Goal: Task Accomplishment & Management: Manage account settings

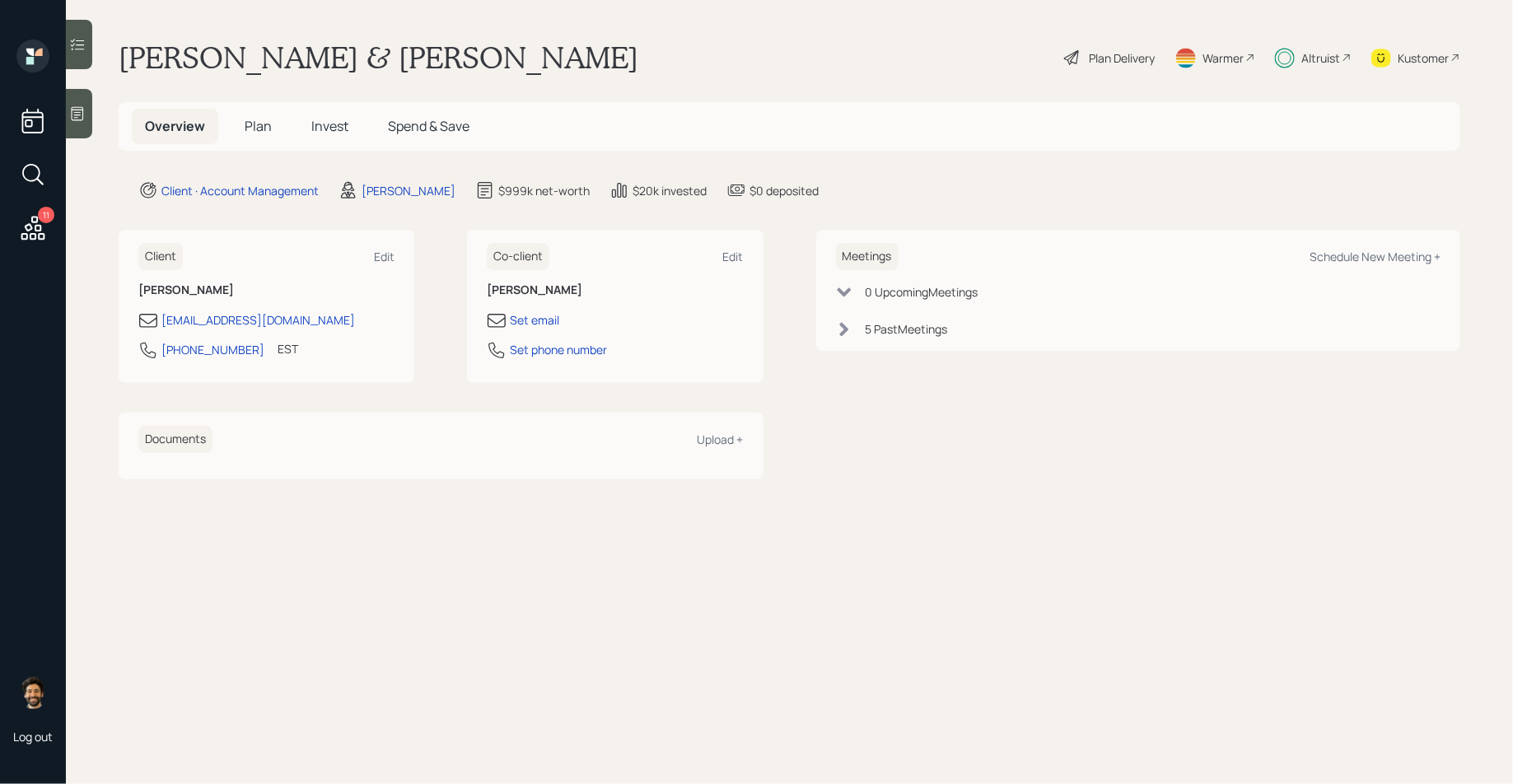
click at [1317, 66] on div "Altruist" at bounding box center [1320, 57] width 38 height 17
click at [273, 131] on h5 "Plan" at bounding box center [258, 127] width 54 height 36
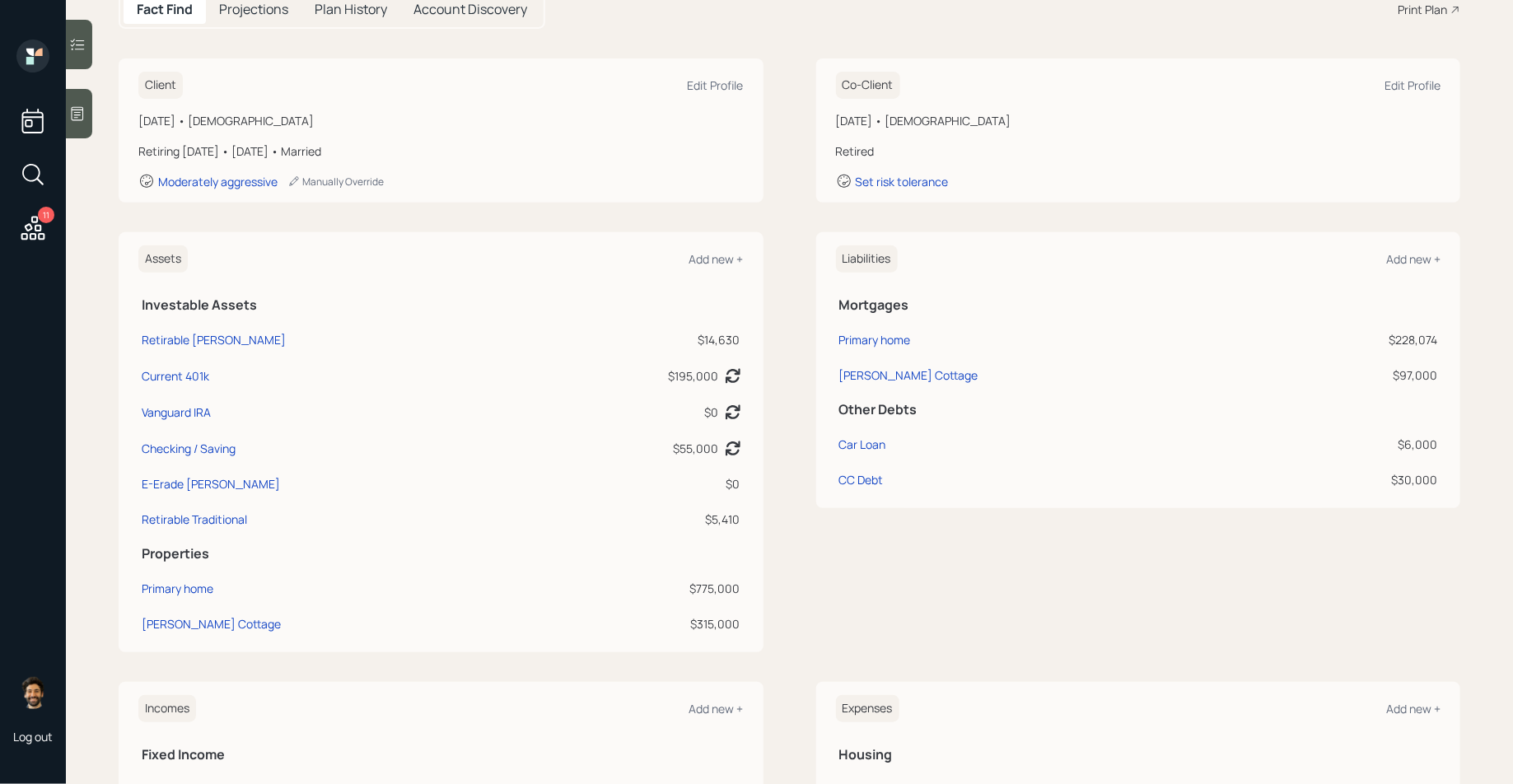
scroll to position [177, 0]
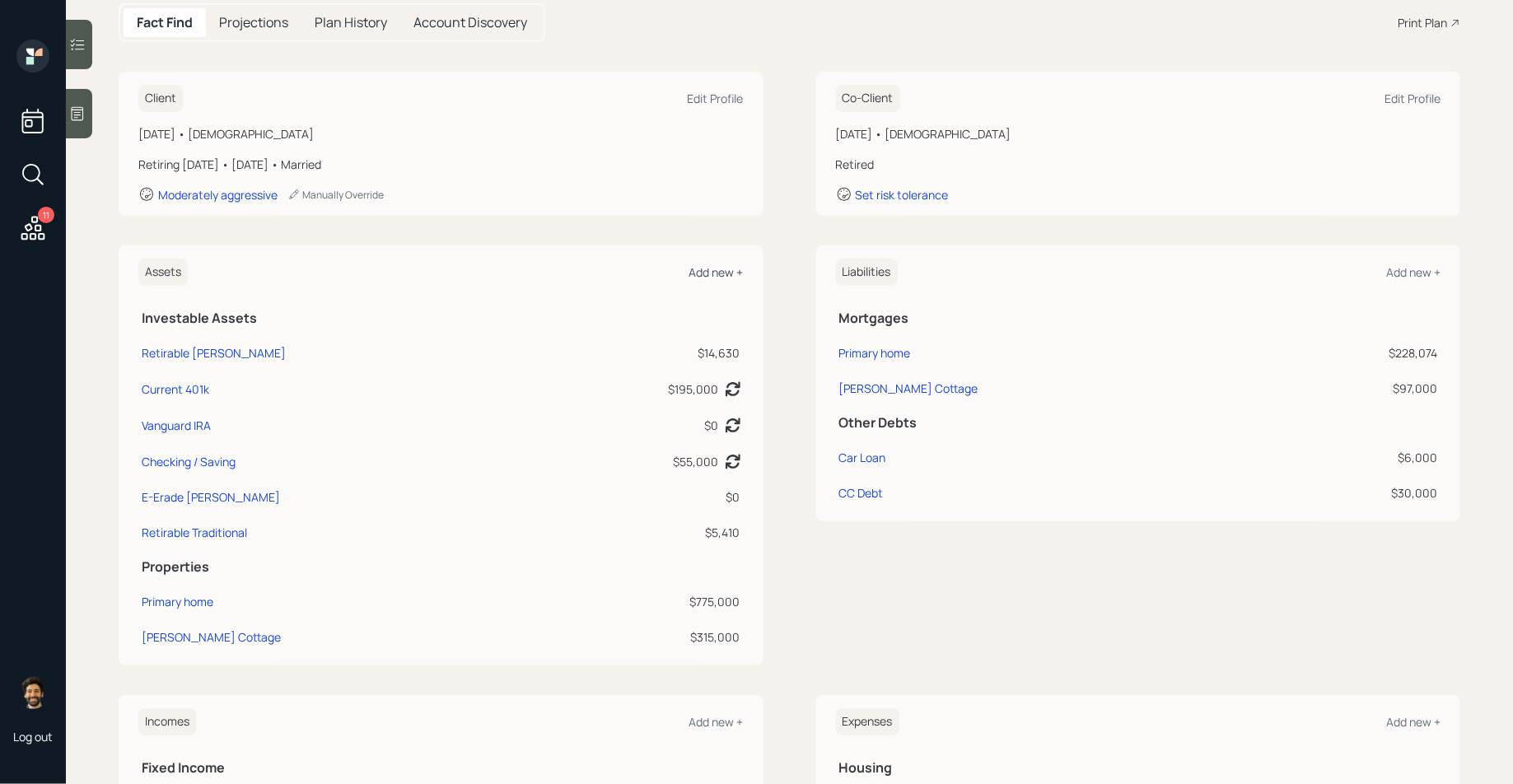
click at [717, 264] on div "Add new +" at bounding box center [716, 272] width 54 height 16
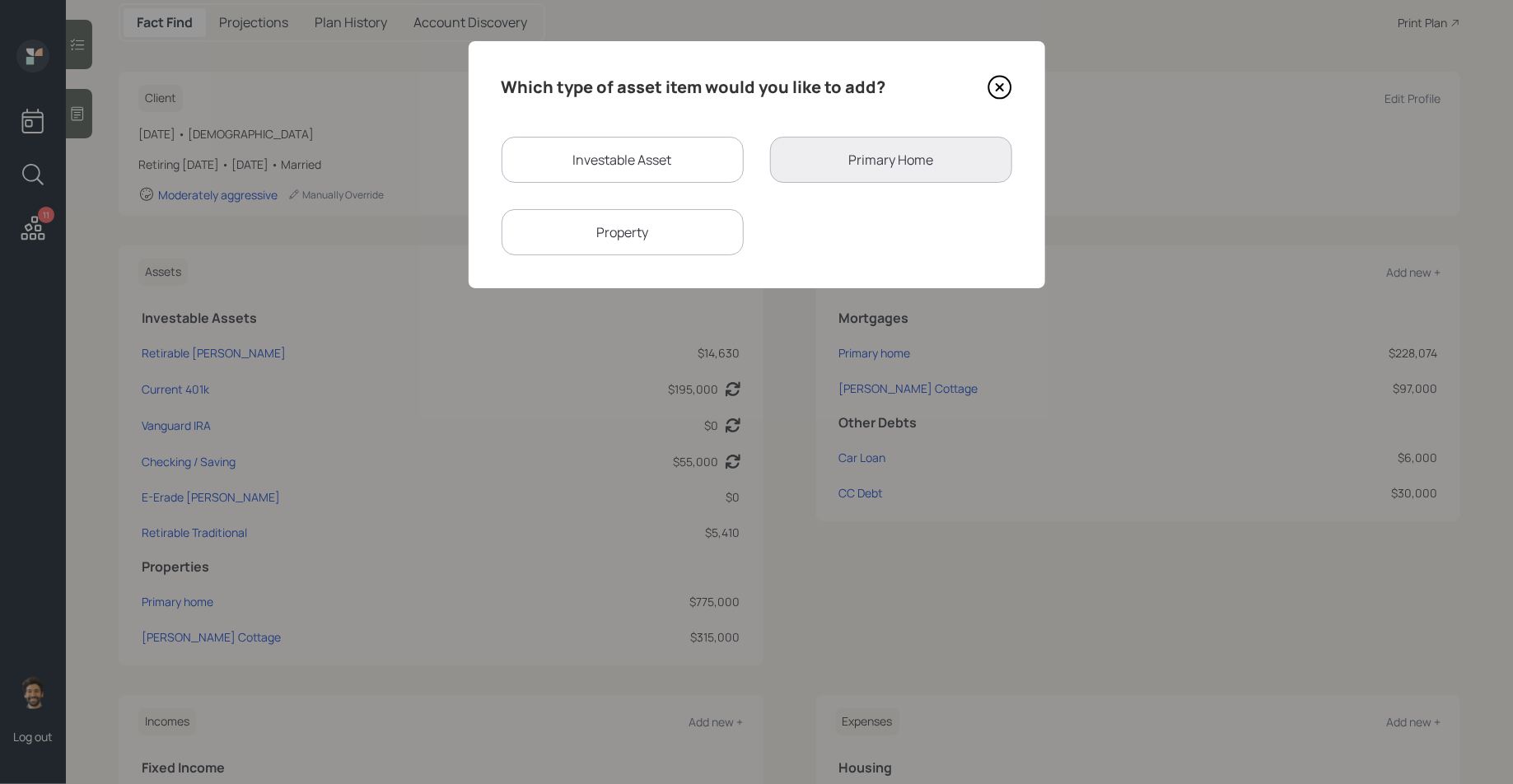
click at [624, 144] on div "Investable Asset" at bounding box center [622, 160] width 242 height 46
select select "taxable"
select select "balanced"
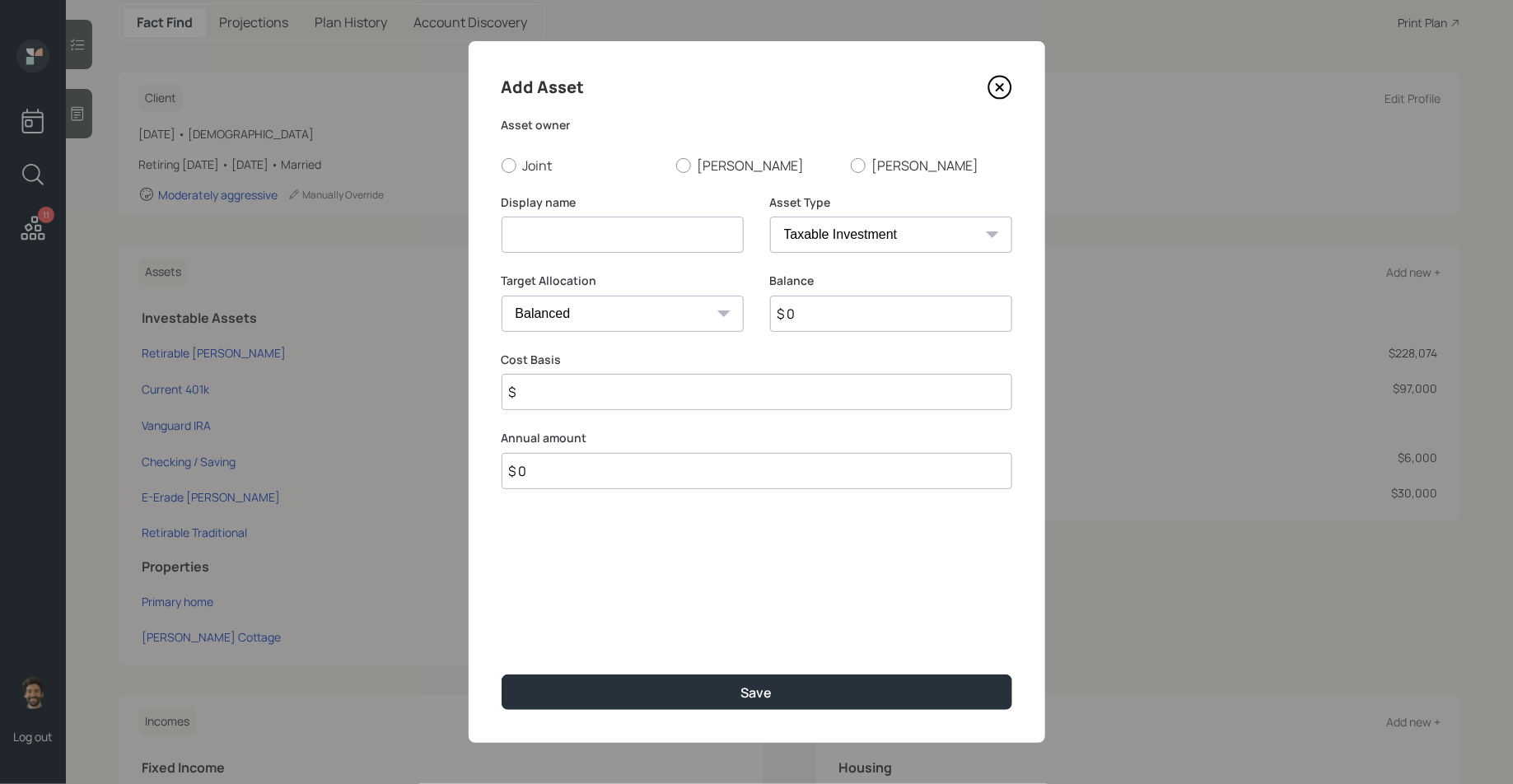
click at [567, 223] on input at bounding box center [622, 234] width 242 height 37
type input "N"
type input "[PERSON_NAME]"
click at [836, 313] on input "$ 0" at bounding box center [890, 313] width 242 height 37
type input "$ 17,000"
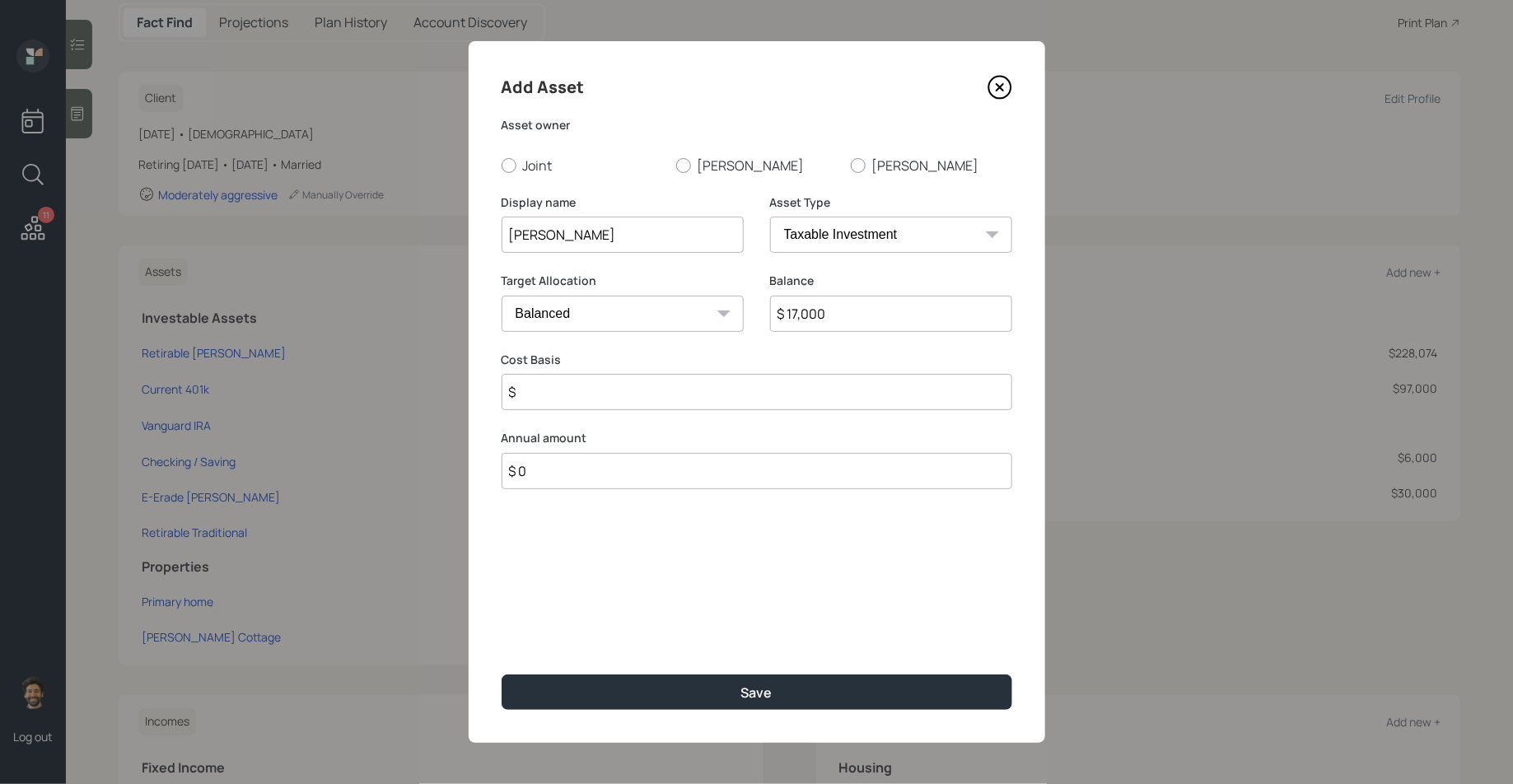
click at [831, 237] on select "SEP IRA IRA Roth IRA 401(k) Roth 401(k) 403(b) Roth 403(b) 457(b) Roth 457(b) H…" at bounding box center [890, 234] width 242 height 37
select select "ira"
click at [770, 216] on select "SEP IRA IRA Roth IRA 401(k) Roth 401(k) 403(b) Roth 403(b) 457(b) Roth 457(b) H…" at bounding box center [890, 234] width 242 height 37
click at [554, 401] on input "$" at bounding box center [756, 392] width 511 height 37
type input "$ 0"
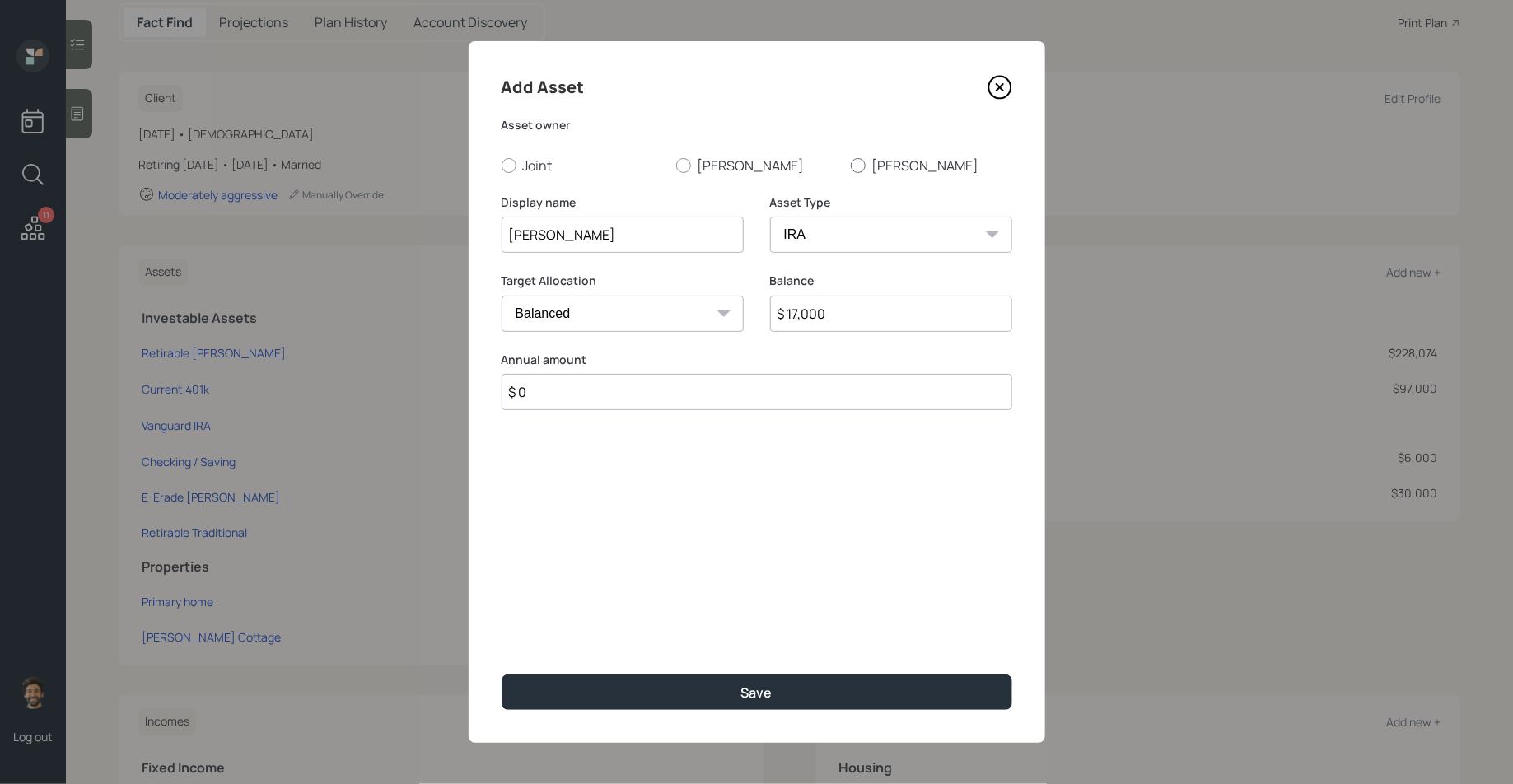
click at [862, 160] on div at bounding box center [857, 165] width 15 height 15
click at [850, 164] on input "[PERSON_NAME]" at bounding box center [849, 164] width 1 height 1
radio input "true"
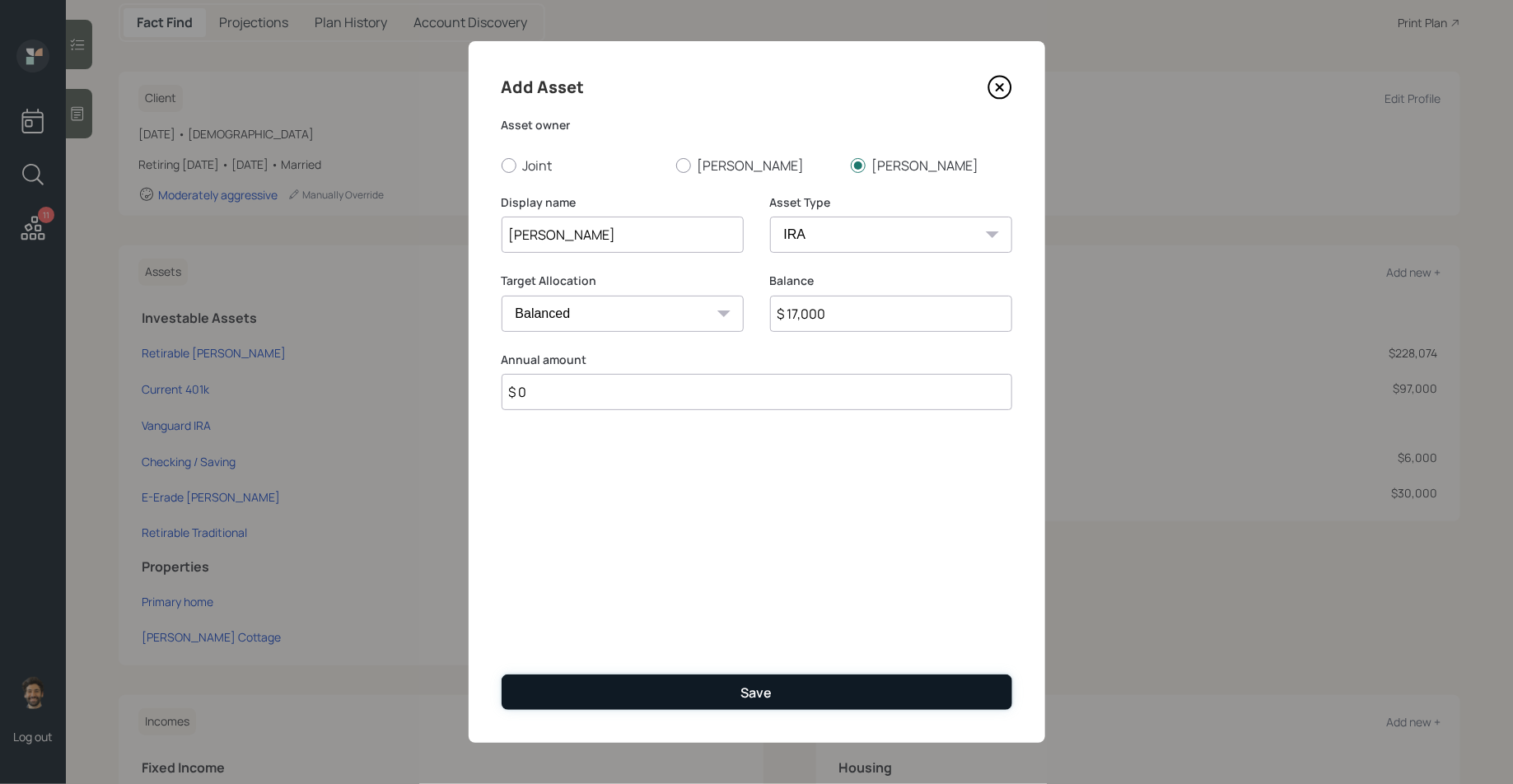
click at [638, 680] on button "Save" at bounding box center [756, 692] width 511 height 36
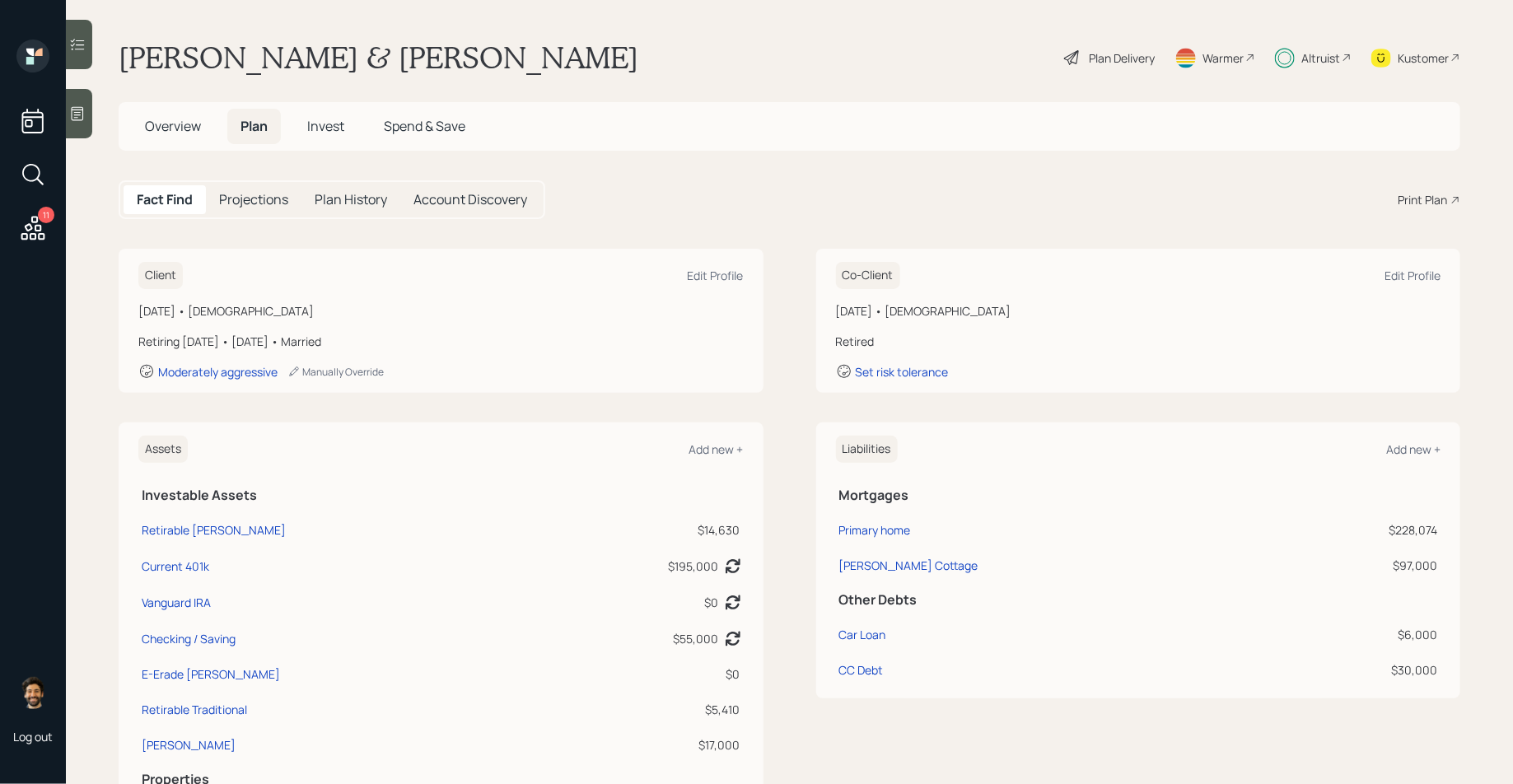
click at [330, 131] on span "Invest" at bounding box center [325, 126] width 37 height 18
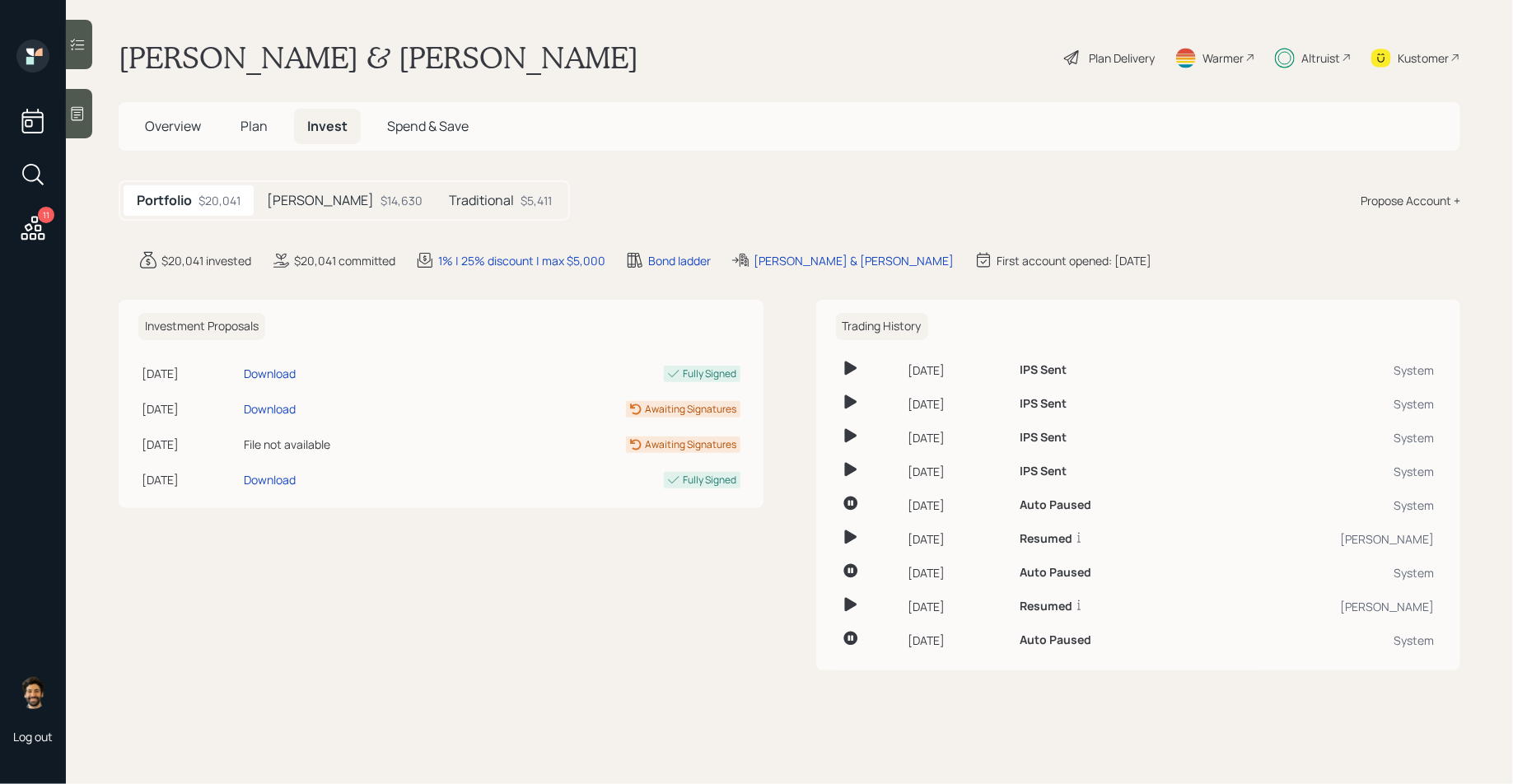
click at [448, 195] on h5 "Traditional" at bounding box center [481, 201] width 65 height 16
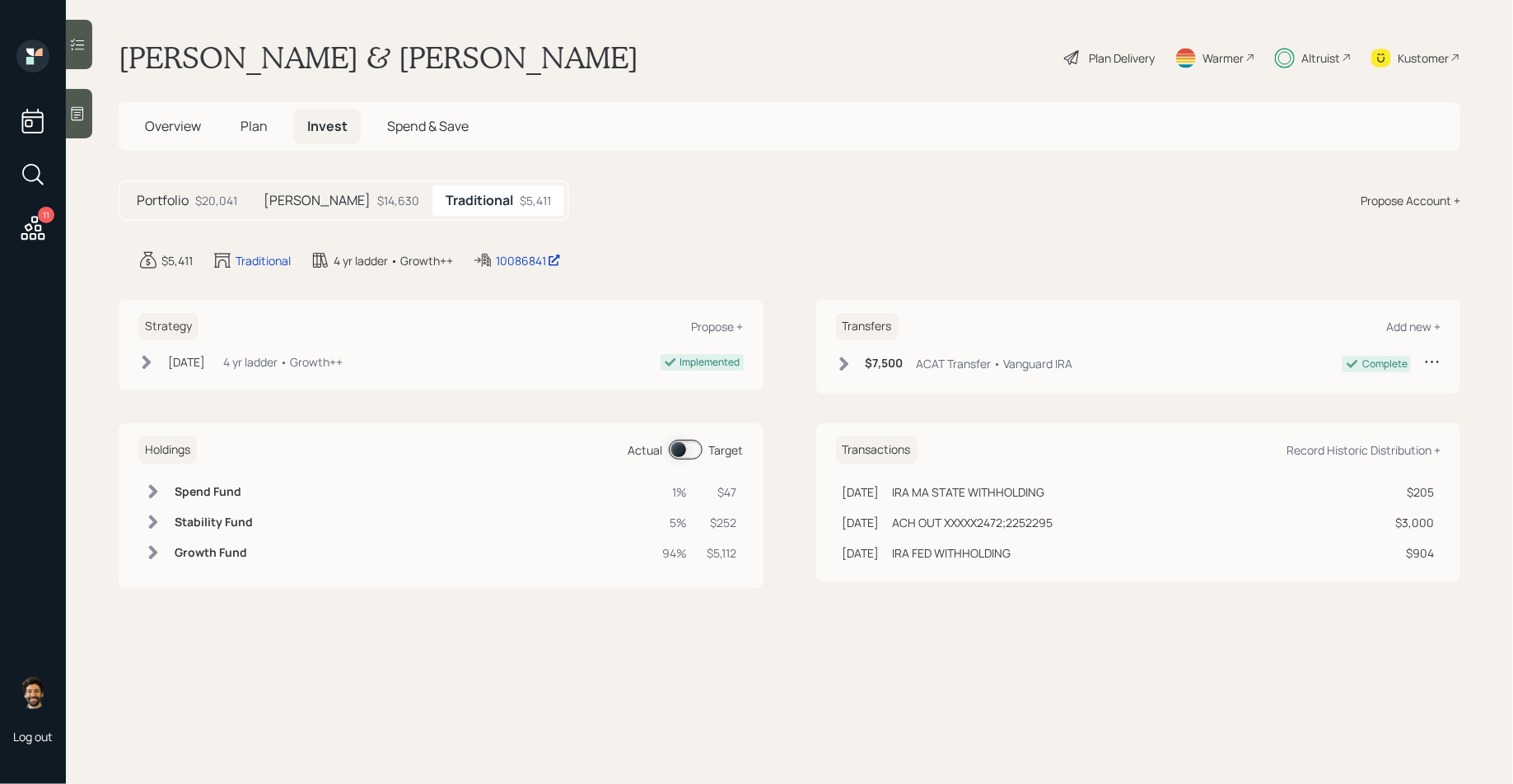
click at [1402, 202] on div "Propose Account +" at bounding box center [1410, 200] width 100 height 17
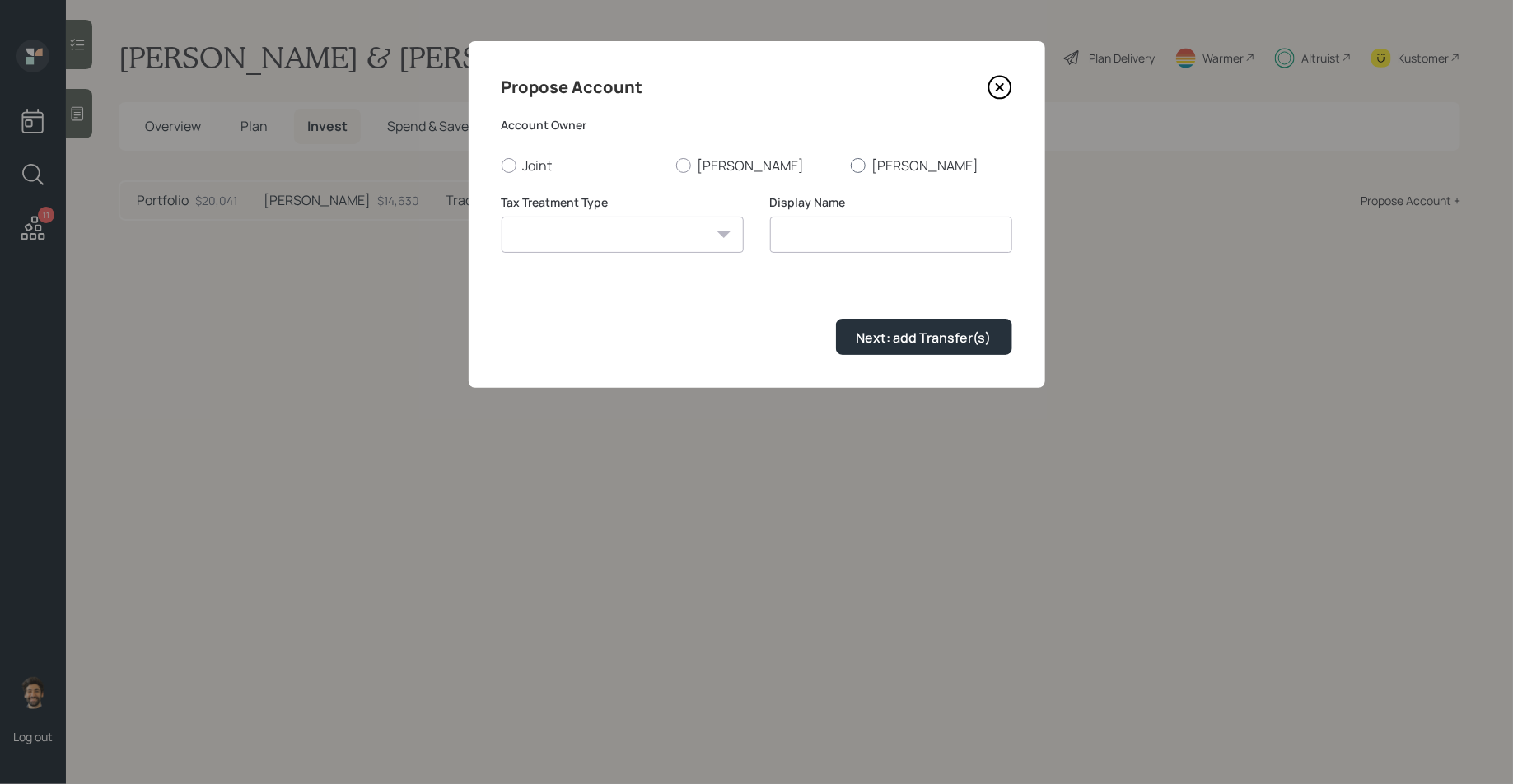
click at [870, 167] on label "[PERSON_NAME]" at bounding box center [931, 165] width 162 height 18
click at [850, 165] on input "[PERSON_NAME]" at bounding box center [849, 164] width 1 height 1
radio input "true"
click at [673, 244] on select "Roth Taxable Traditional" at bounding box center [622, 234] width 242 height 37
select select "traditional"
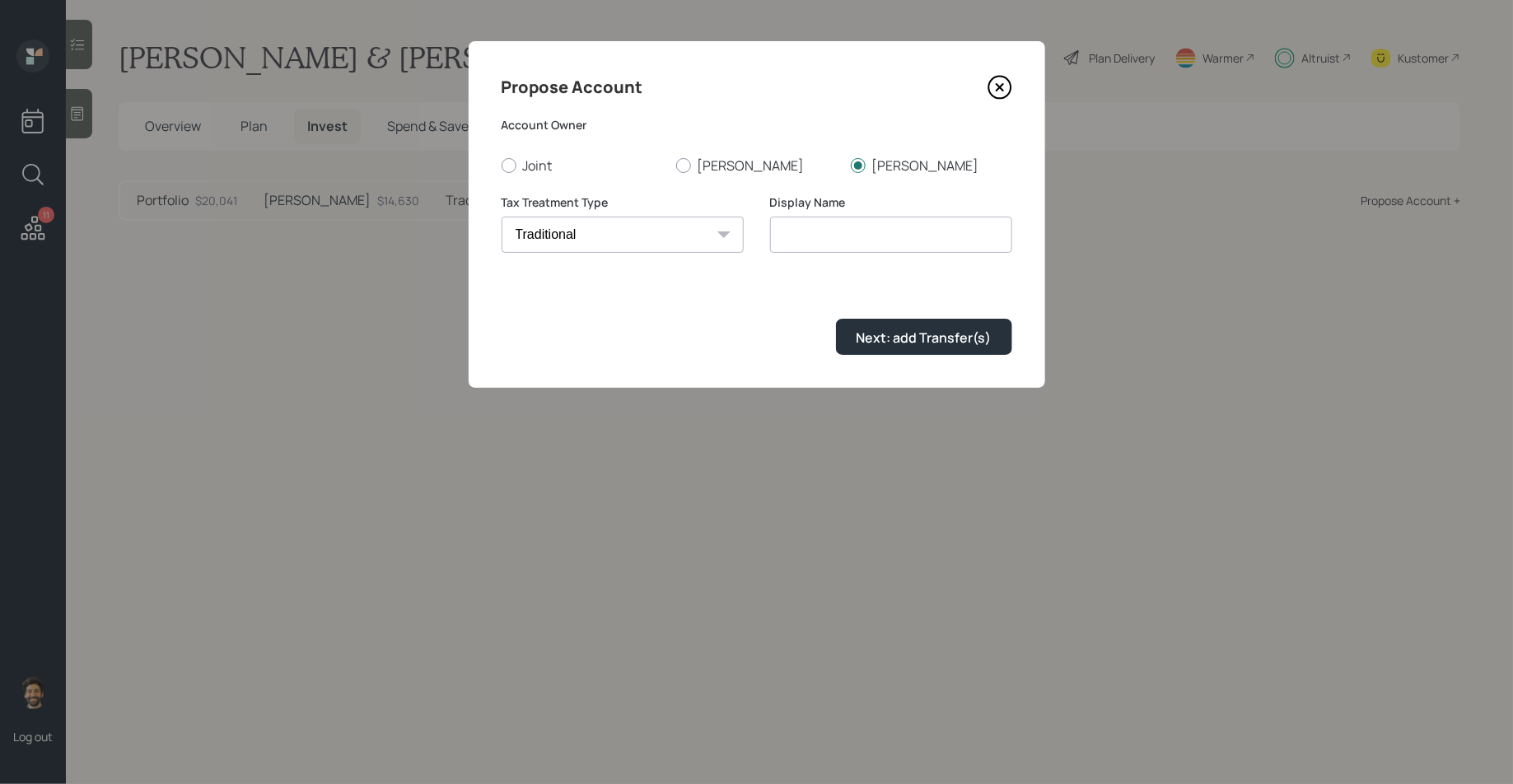
click at [501, 216] on select "Roth Taxable Traditional" at bounding box center [622, 234] width 242 height 37
type input "Traditional"
click at [870, 334] on div "Next: add Transfer(s)" at bounding box center [924, 338] width 135 height 18
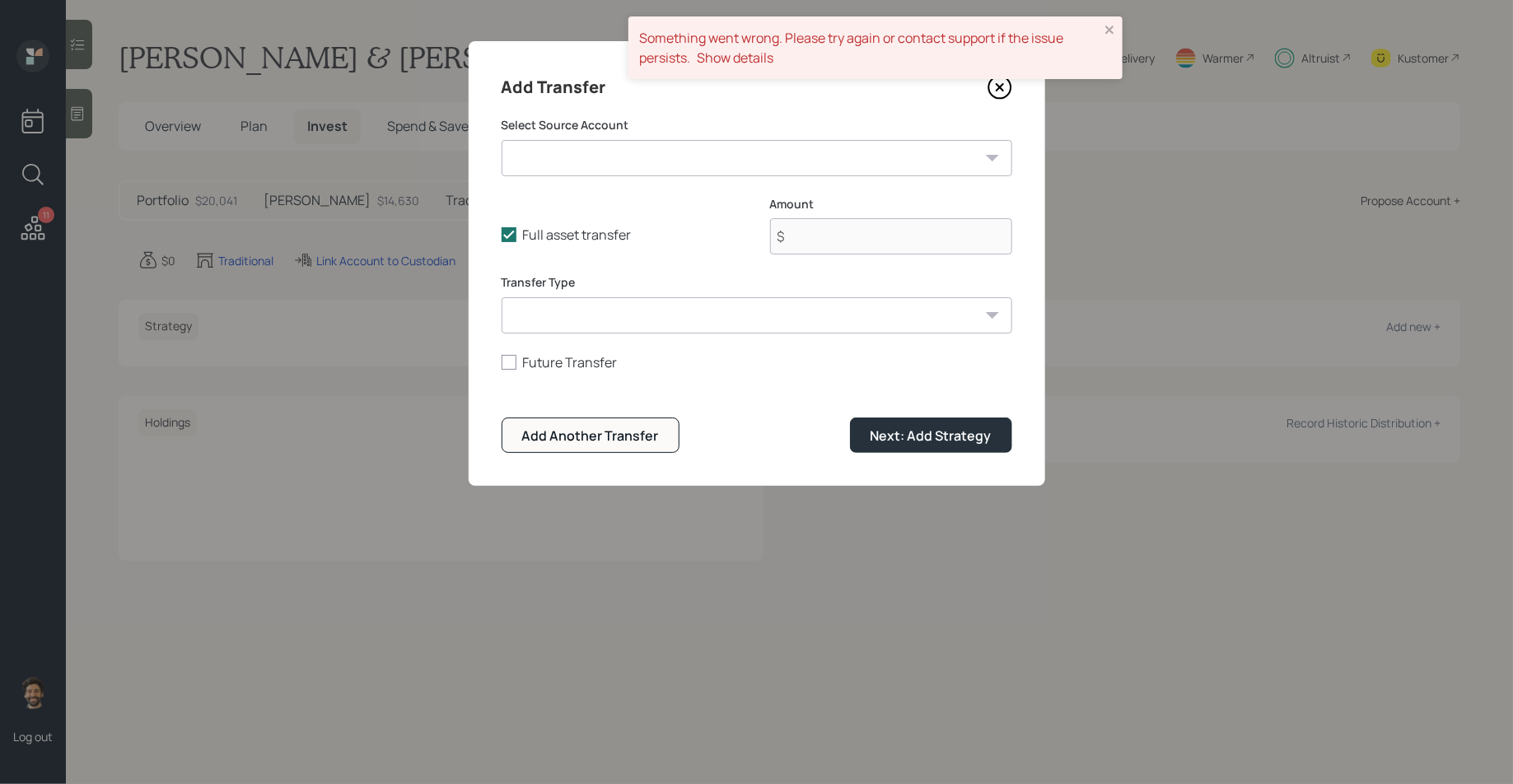
click at [628, 164] on select "Current 401k ($195,000 | 401(k)) Vanguard IRA ($0 | IRA) Checking / Saving ($55…" at bounding box center [756, 158] width 511 height 37
select select "b1fb497d-1261-4ffa-9084-04110de89332"
click at [501, 140] on select "Current 401k ($195,000 | 401(k)) Vanguard IRA ($0 | IRA) Checking / Saving ($55…" at bounding box center [756, 158] width 511 height 37
type input "$ 17,000"
click at [635, 321] on select "ACAT Transfer Non ACAT Transfer Capitalize Rollover Rollover Deposit" at bounding box center [756, 315] width 511 height 37
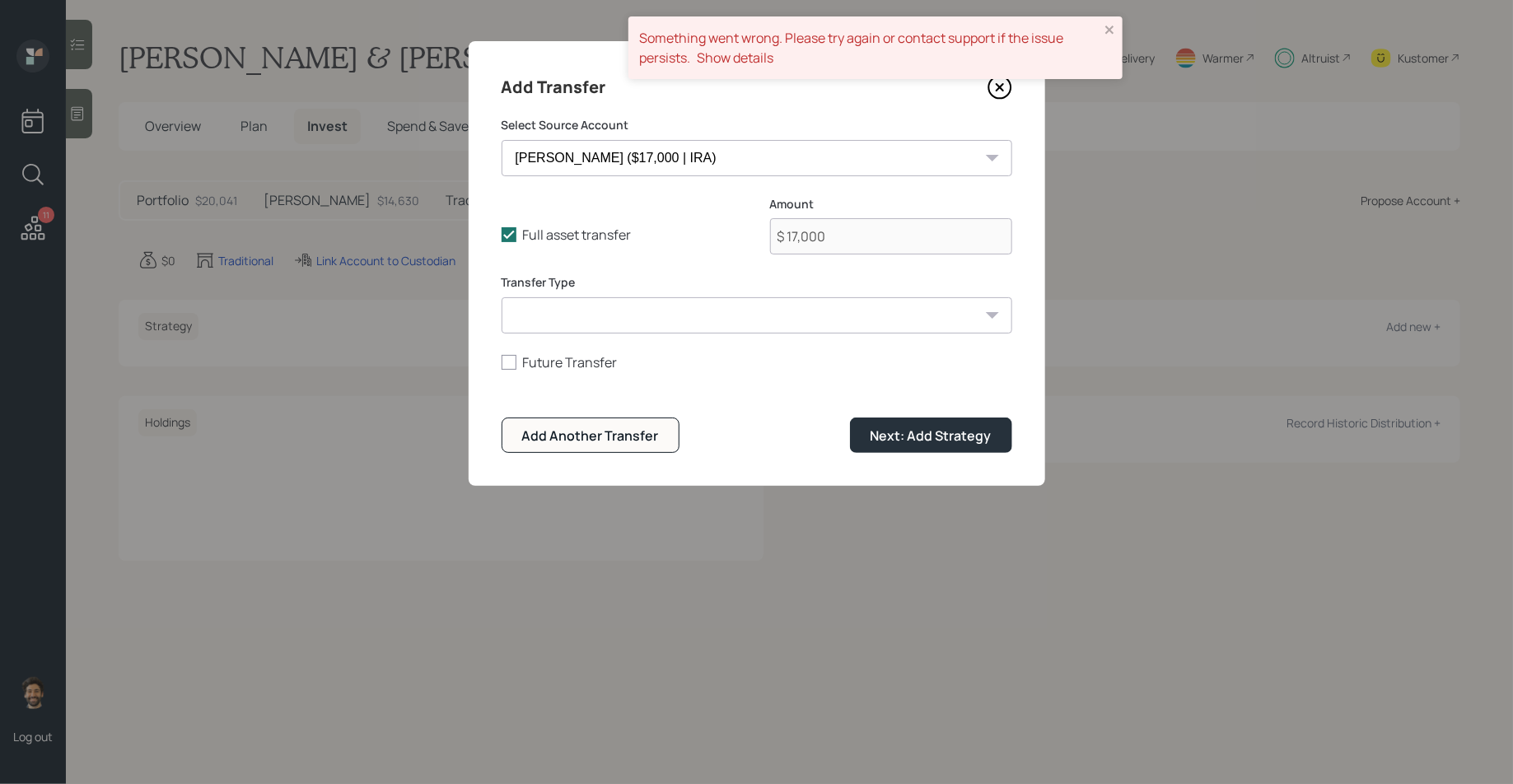
select select "acat_transfer"
click at [501, 297] on select "ACAT Transfer Non ACAT Transfer Capitalize Rollover Rollover Deposit" at bounding box center [756, 315] width 511 height 37
click at [873, 430] on div "Next: Add Strategy" at bounding box center [931, 436] width 121 height 18
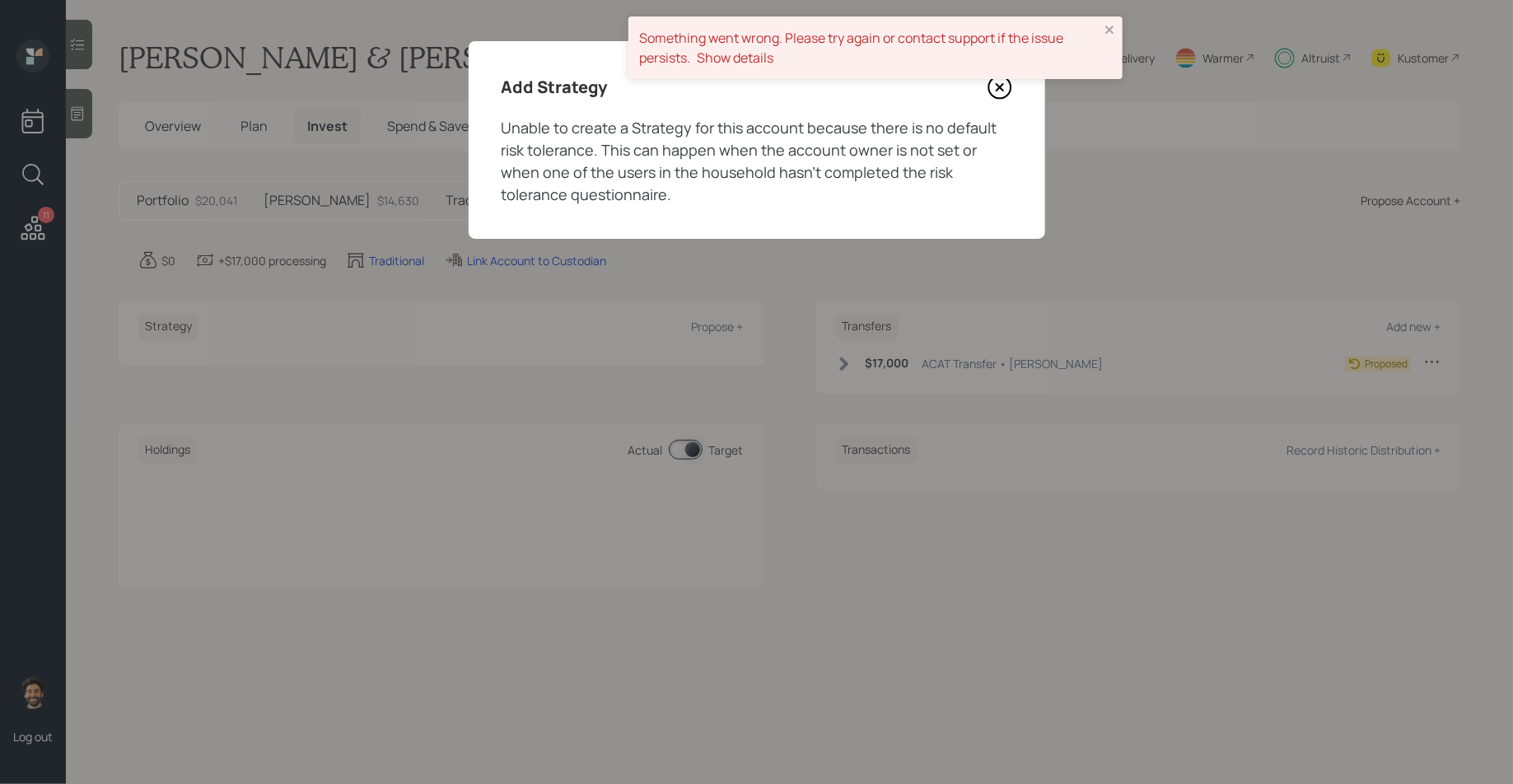
click at [998, 91] on icon at bounding box center [999, 88] width 25 height 25
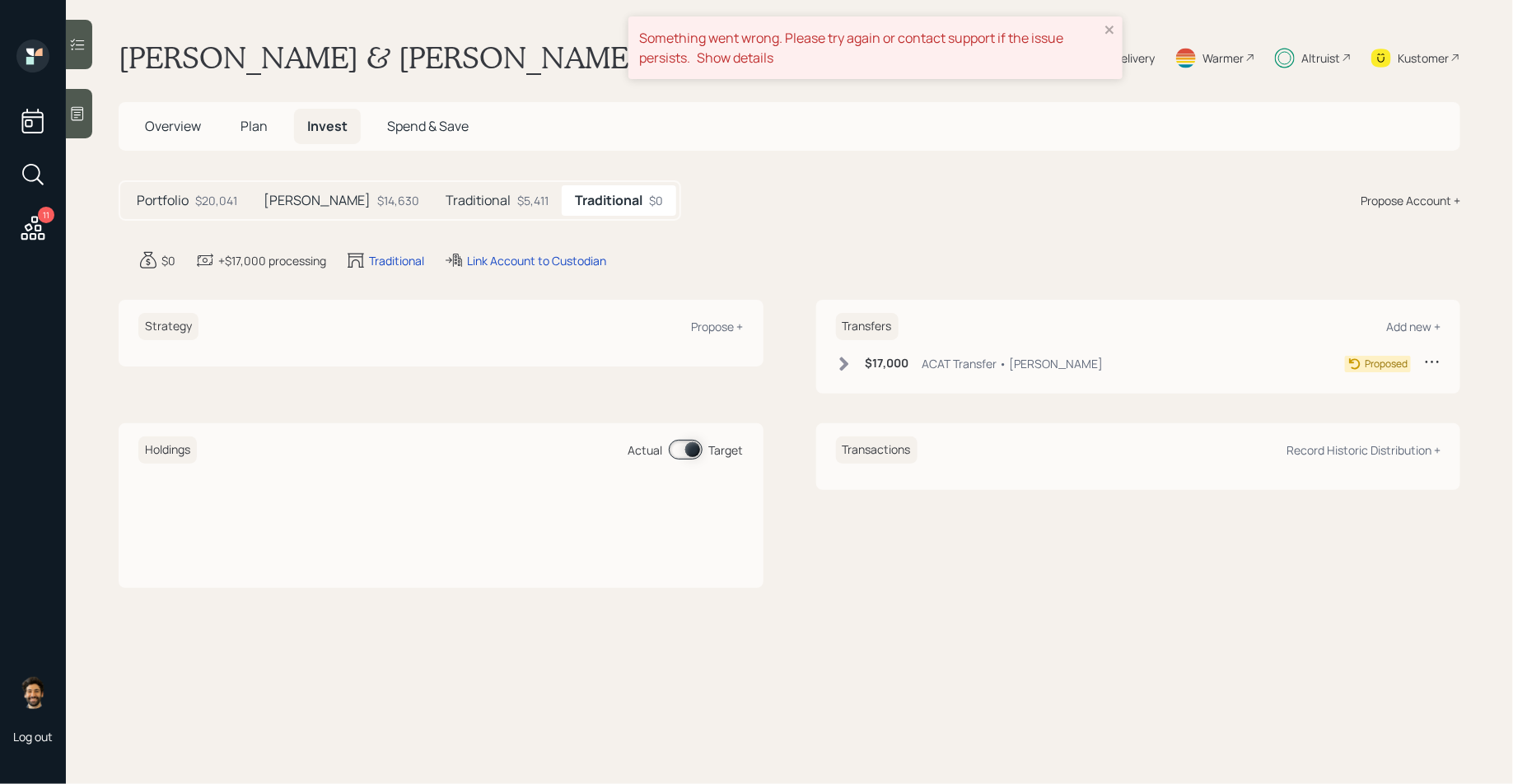
click at [250, 124] on span "Plan" at bounding box center [254, 126] width 27 height 18
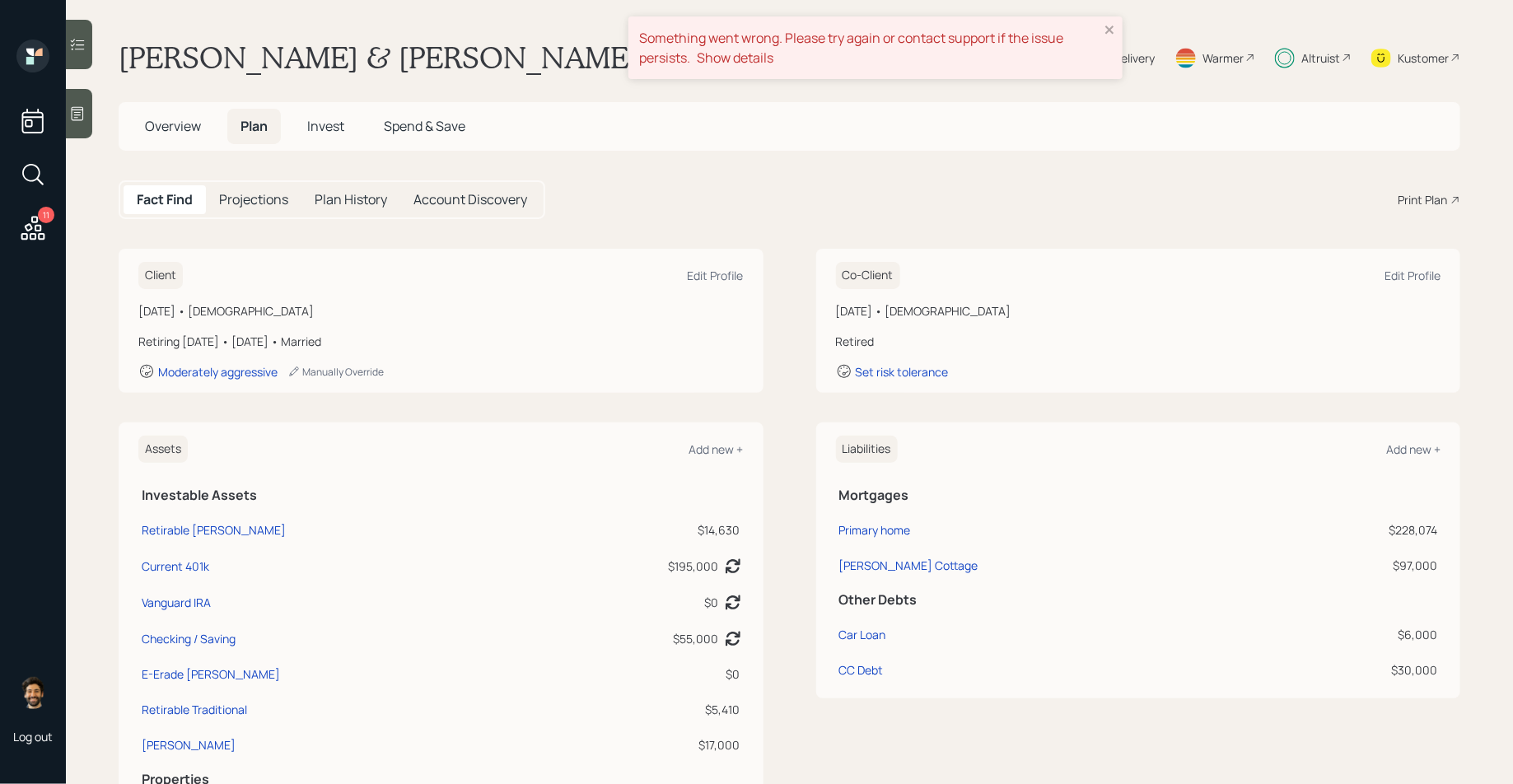
scroll to position [25, 0]
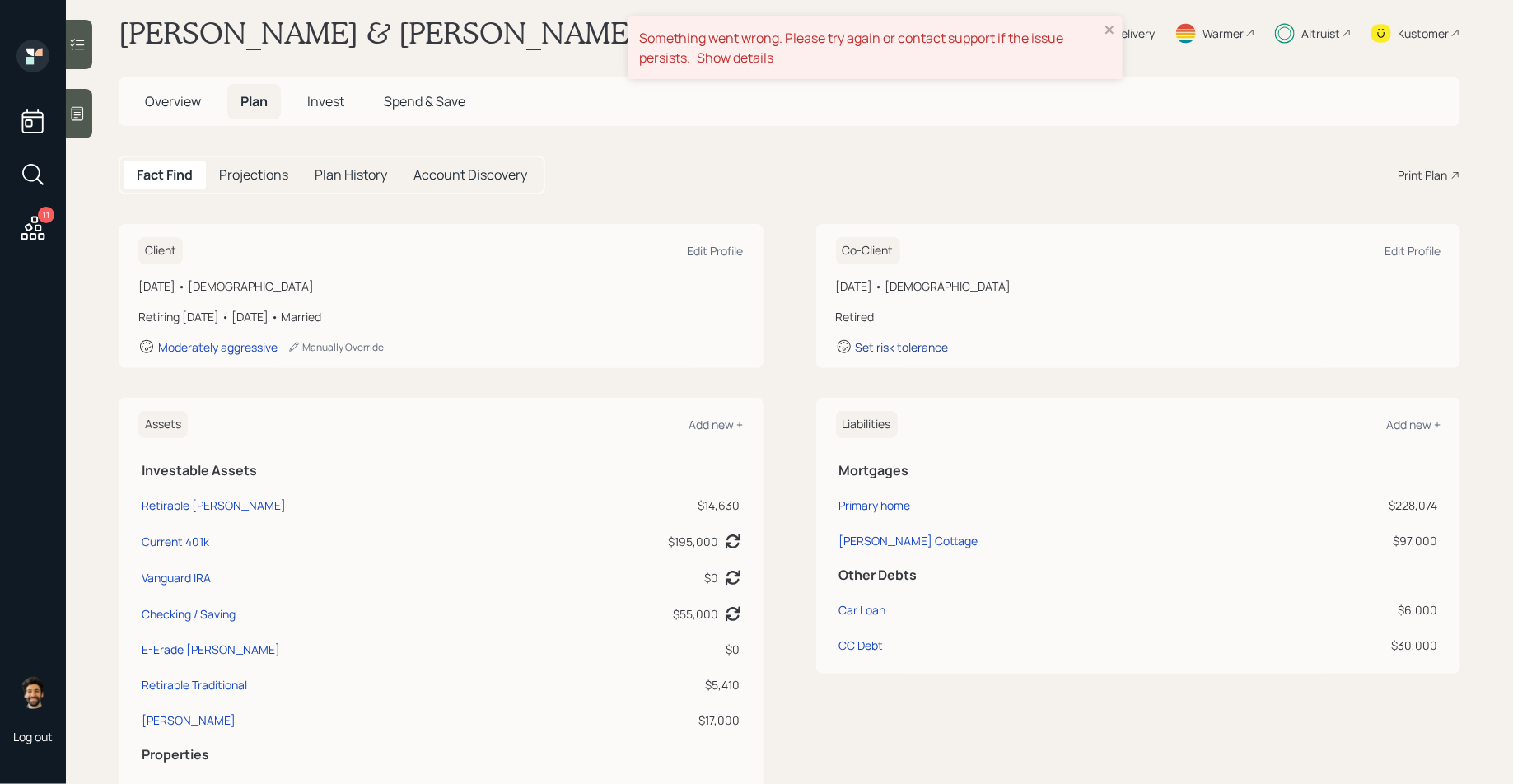
click at [936, 345] on div "Set risk tolerance" at bounding box center [902, 347] width 93 height 16
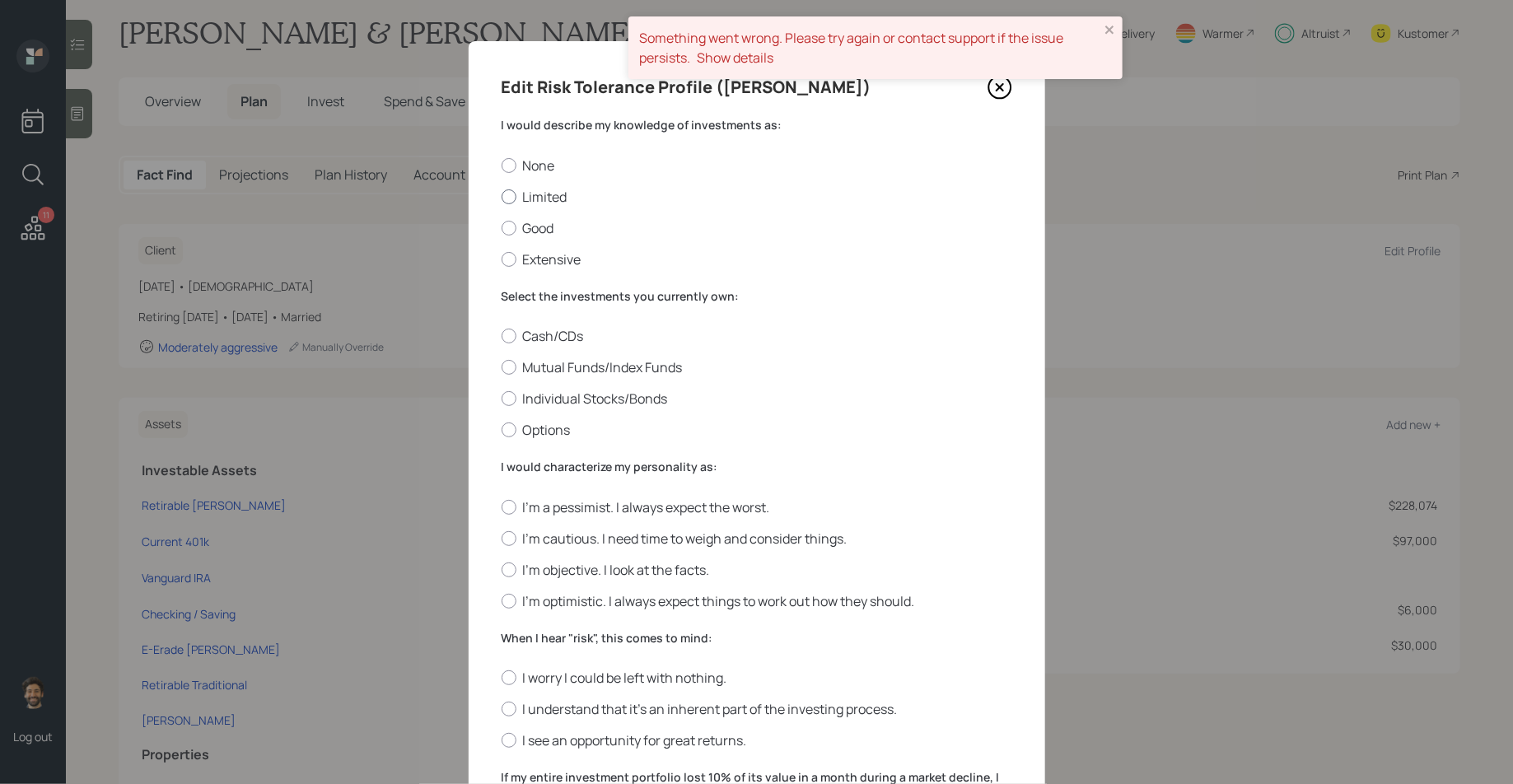
click at [522, 199] on label "Limited" at bounding box center [756, 196] width 511 height 18
click at [501, 196] on input "Limited" at bounding box center [501, 196] width 1 height 1
radio input "true"
click at [519, 361] on label "Mutual Funds/Index Funds" at bounding box center [756, 367] width 511 height 18
click at [501, 367] on input "Mutual Funds/Index Funds" at bounding box center [501, 367] width 1 height 1
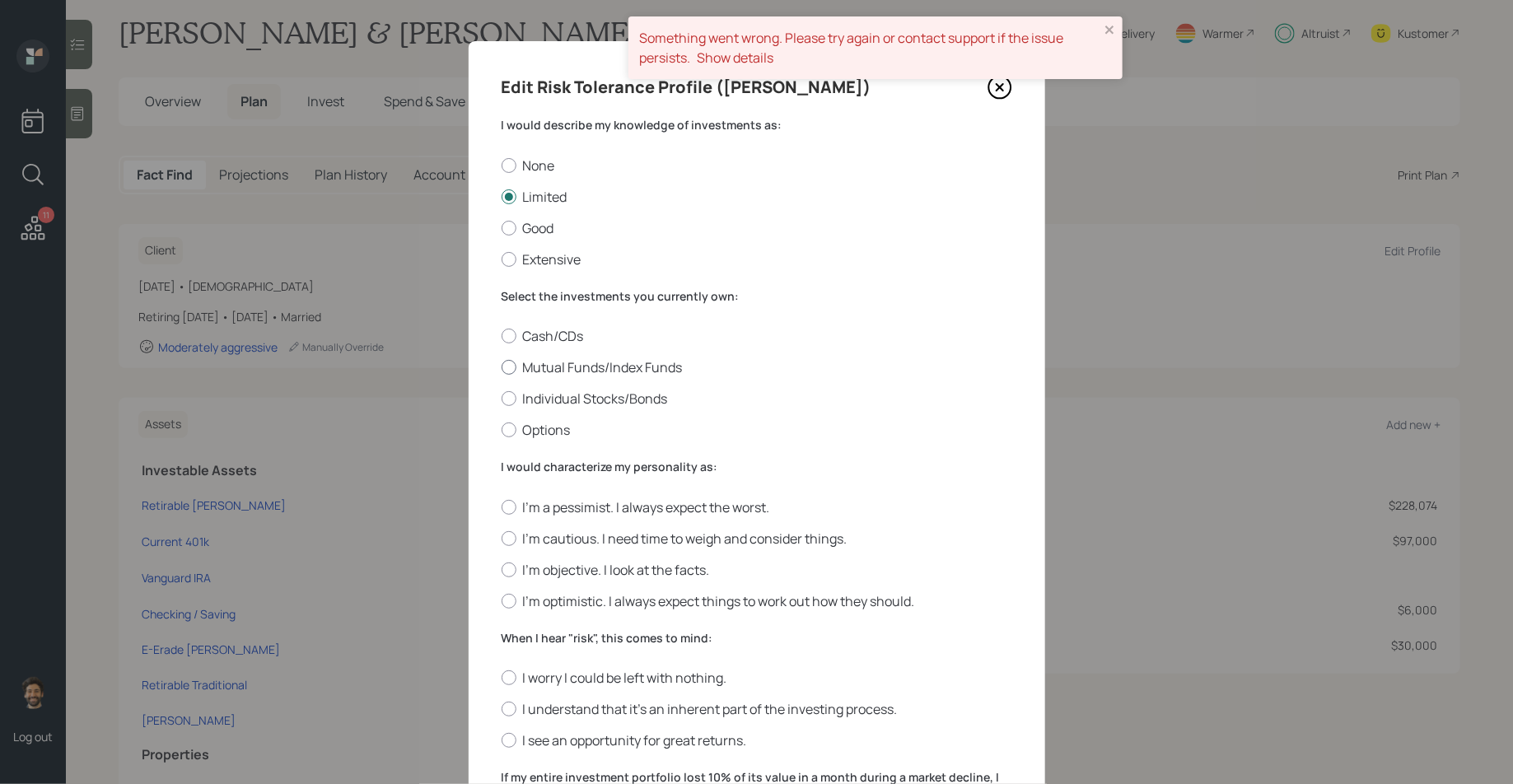
radio input "true"
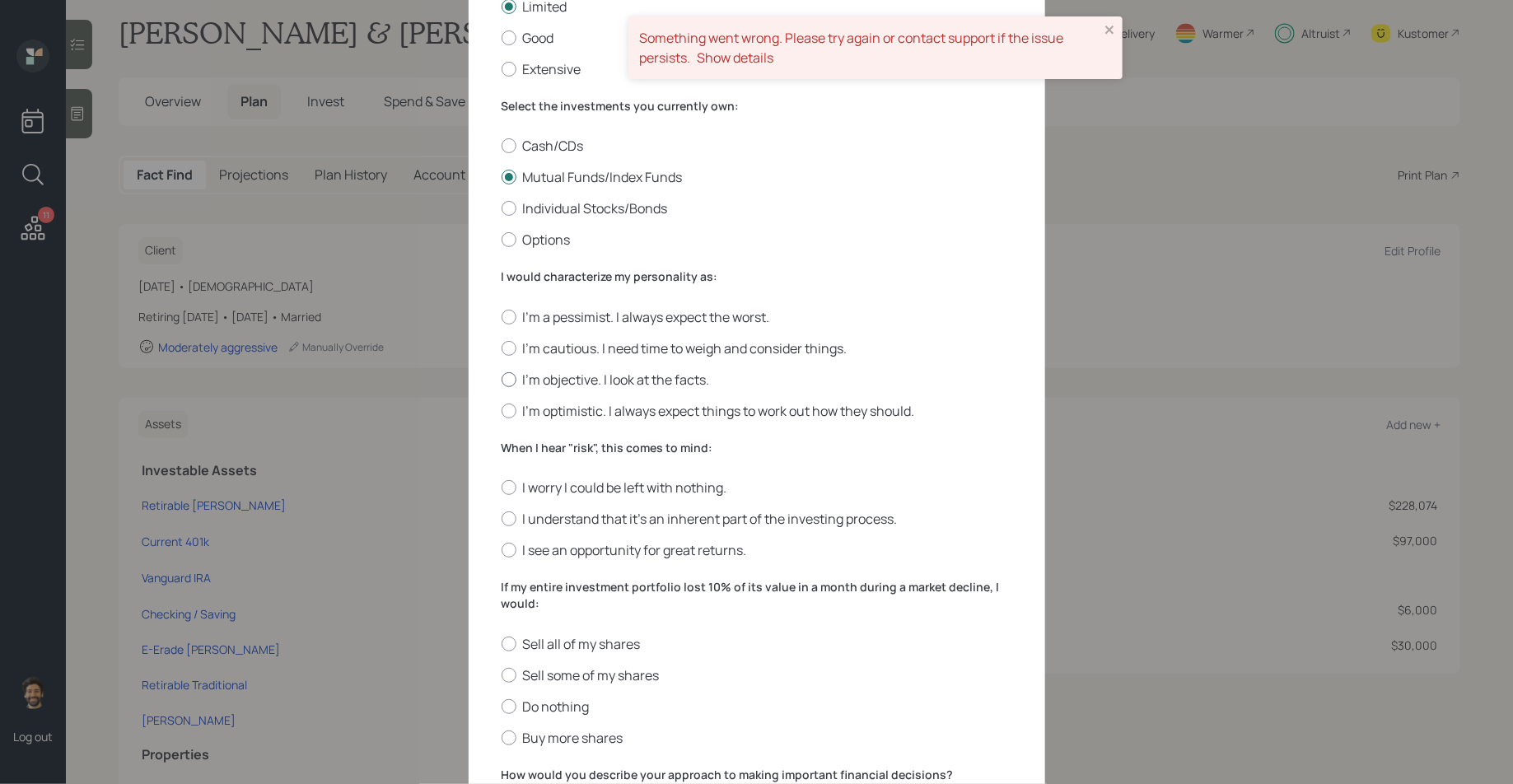
click at [537, 371] on label "I'm objective. I look at the facts." at bounding box center [756, 379] width 511 height 18
click at [501, 379] on input "I'm objective. I look at the facts." at bounding box center [501, 379] width 1 height 1
radio input "true"
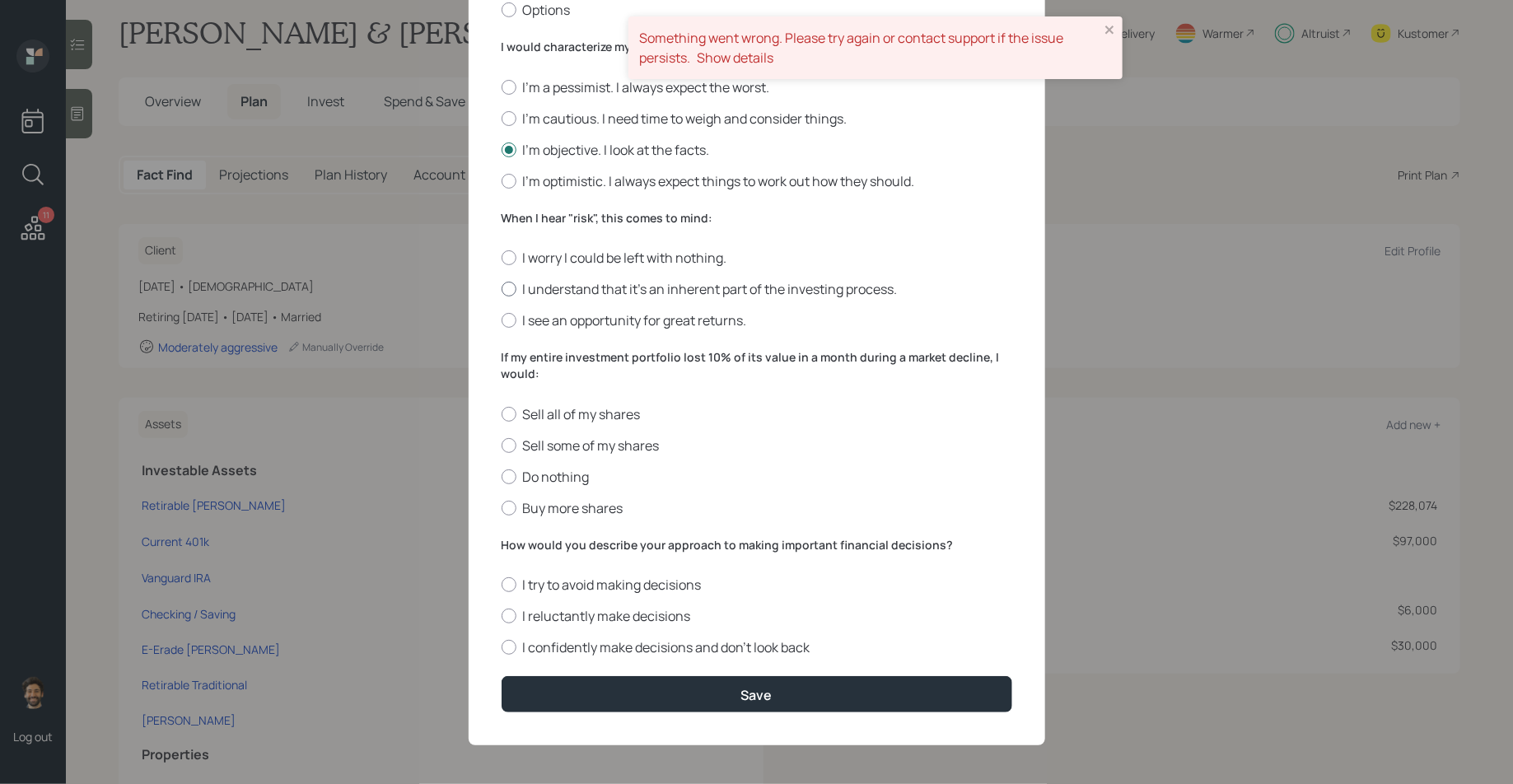
click at [531, 287] on label "I understand that it’s an inherent part of the investing process." at bounding box center [756, 288] width 511 height 18
click at [501, 289] on input "I understand that it’s an inherent part of the investing process." at bounding box center [501, 289] width 1 height 1
radio input "true"
click at [511, 471] on div at bounding box center [508, 476] width 15 height 15
click at [501, 476] on input "Do nothing" at bounding box center [501, 476] width 1 height 1
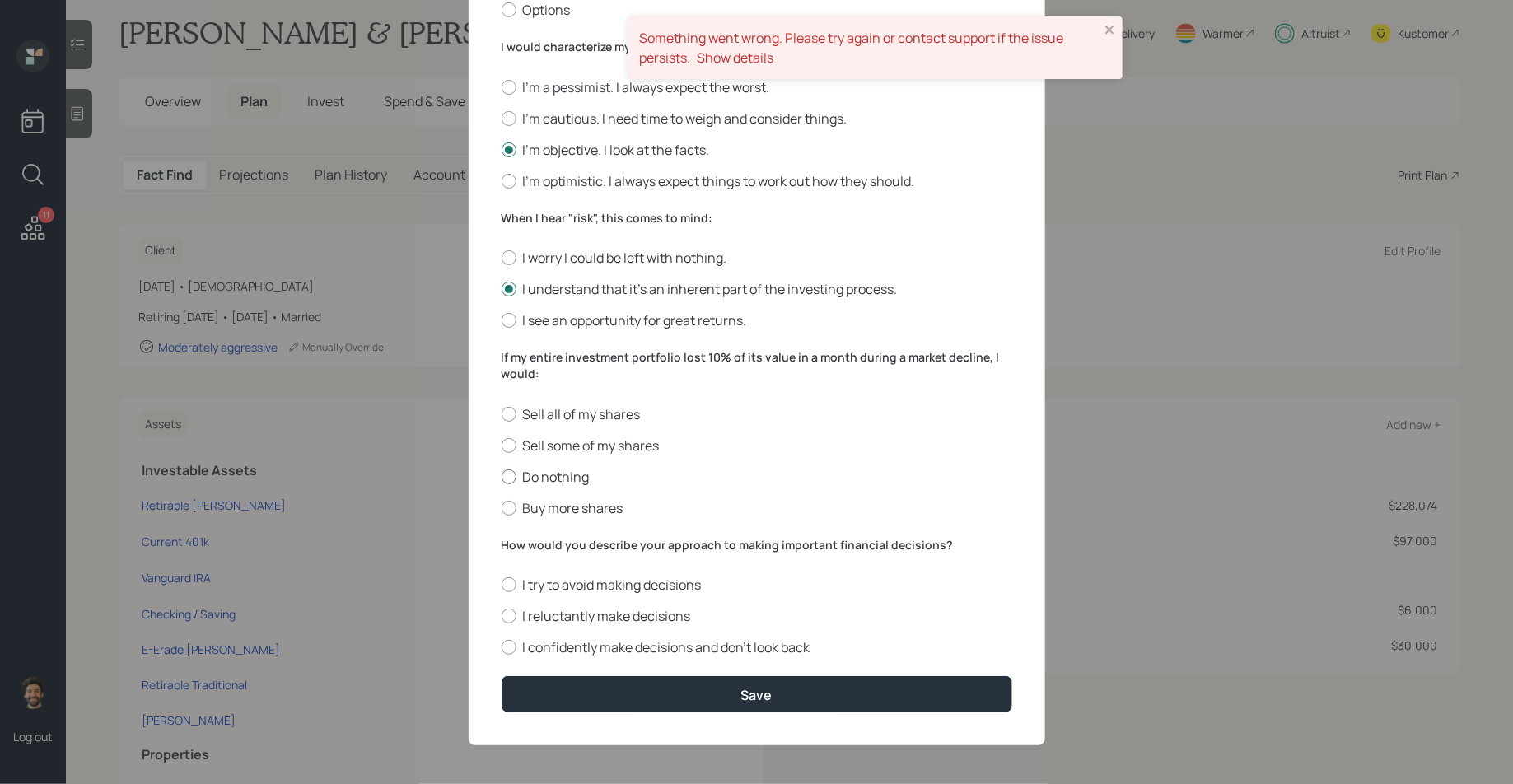
radio input "true"
click at [512, 617] on div at bounding box center [508, 615] width 15 height 15
click at [501, 617] on input "I reluctantly make decisions" at bounding box center [501, 616] width 1 height 1
radio input "true"
click at [516, 645] on label "I confidently make decisions and don’t look back" at bounding box center [756, 646] width 511 height 18
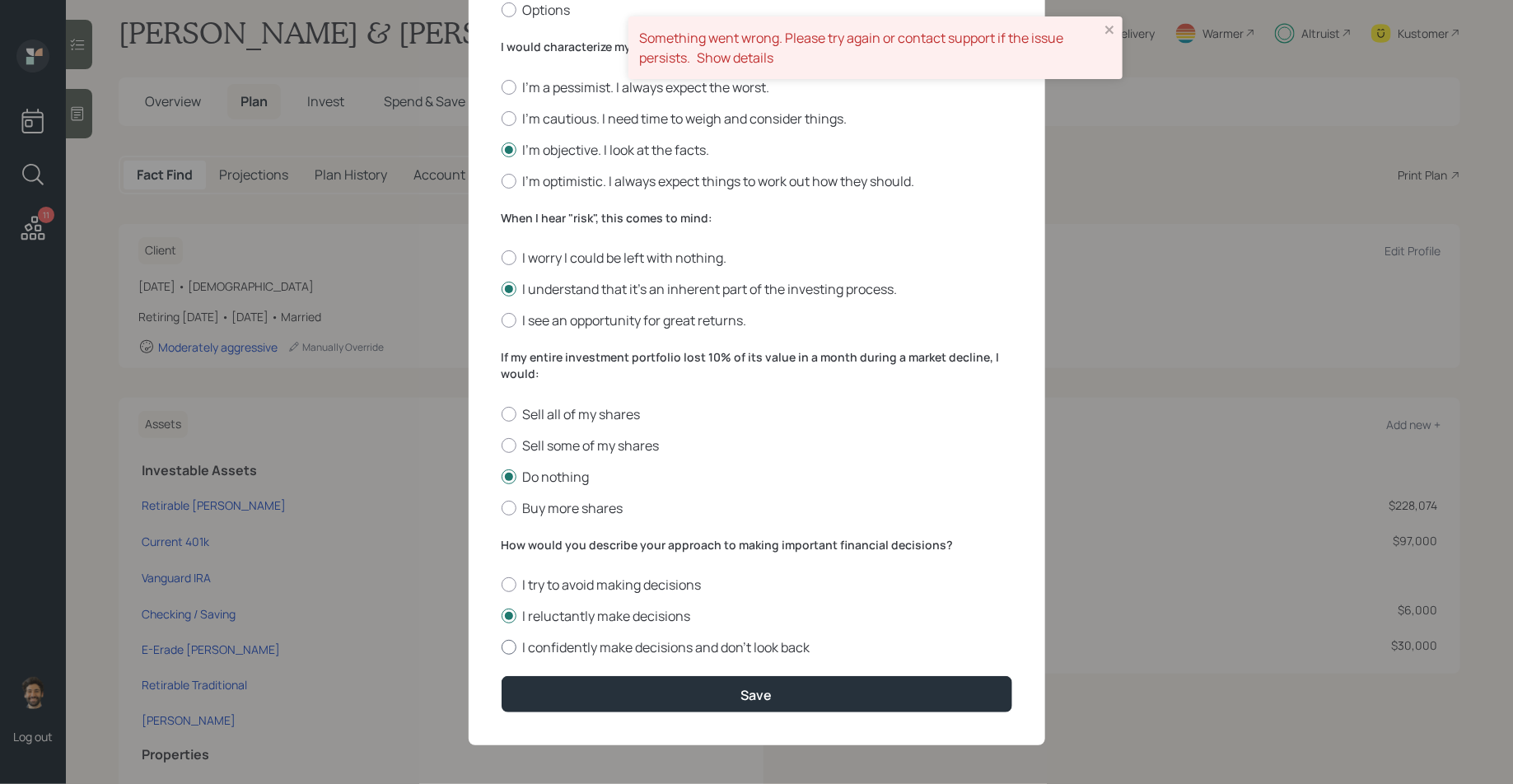
click at [501, 647] on input "I confidently make decisions and don’t look back" at bounding box center [501, 647] width 1 height 1
radio input "true"
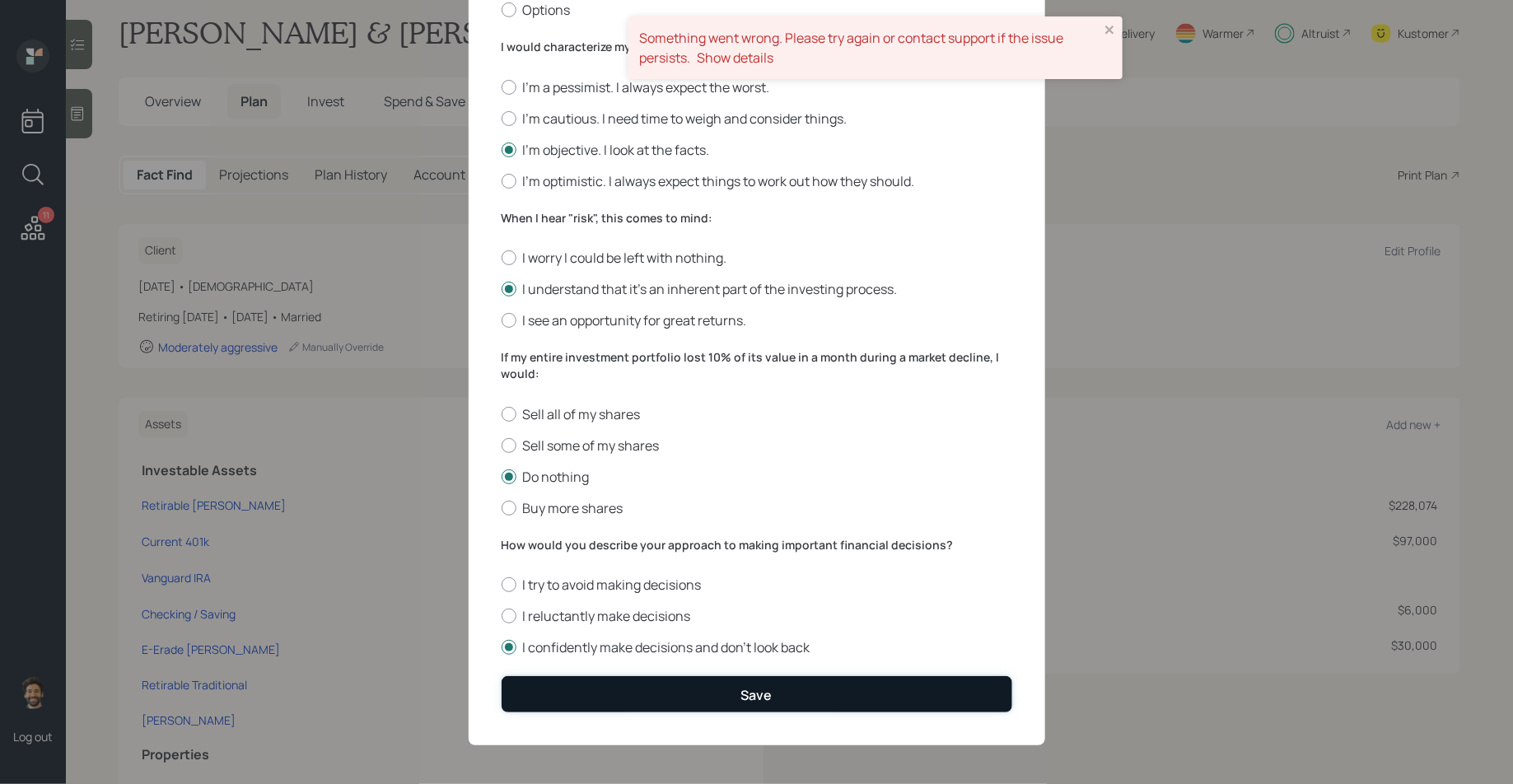
click at [543, 690] on button "Save" at bounding box center [756, 694] width 511 height 36
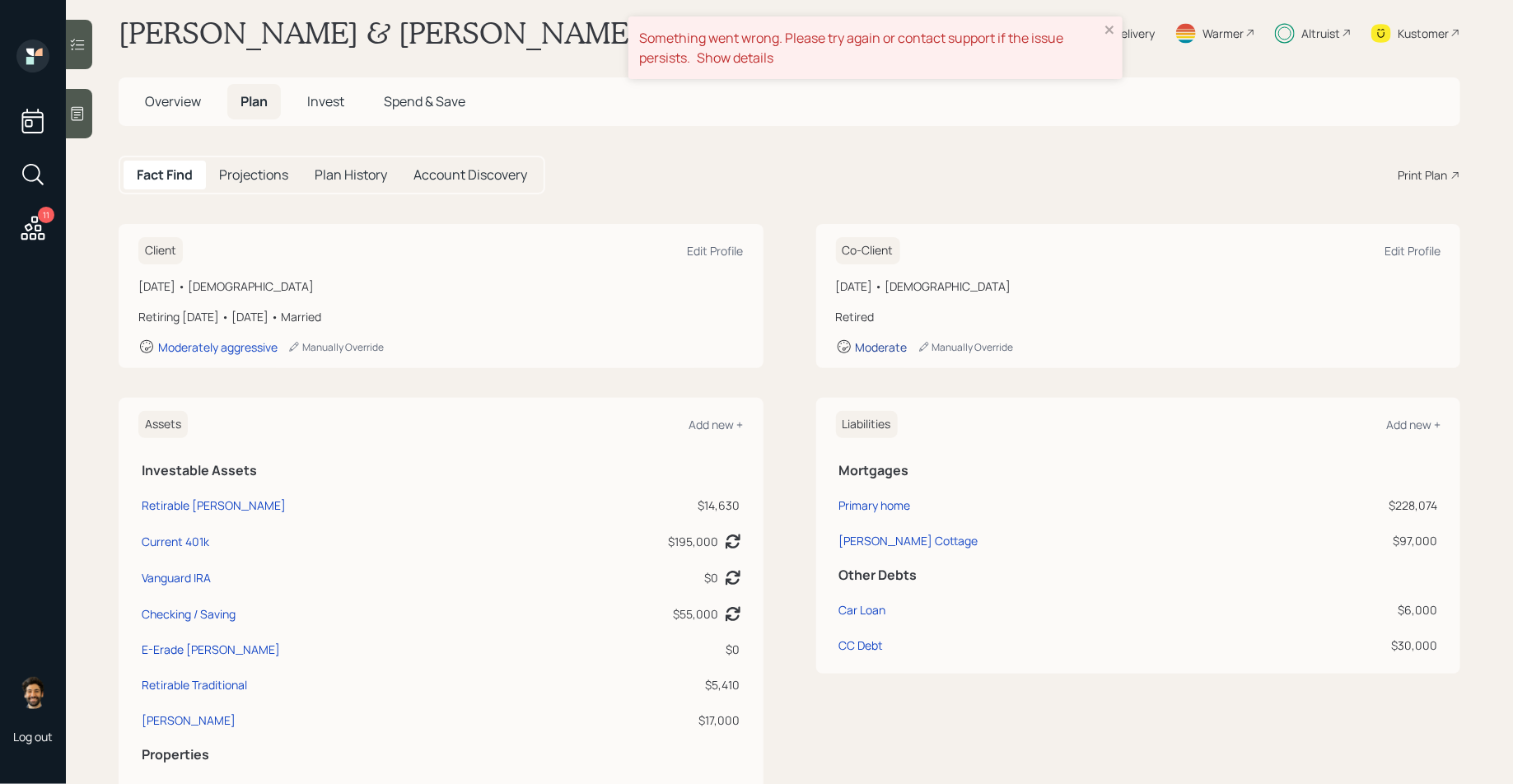
click at [870, 354] on div "Moderate" at bounding box center [882, 347] width 52 height 16
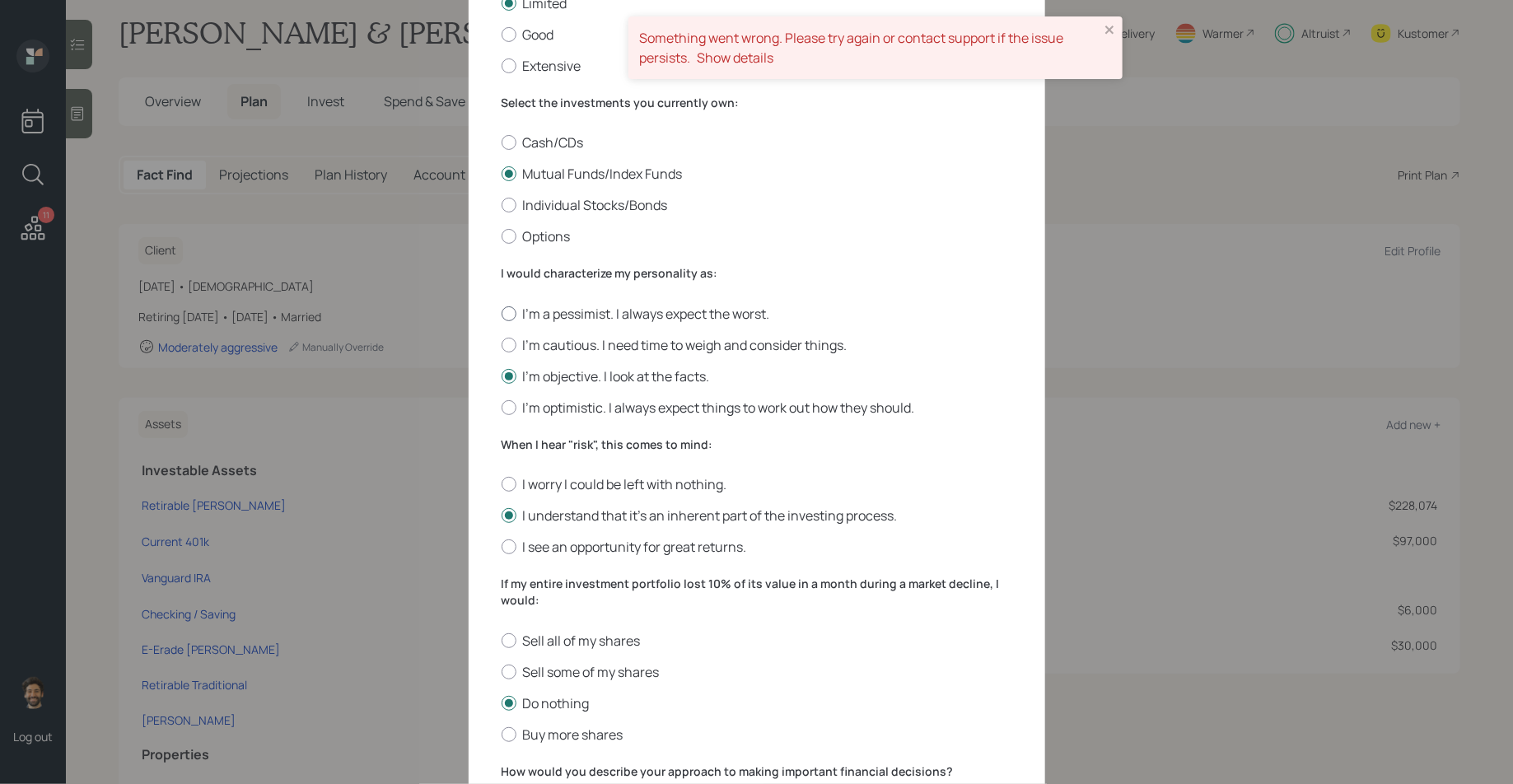
scroll to position [420, 0]
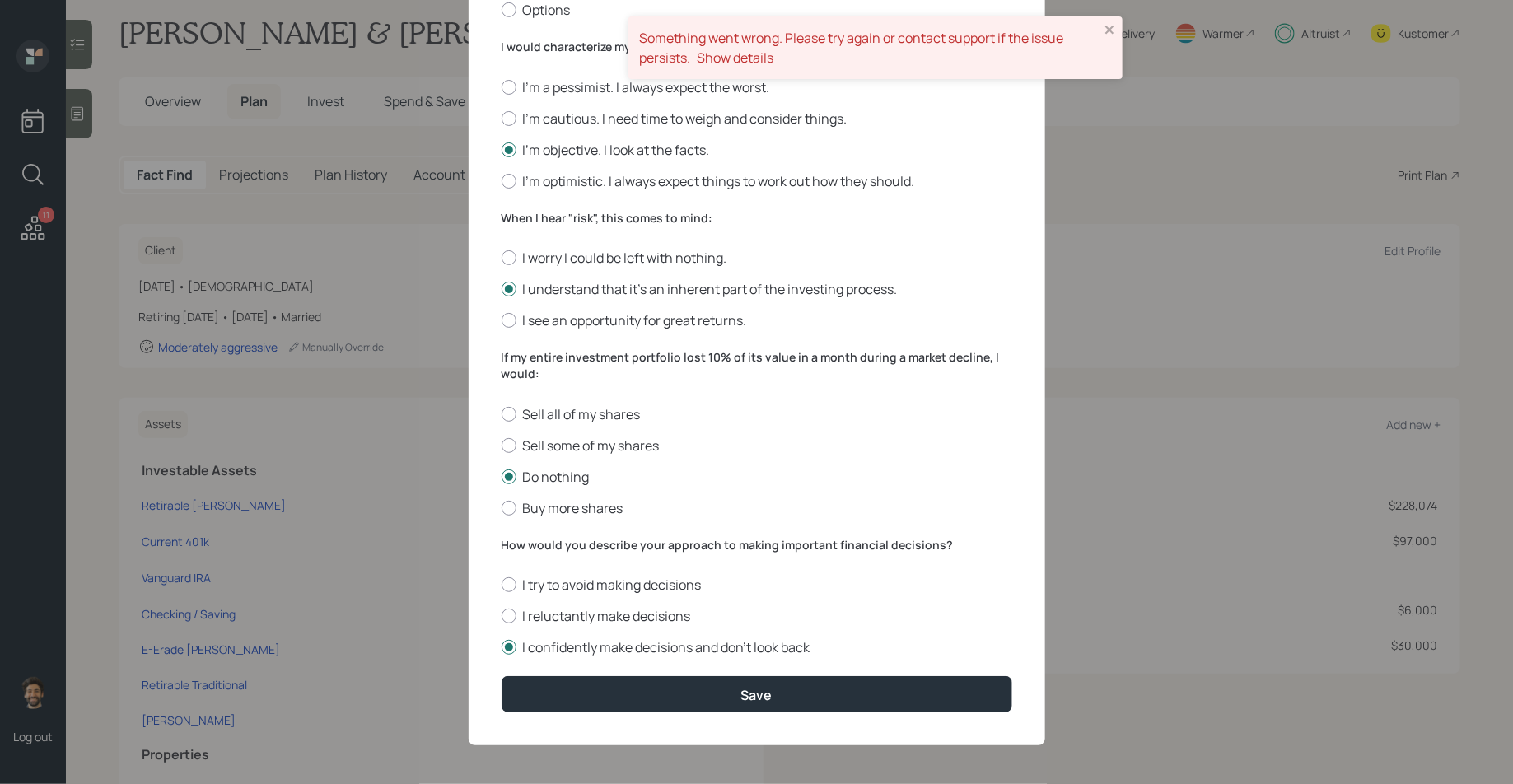
click at [520, 330] on form "I would describe my knowledge of investments as: None Limited Good Extensive Se…" at bounding box center [756, 204] width 511 height 1015
click at [517, 320] on label "I see an opportunity for great returns." at bounding box center [756, 320] width 511 height 18
click at [501, 321] on input "I see an opportunity for great returns." at bounding box center [501, 321] width 1 height 1
radio input "true"
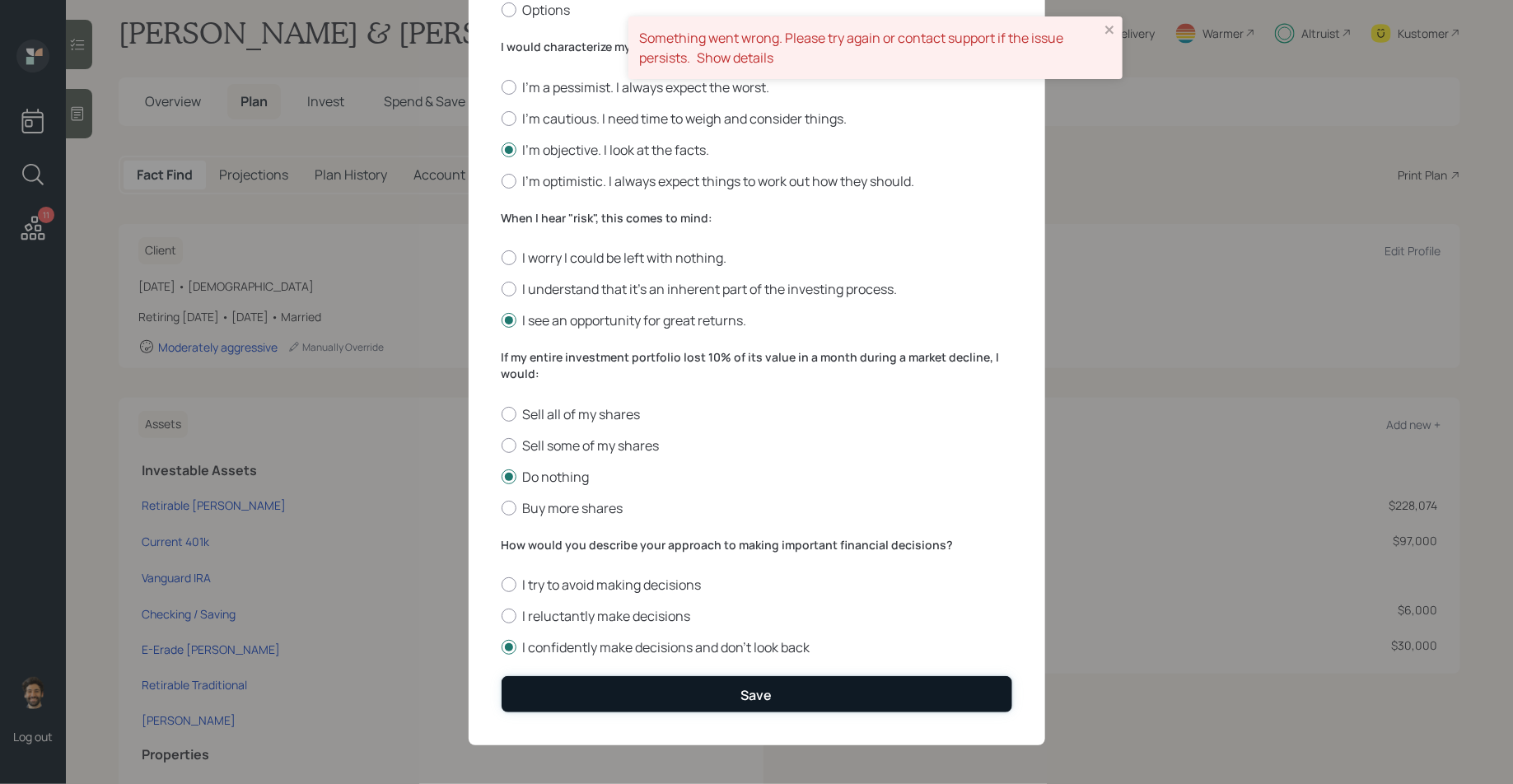
click at [545, 701] on button "Save" at bounding box center [756, 694] width 511 height 36
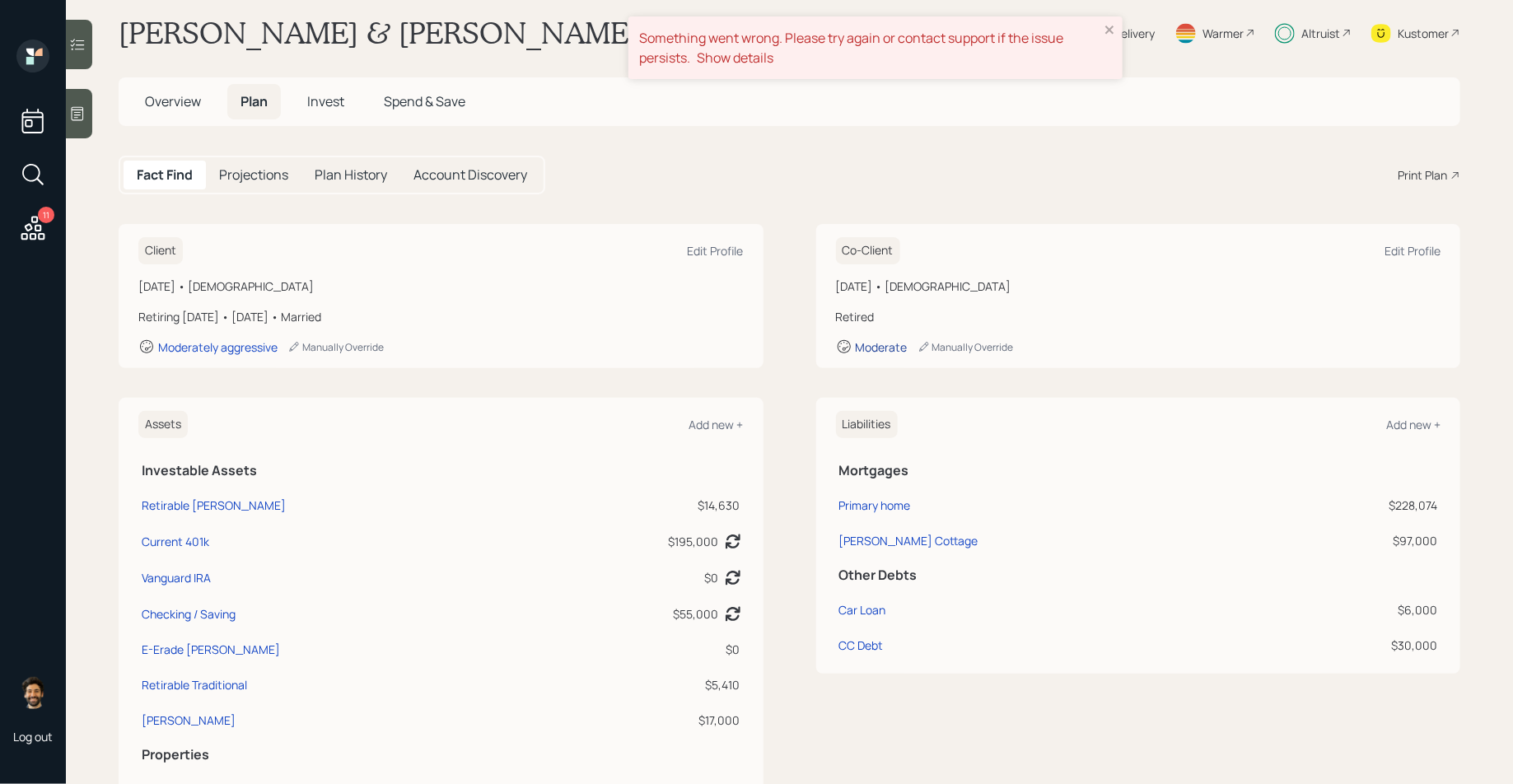
click at [865, 347] on div "Moderate" at bounding box center [882, 347] width 52 height 16
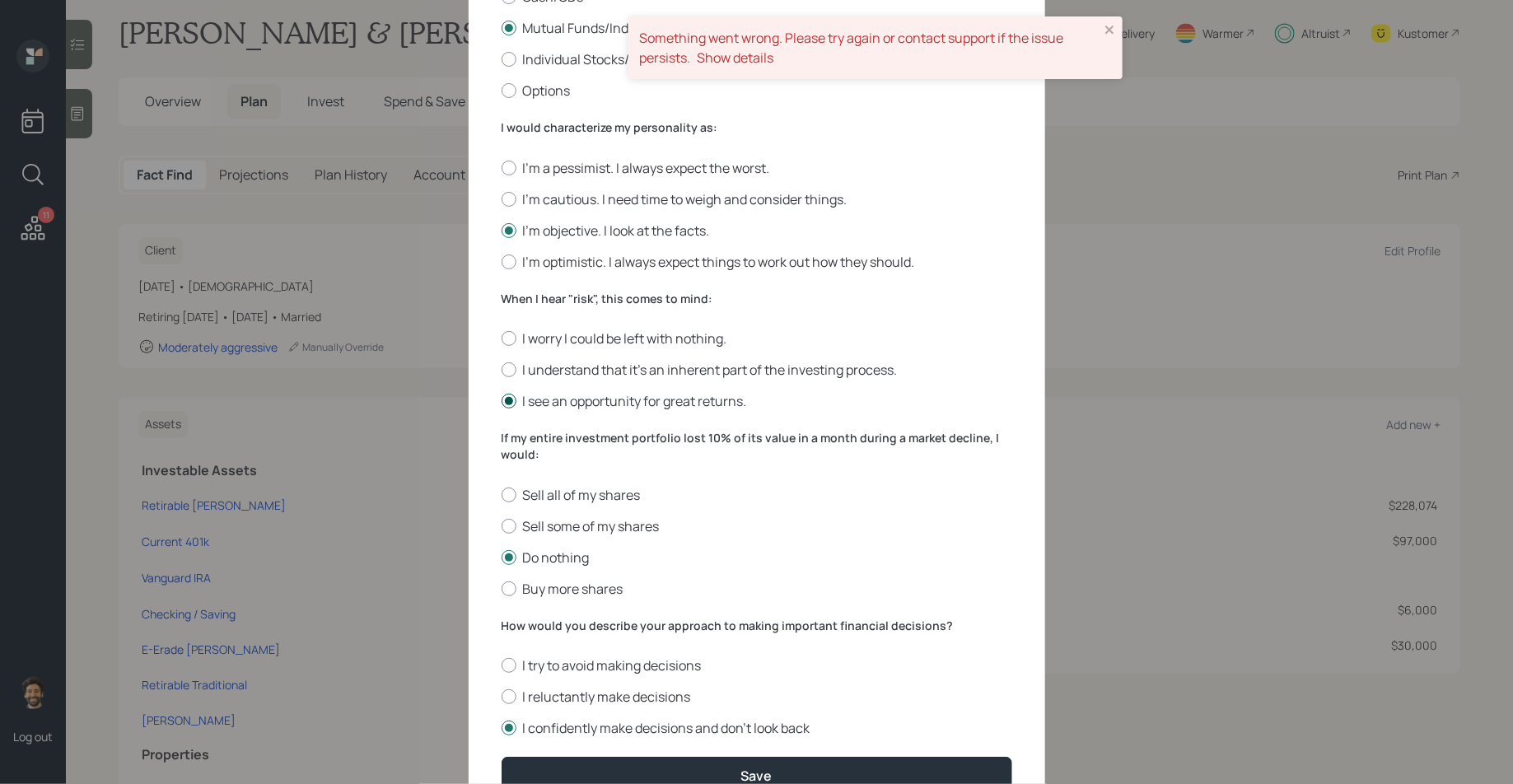
scroll to position [420, 0]
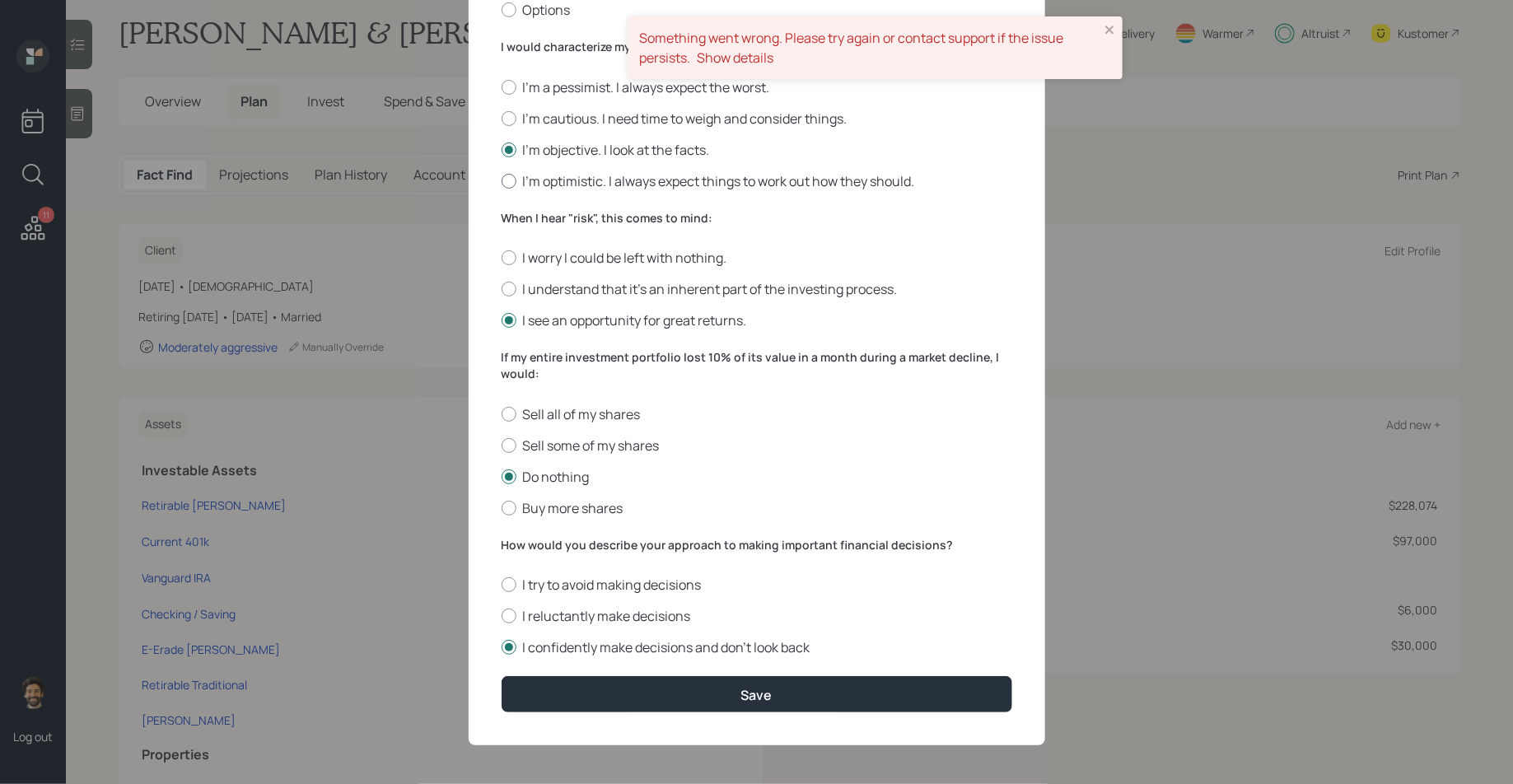
click at [532, 180] on label "I'm optimistic. I always expect things to work out how they should." at bounding box center [756, 181] width 511 height 18
click at [501, 180] on input "I'm optimistic. I always expect things to work out how they should." at bounding box center [501, 180] width 1 height 1
radio input "true"
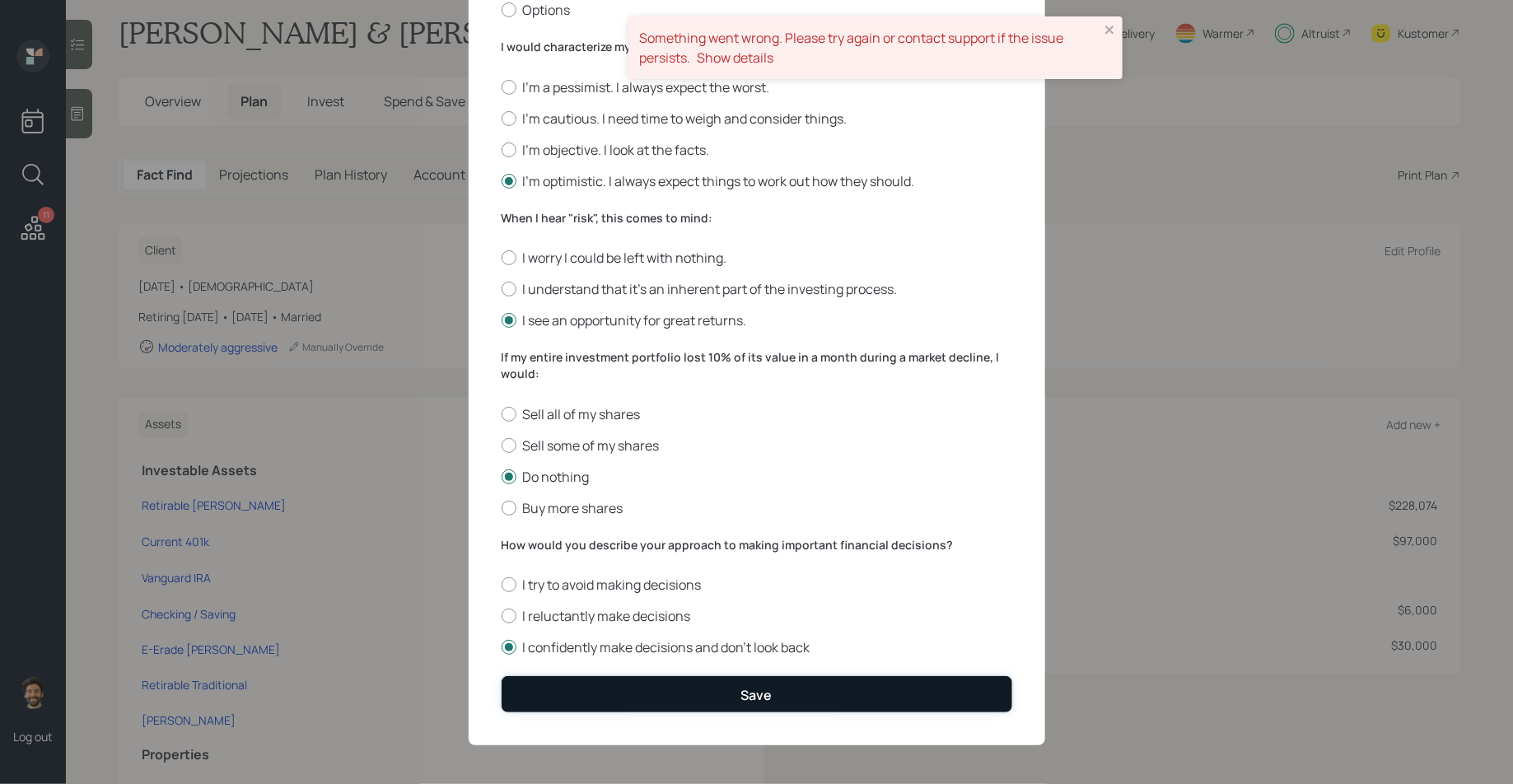
click at [551, 680] on button "Save" at bounding box center [756, 694] width 511 height 36
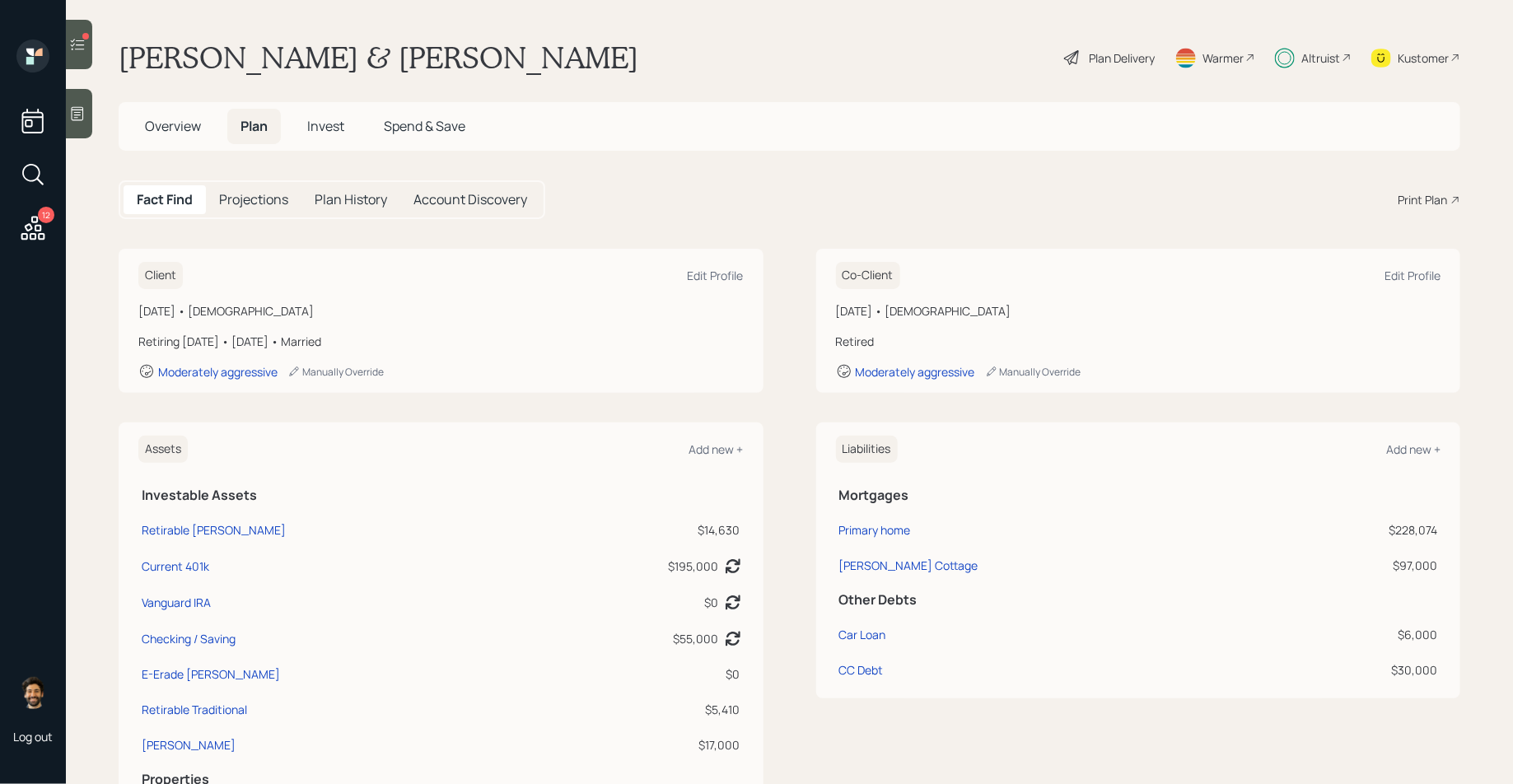
click at [324, 120] on span "Invest" at bounding box center [325, 126] width 37 height 18
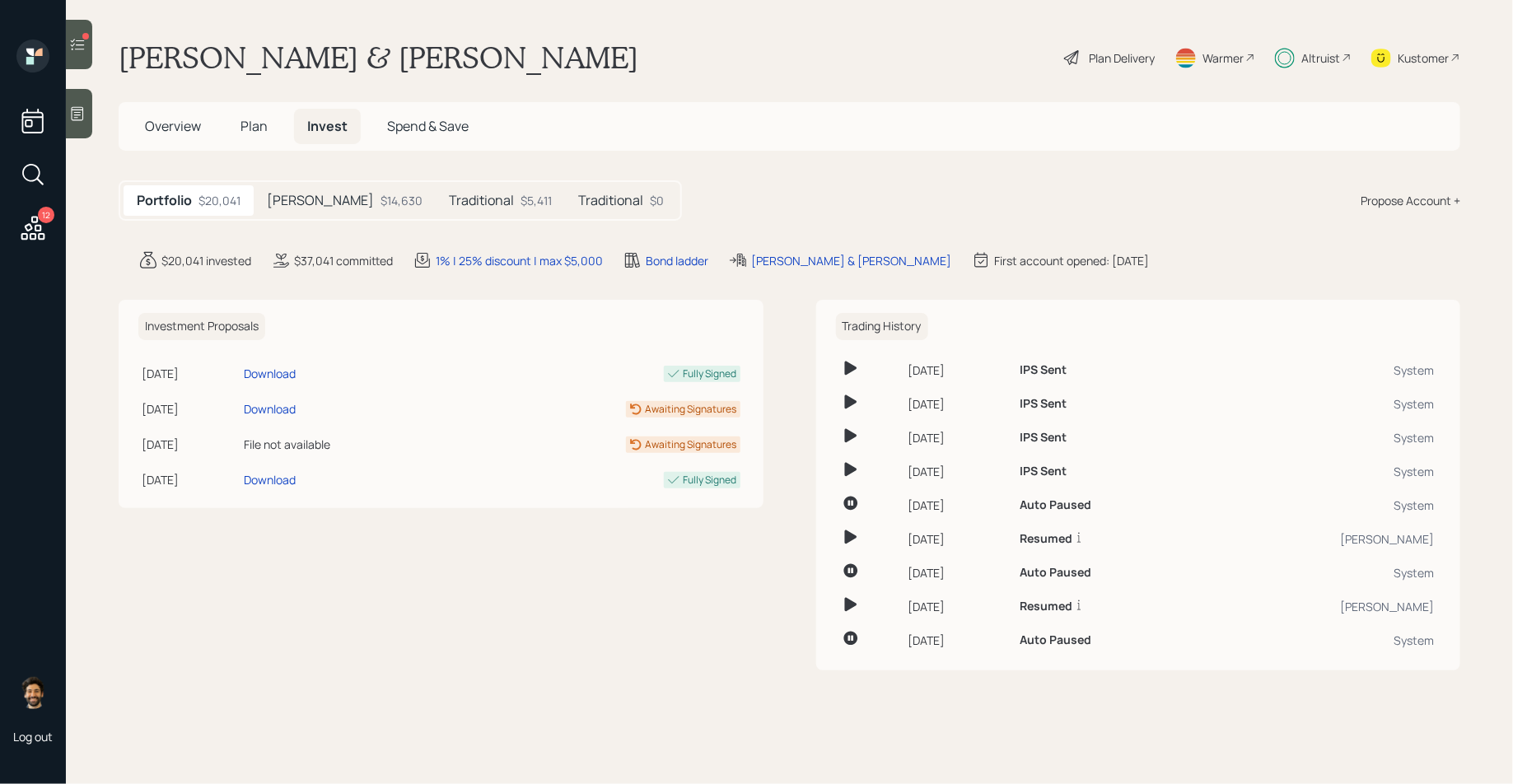
click at [578, 196] on h5 "Traditional" at bounding box center [610, 201] width 65 height 16
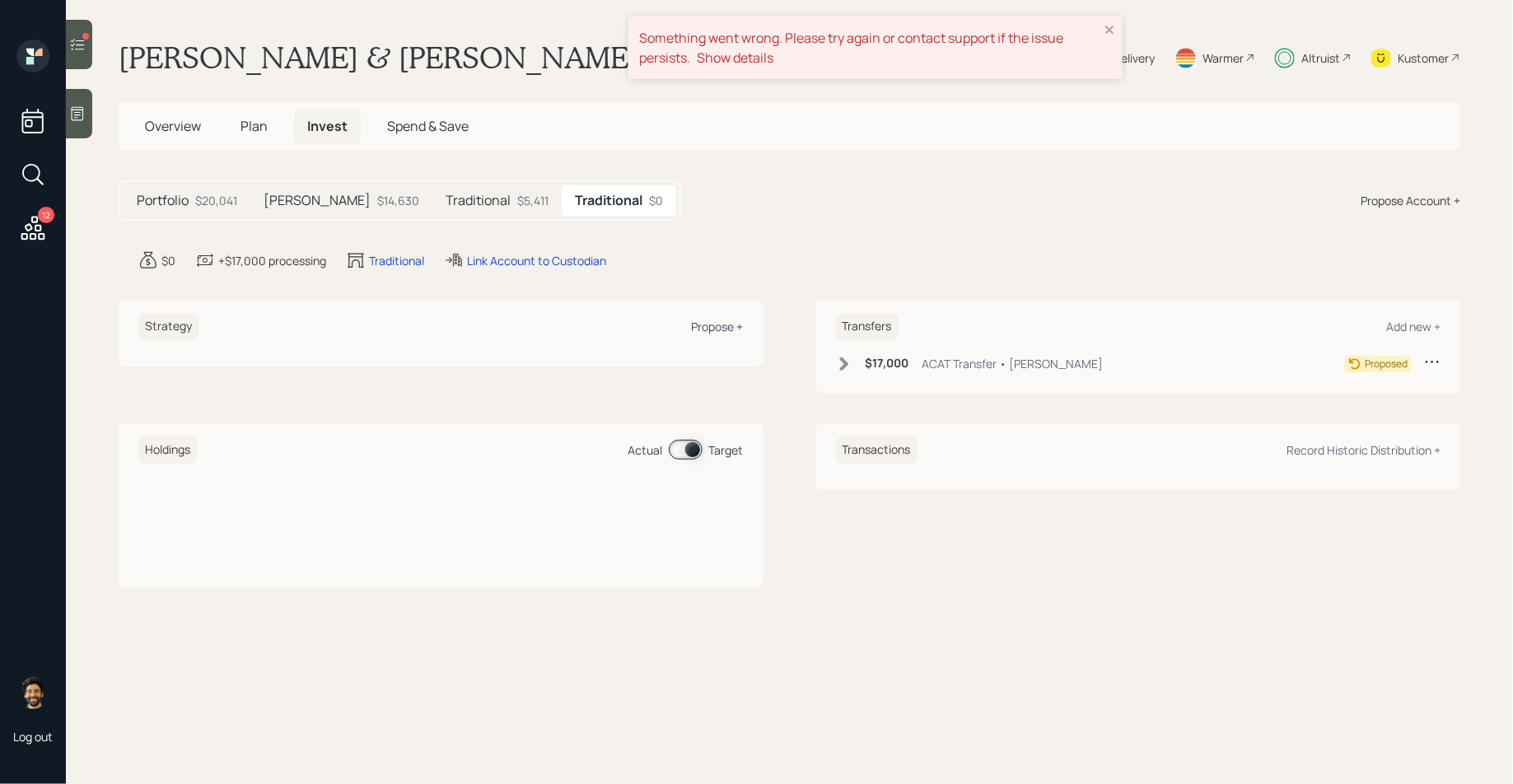
click at [725, 322] on div "Propose +" at bounding box center [717, 327] width 52 height 16
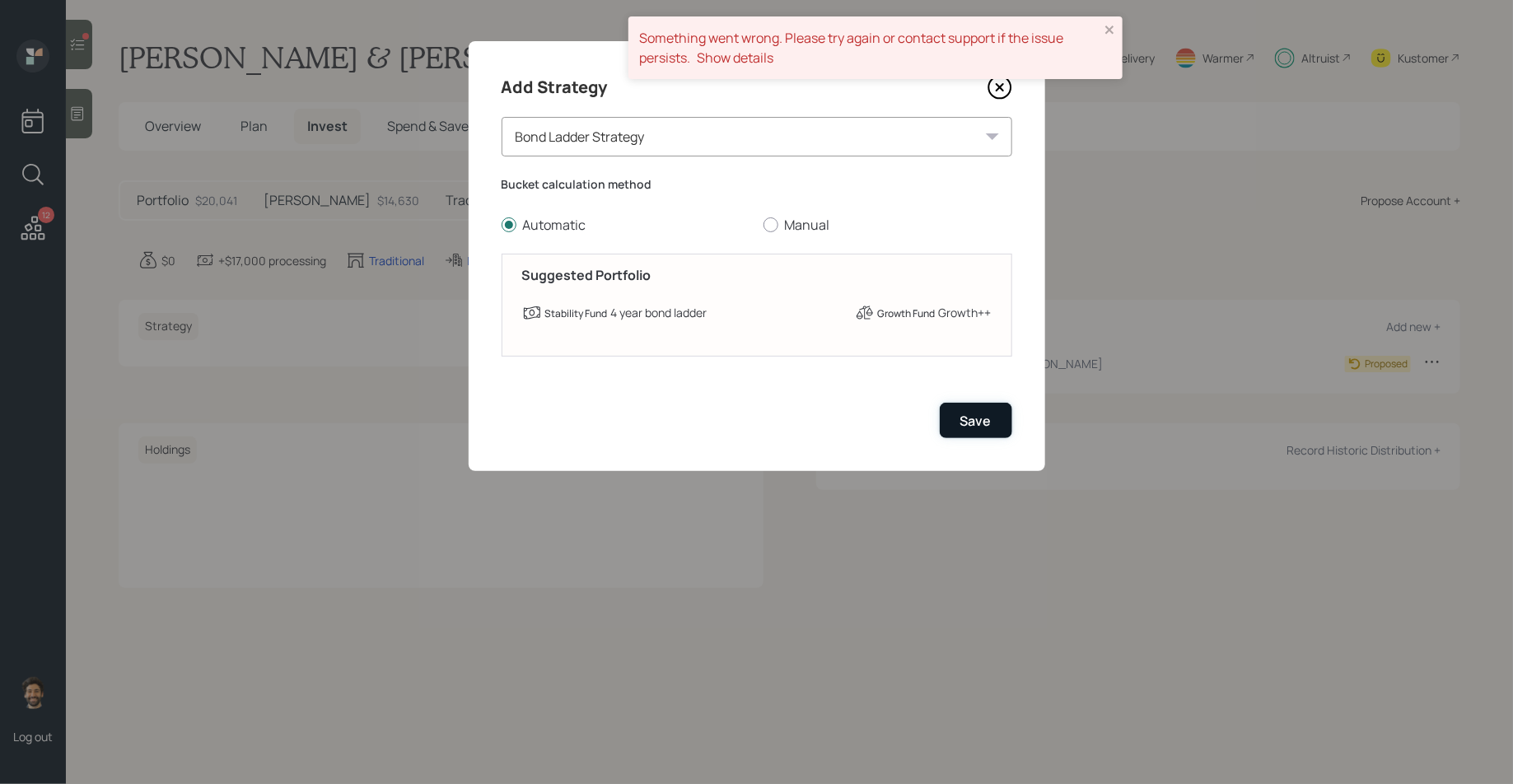
click at [976, 421] on div "Save" at bounding box center [975, 421] width 31 height 18
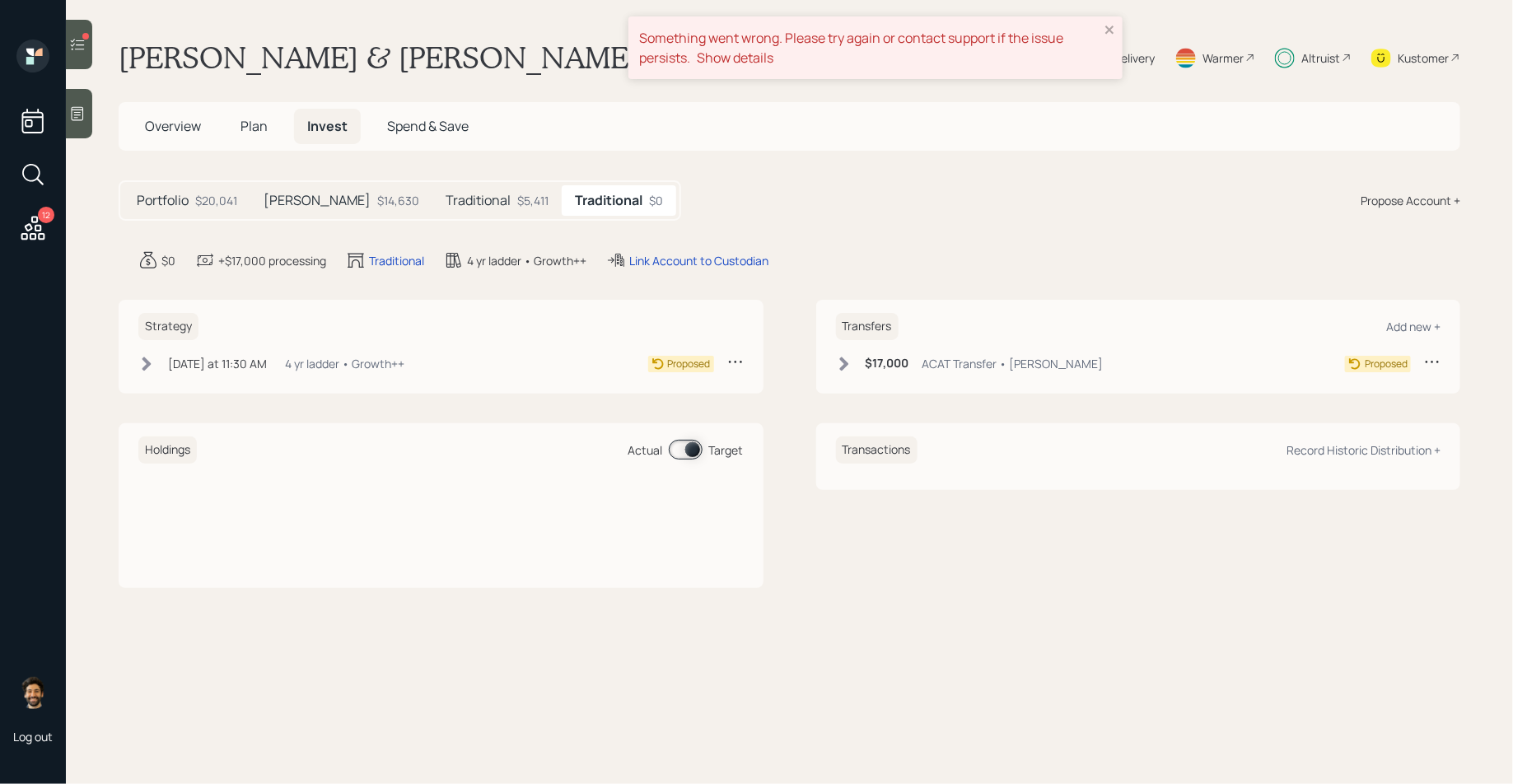
click at [442, 363] on div "[DATE] at 11:30 AM [DATE] 11:30 AM EDT 4 yr ladder • Growth++ Proposed" at bounding box center [441, 363] width 606 height 21
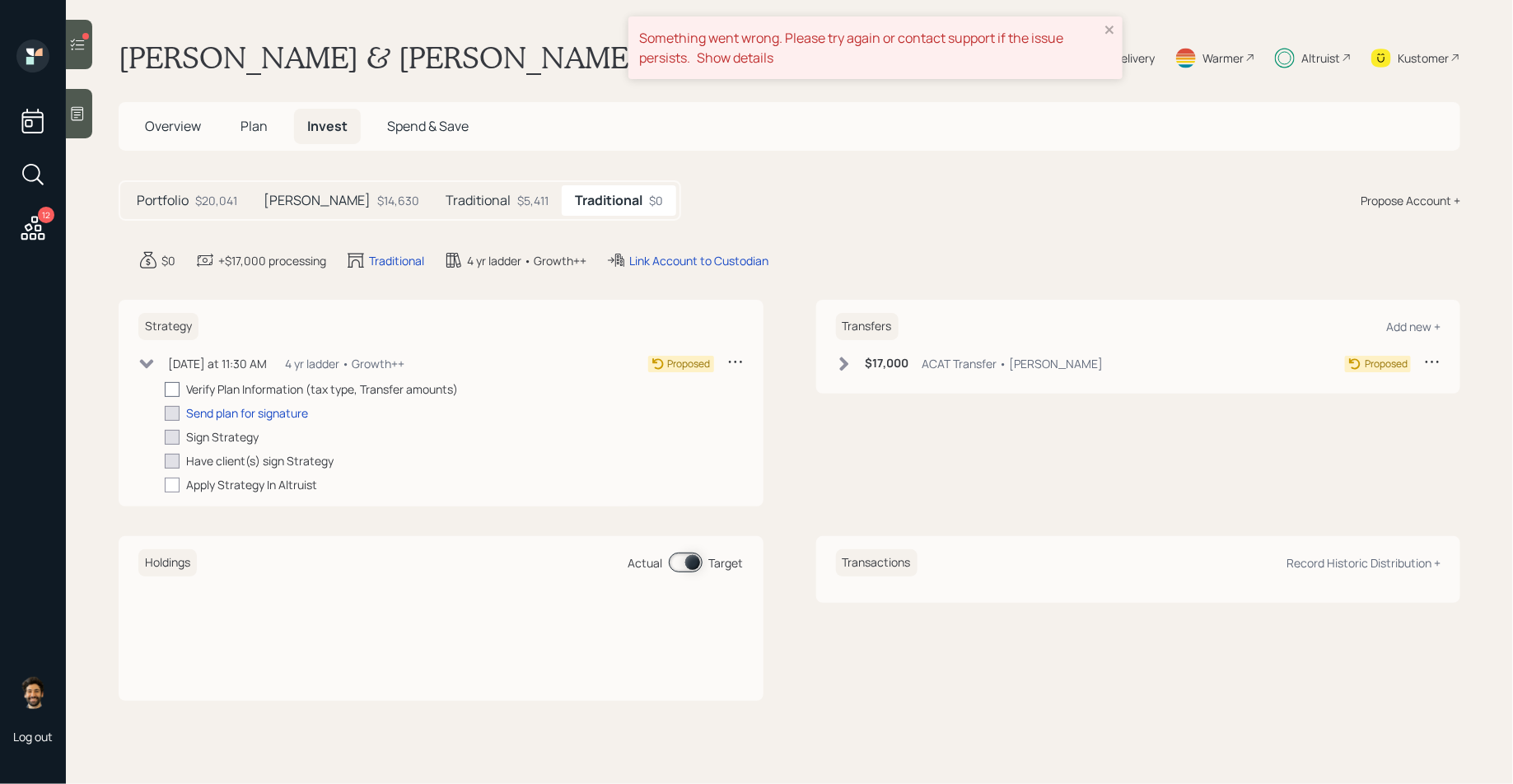
click at [171, 393] on div at bounding box center [171, 389] width 15 height 15
click at [164, 389] on input "checkbox" at bounding box center [163, 388] width 1 height 1
checkbox input "true"
click at [867, 365] on h6 "$17,000" at bounding box center [887, 363] width 44 height 14
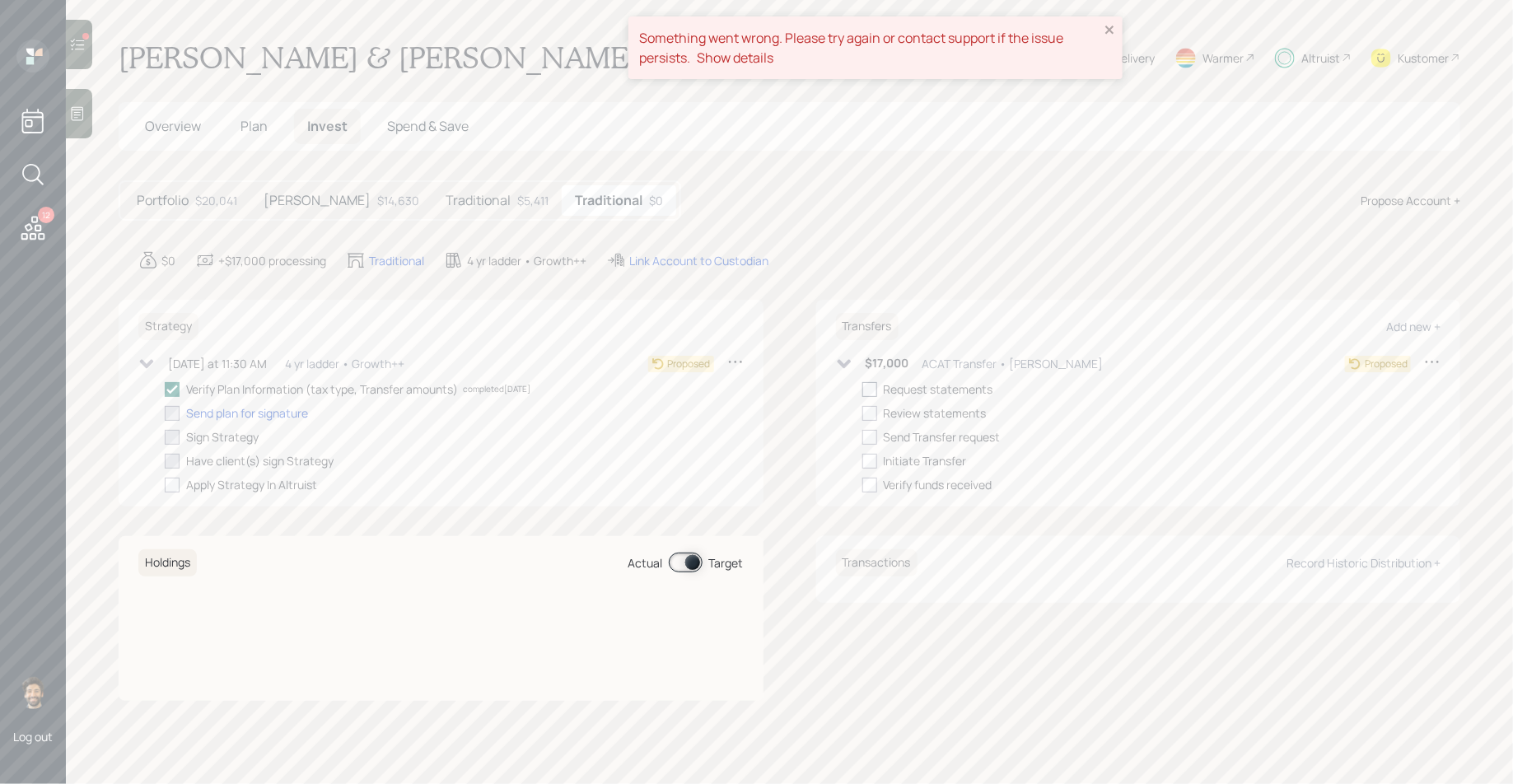
click at [870, 393] on div at bounding box center [869, 389] width 15 height 15
click at [862, 389] on input "checkbox" at bounding box center [861, 388] width 1 height 1
checkbox input "true"
click at [1110, 27] on icon "close" at bounding box center [1108, 29] width 8 height 8
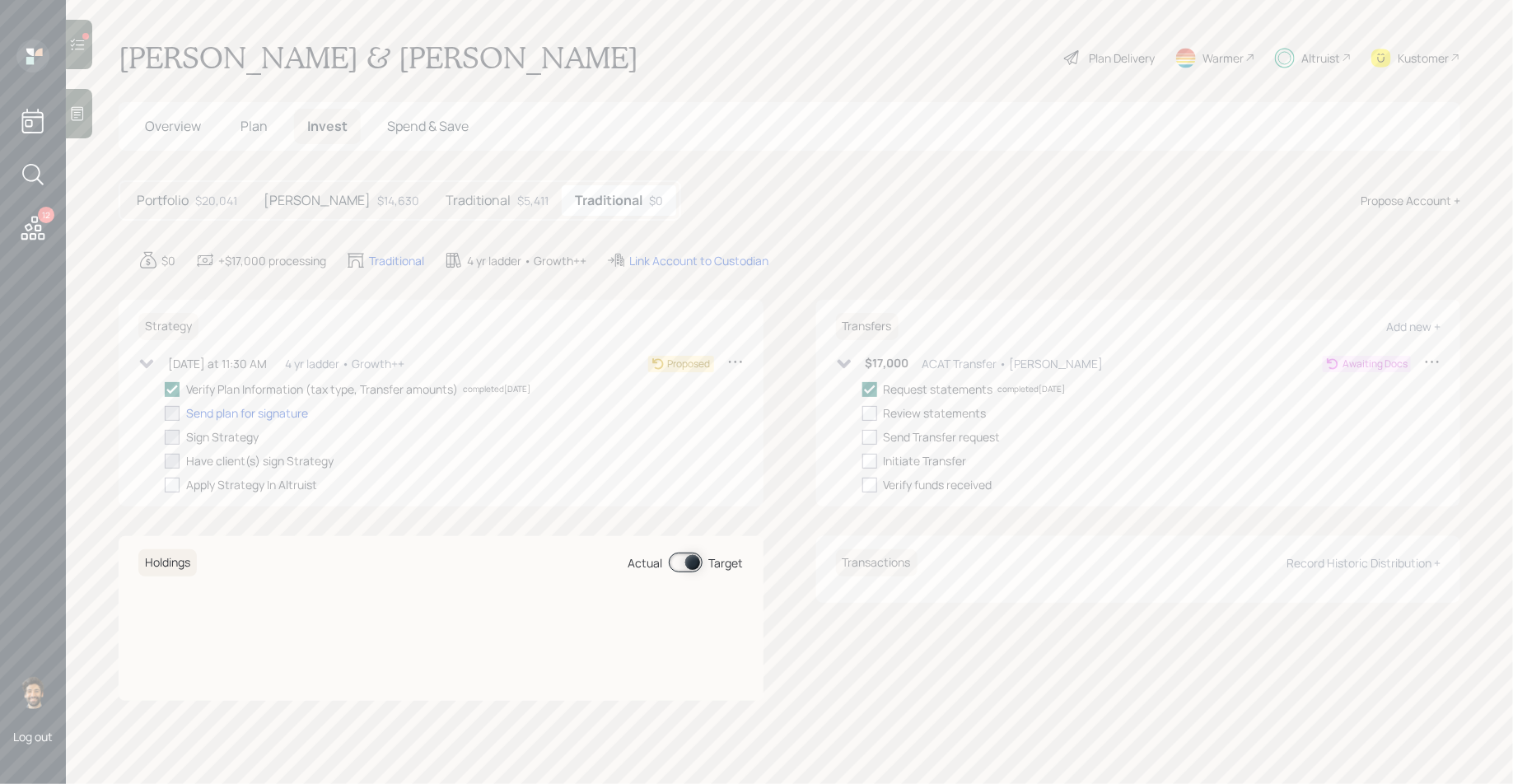
click at [1334, 52] on div "Altruist" at bounding box center [1320, 57] width 38 height 17
click at [1304, 53] on div "Altruist" at bounding box center [1320, 57] width 38 height 17
click at [247, 126] on span "Plan" at bounding box center [254, 126] width 27 height 18
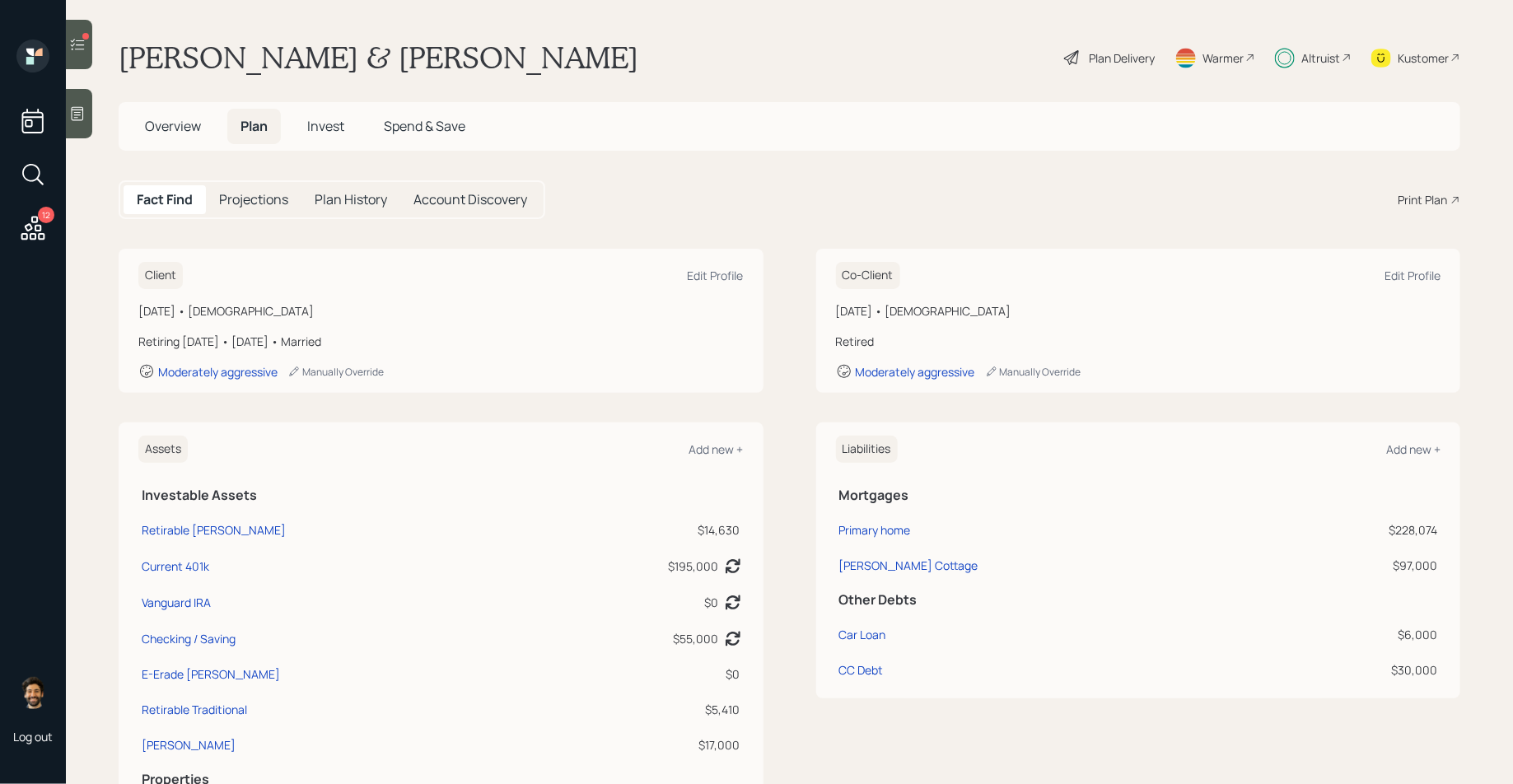
click at [1099, 54] on div "Plan Delivery" at bounding box center [1122, 57] width 66 height 17
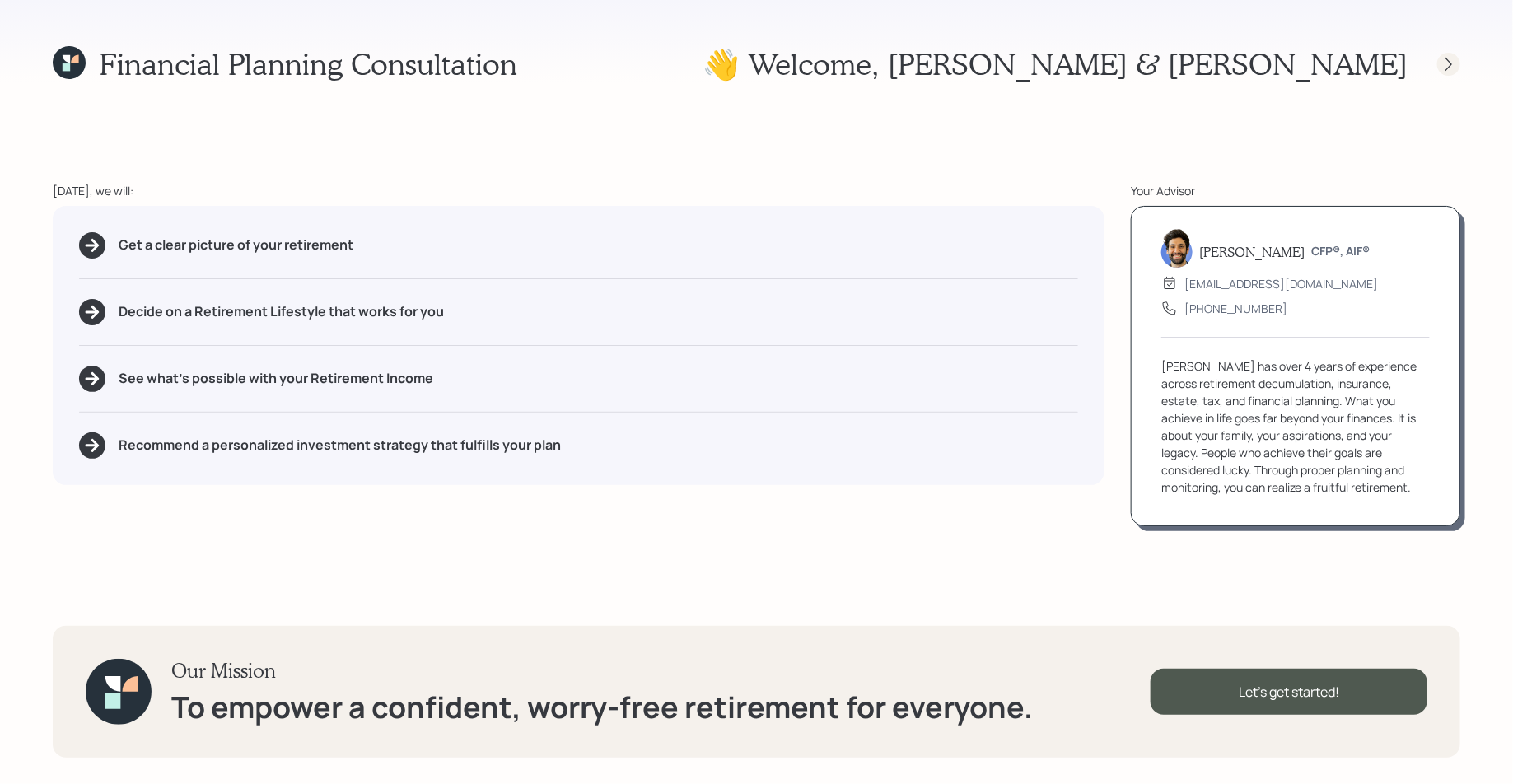
click at [1448, 69] on icon at bounding box center [1448, 64] width 16 height 16
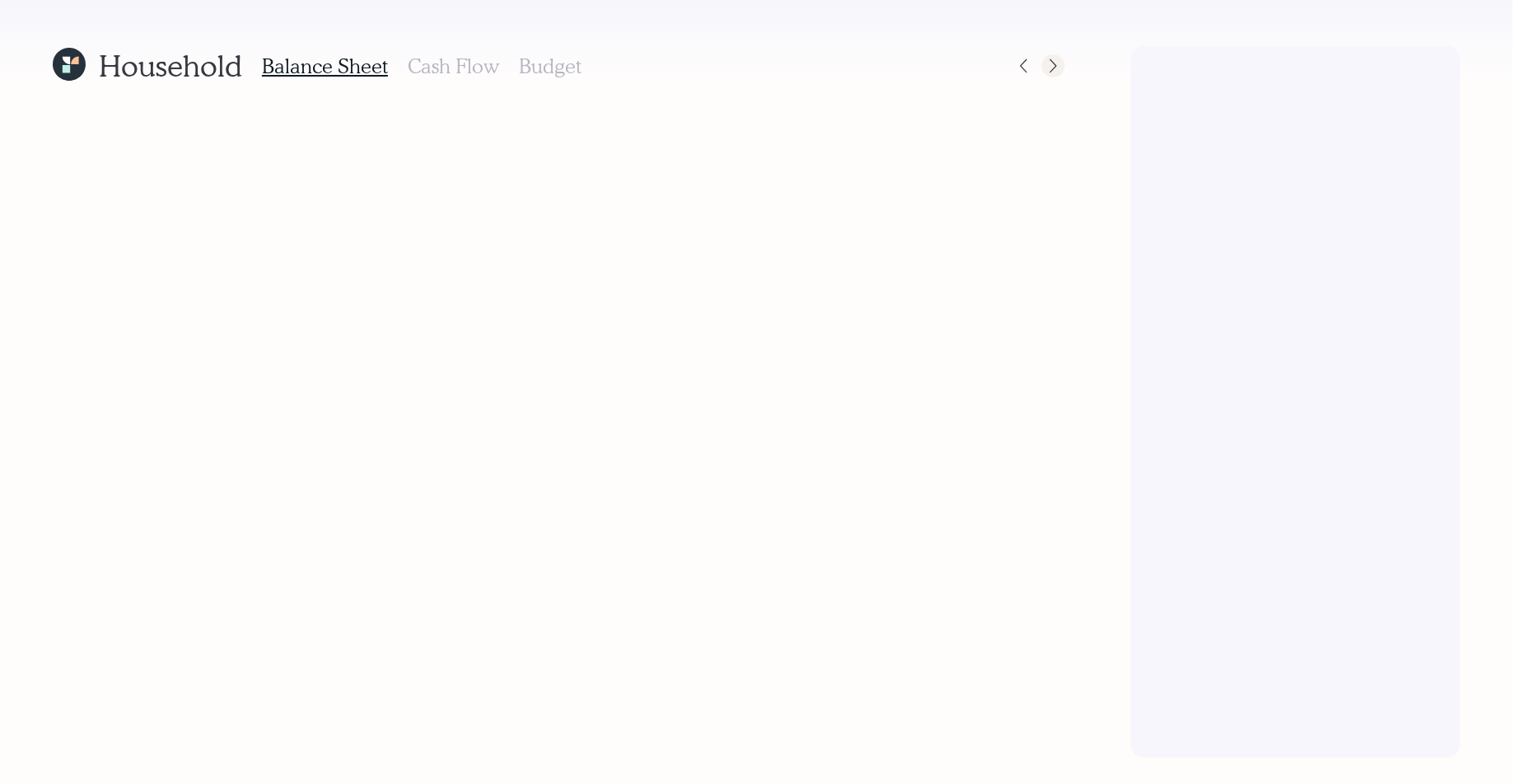
click at [1055, 64] on icon at bounding box center [1052, 66] width 6 height 14
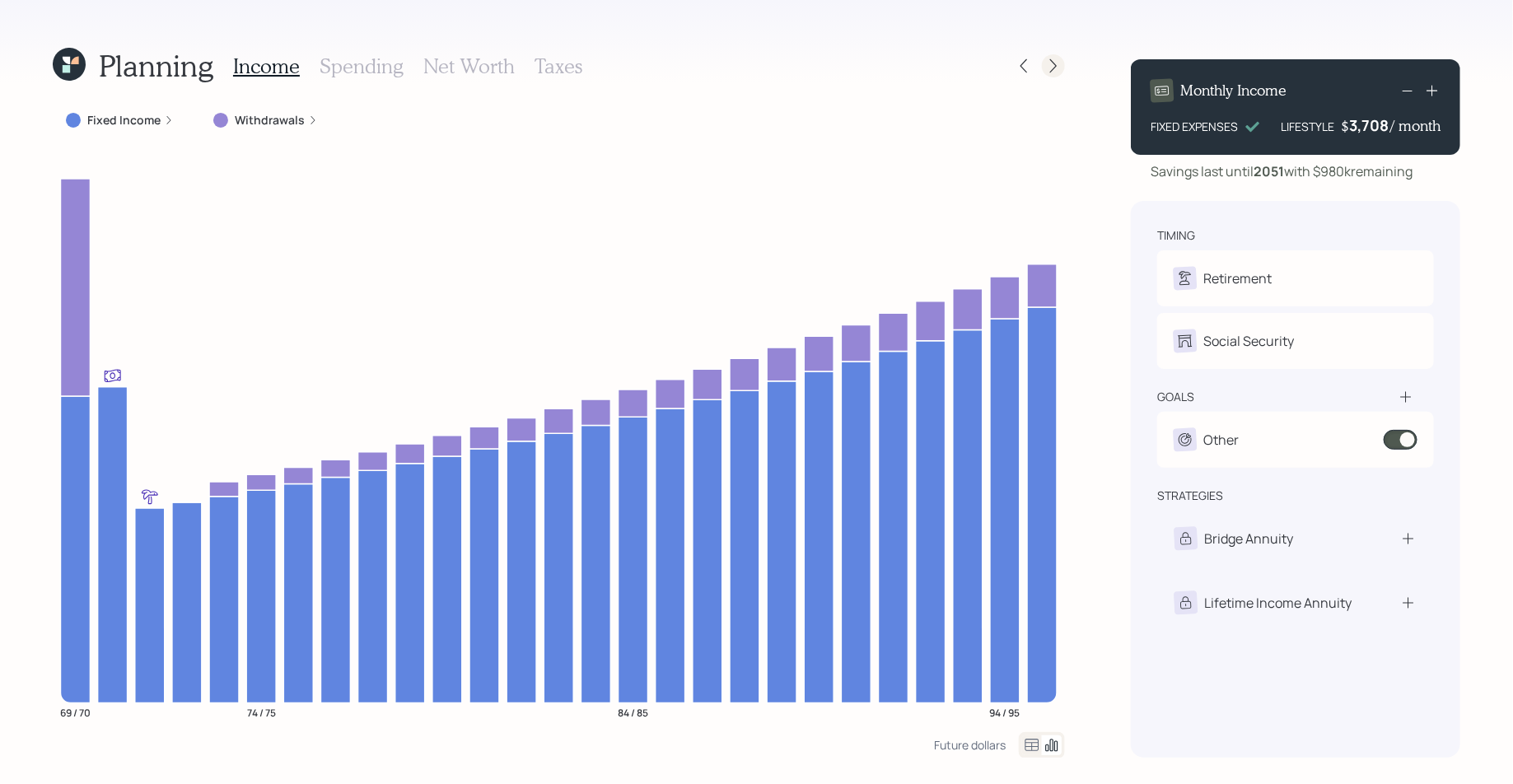
click at [1059, 63] on icon at bounding box center [1053, 66] width 16 height 16
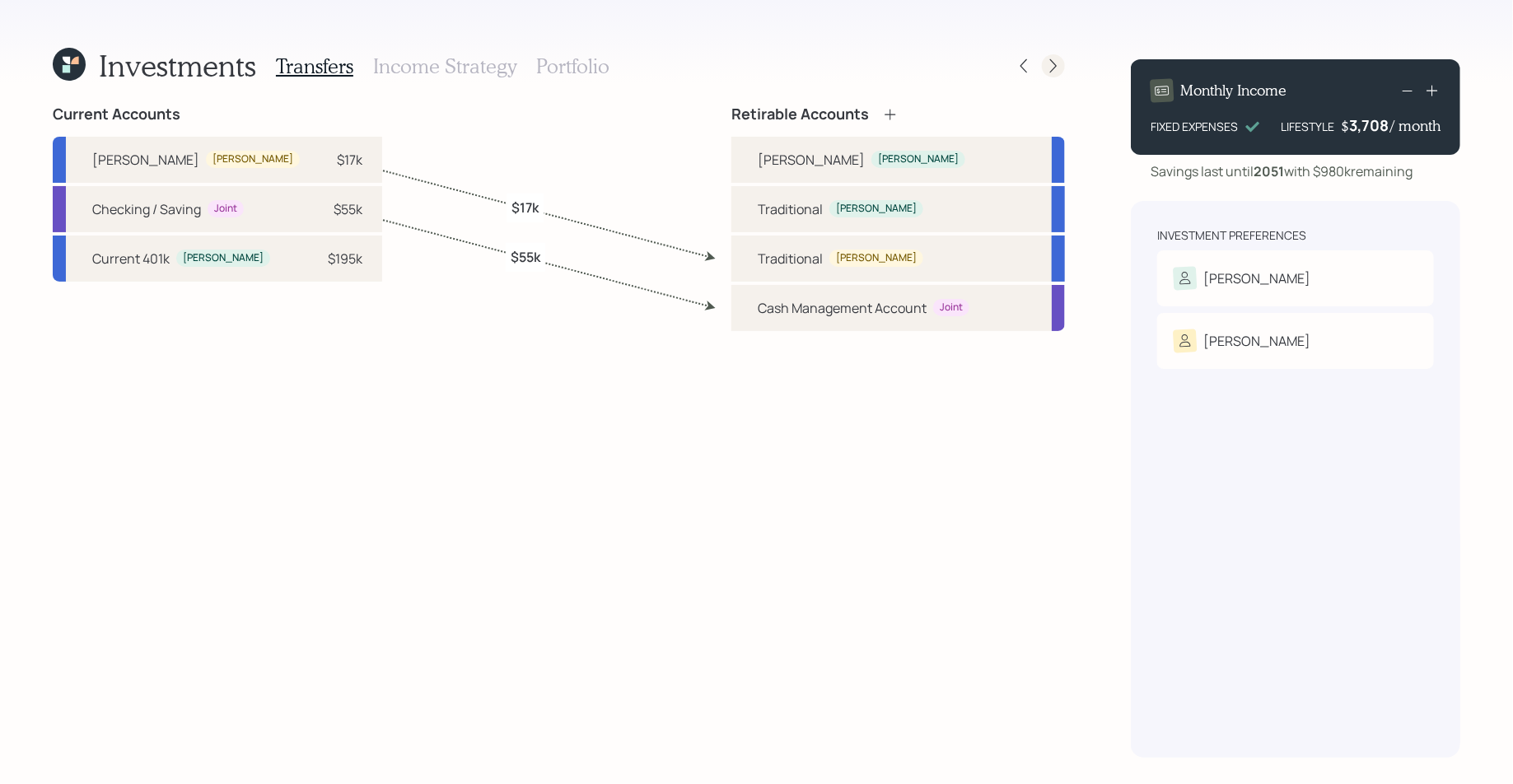
click at [1049, 66] on icon at bounding box center [1053, 66] width 16 height 16
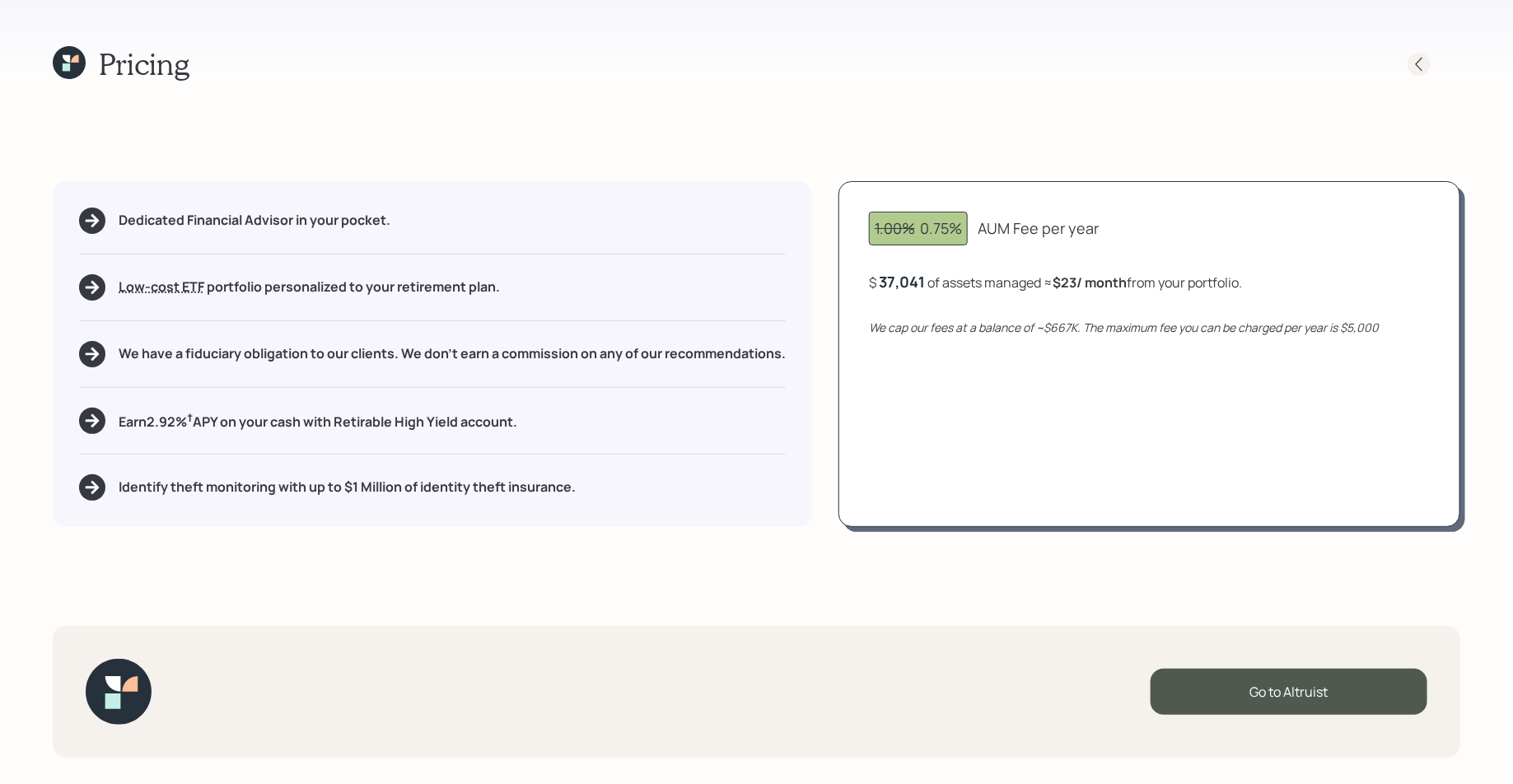
click at [1419, 69] on icon at bounding box center [1418, 64] width 16 height 16
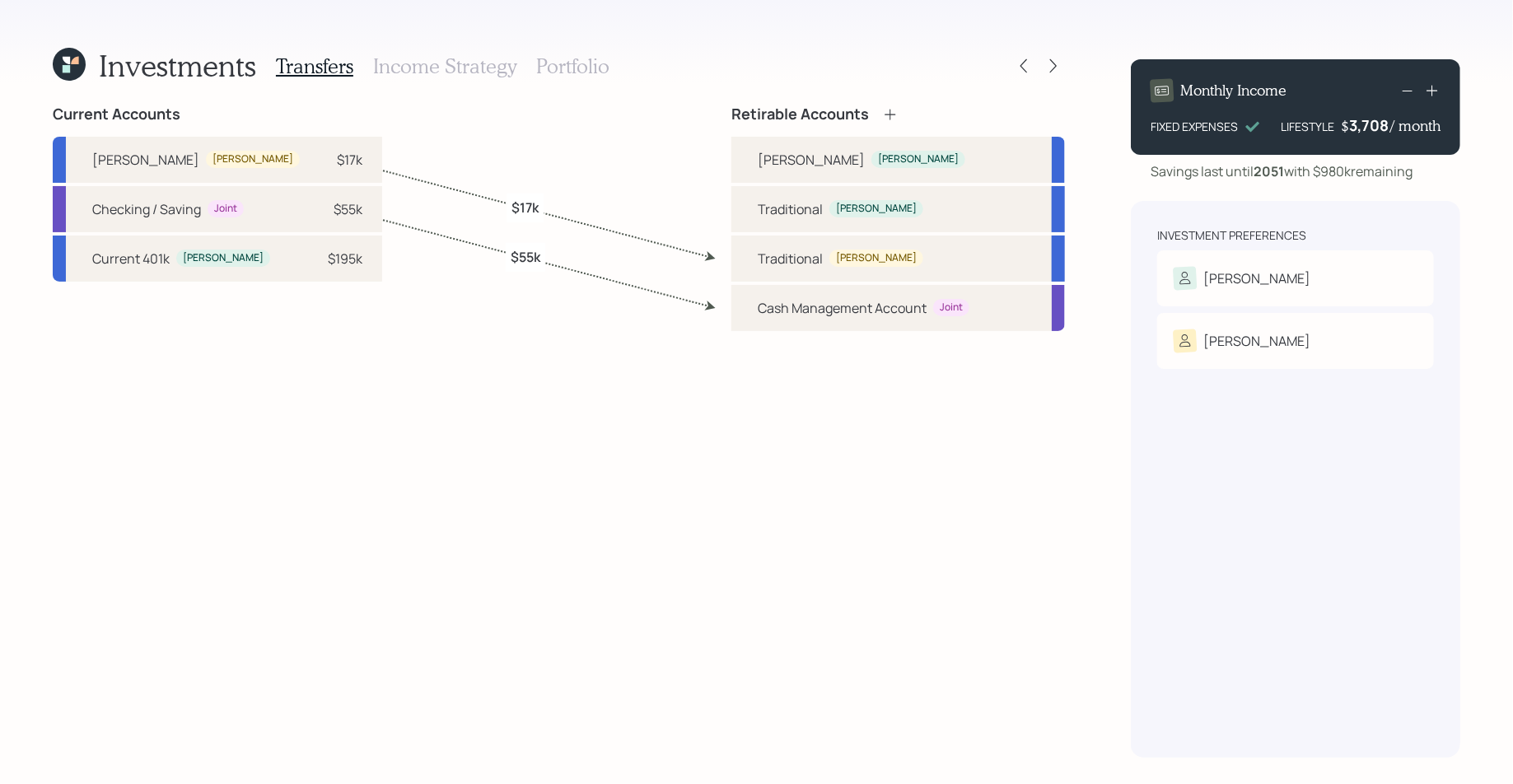
click at [558, 58] on h3 "Portfolio" at bounding box center [573, 66] width 73 height 24
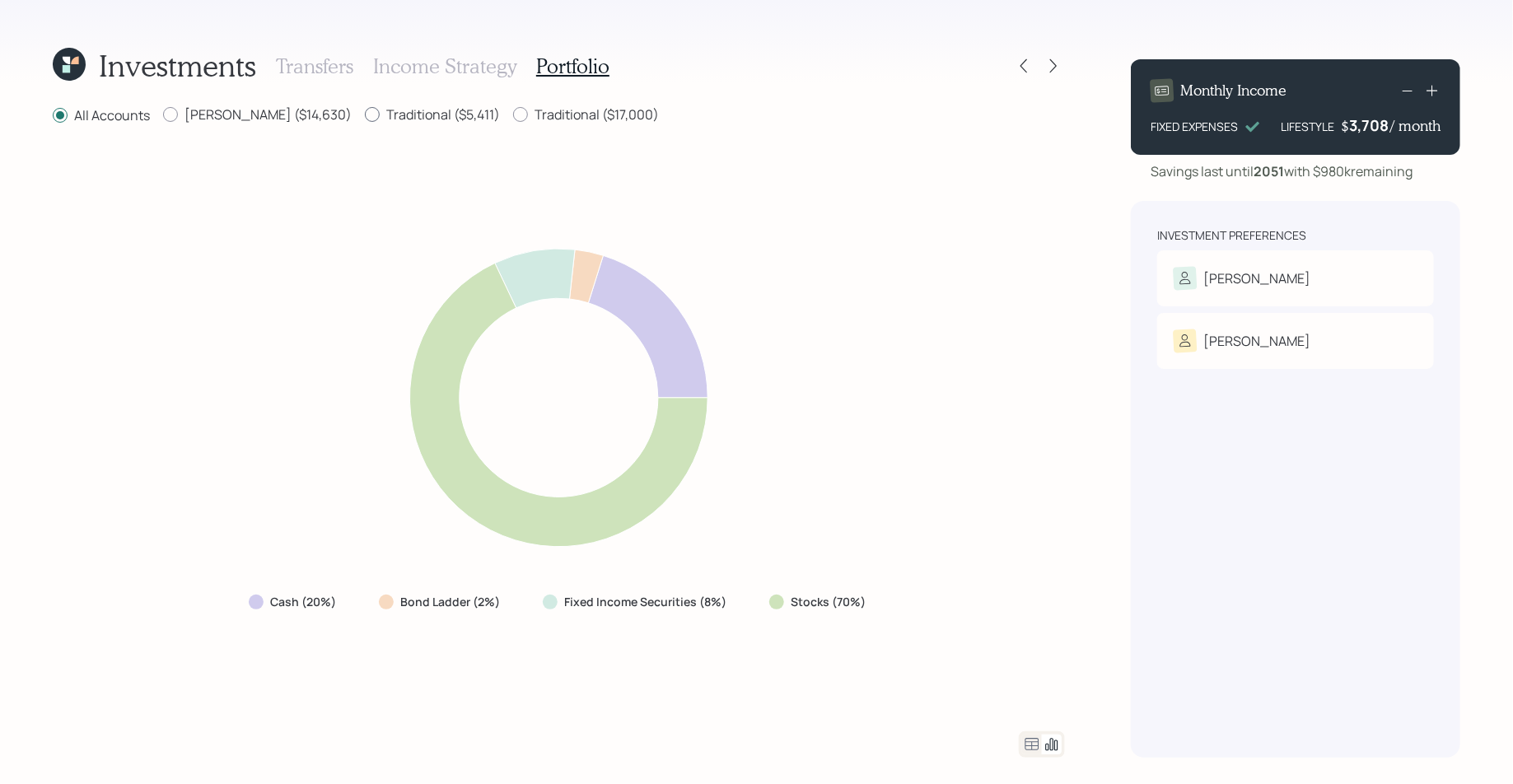
click at [364, 120] on label "Traditional ($5,411)" at bounding box center [431, 114] width 135 height 18
click at [364, 115] on input "Traditional ($5,411)" at bounding box center [364, 114] width 1 height 1
radio input "true"
radio input "false"
click at [513, 114] on label "Traditional ($17,000)" at bounding box center [585, 114] width 146 height 18
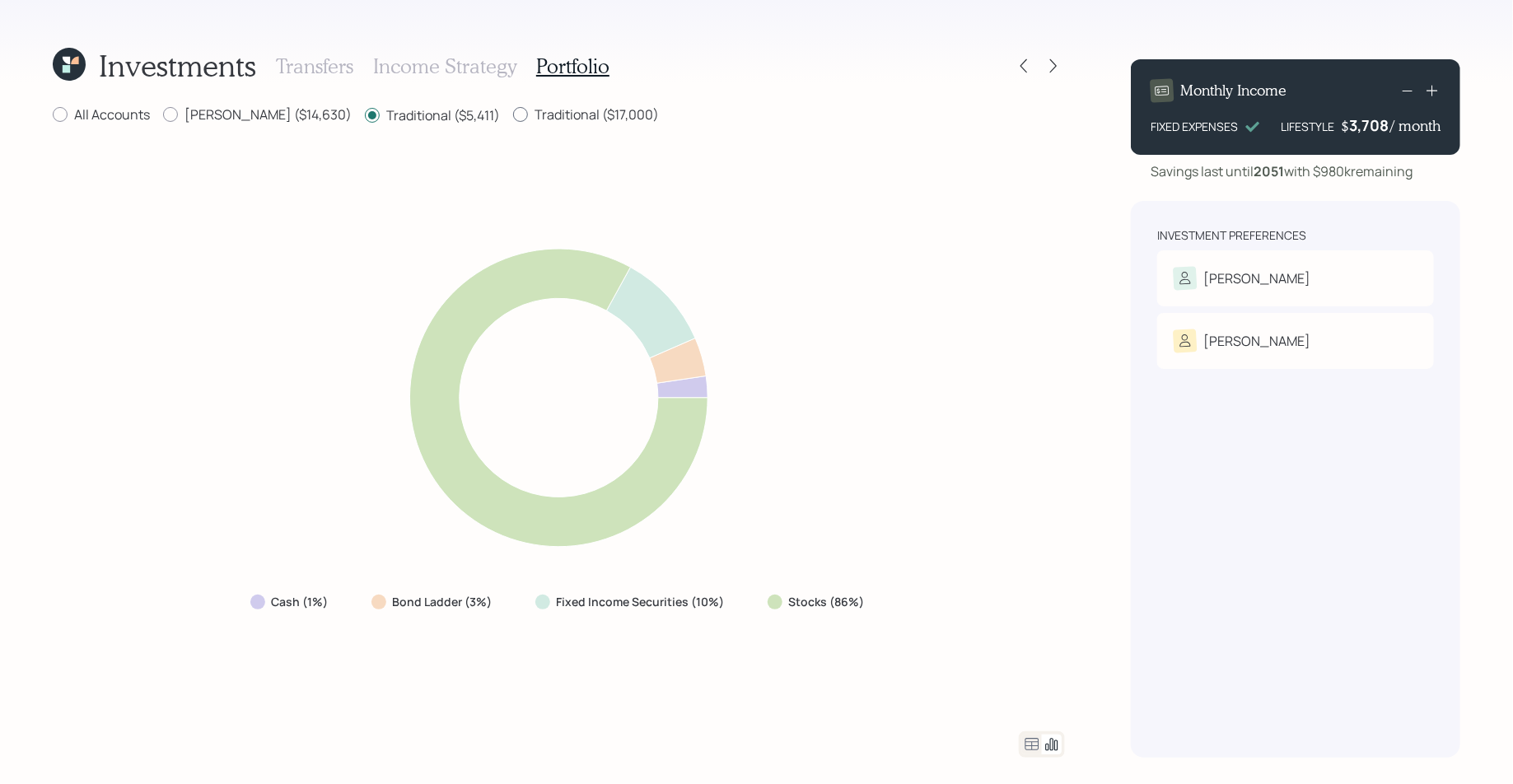
click at [512, 114] on input "Traditional ($17,000)" at bounding box center [512, 114] width 1 height 1
radio input "true"
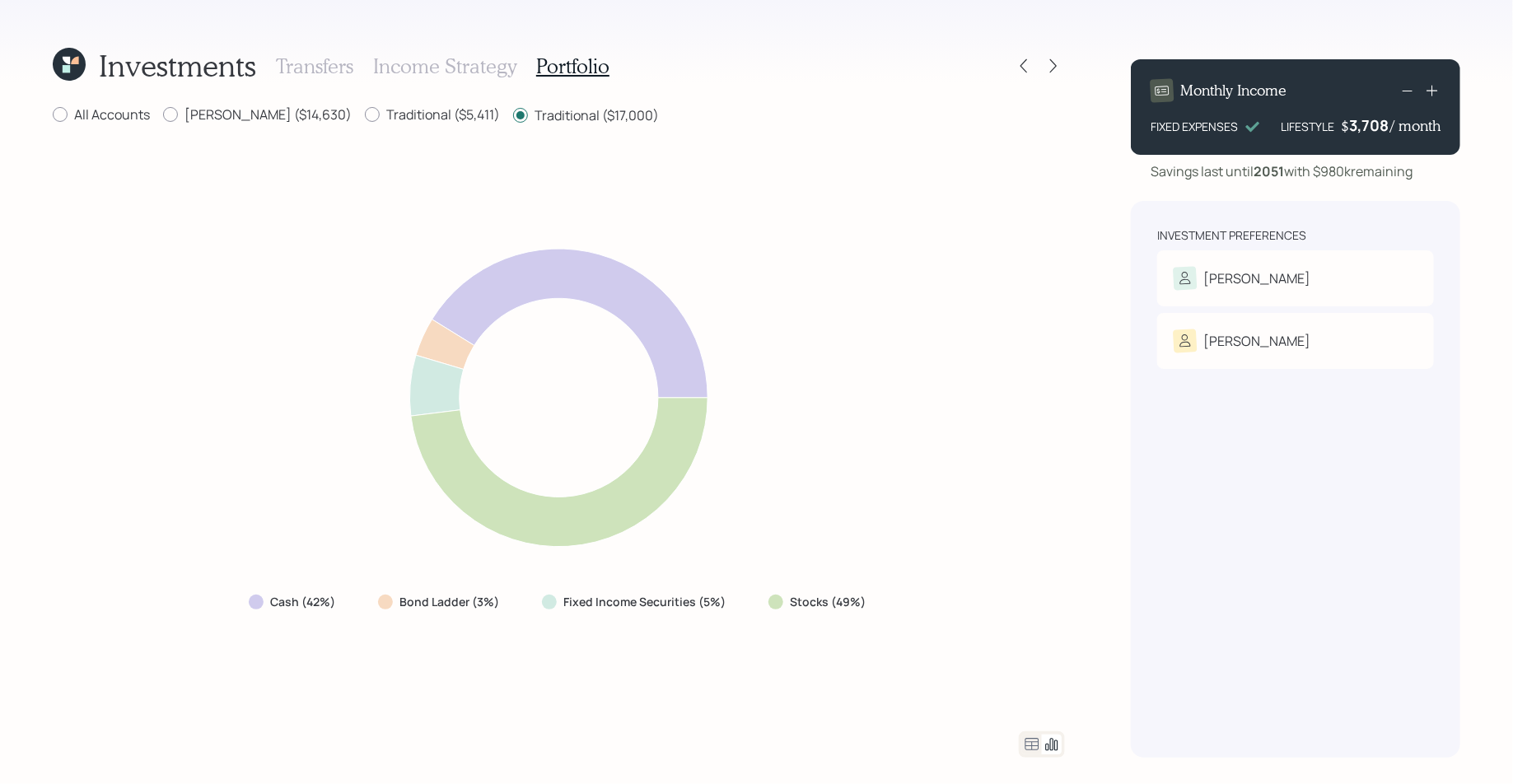
click at [1031, 746] on icon at bounding box center [1032, 744] width 14 height 13
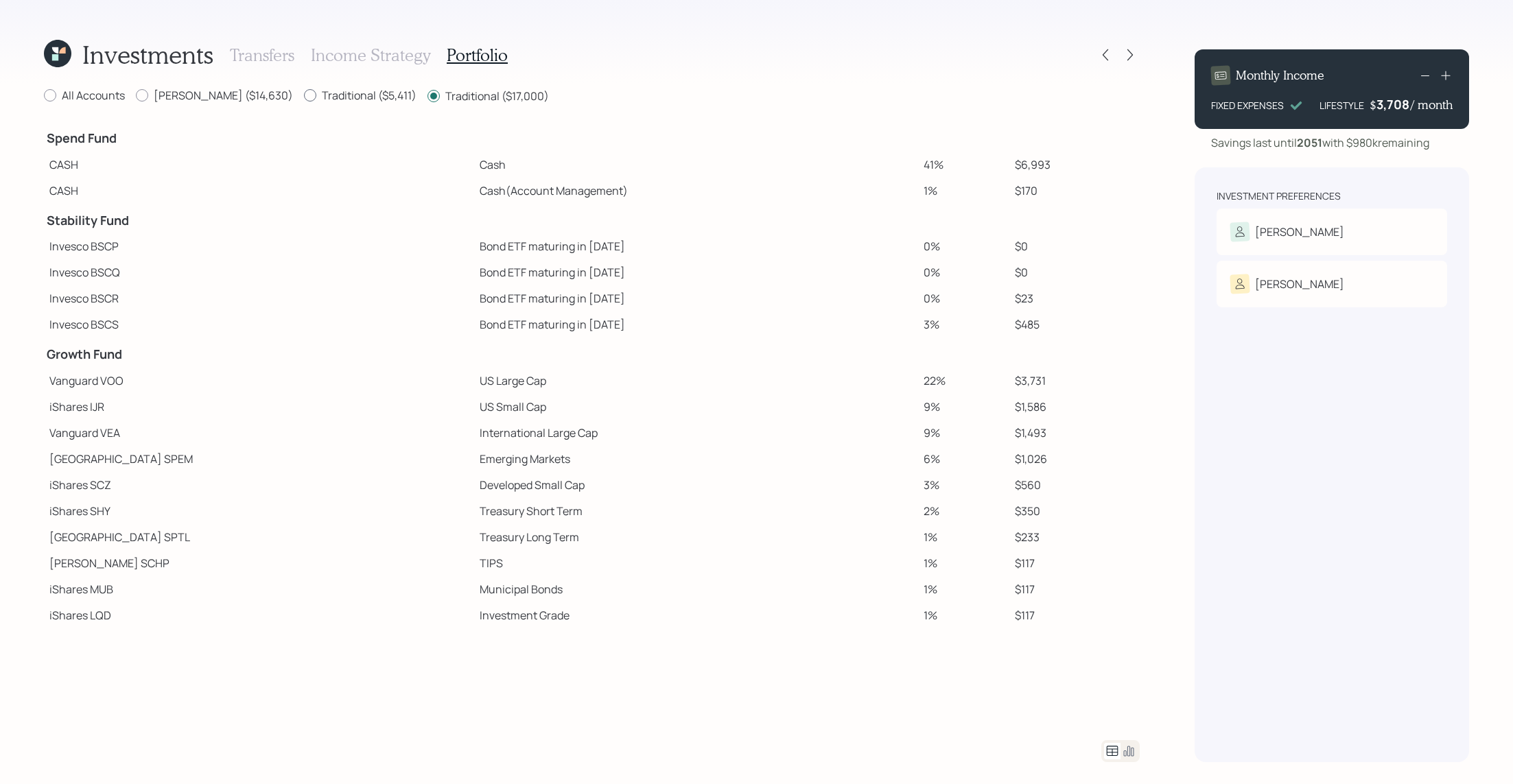
click at [304, 89] on label "Traditional ($5,411)" at bounding box center [359, 95] width 112 height 15
click at [303, 95] on input "Traditional ($5,411)" at bounding box center [303, 95] width 1 height 1
radio input "true"
radio input "false"
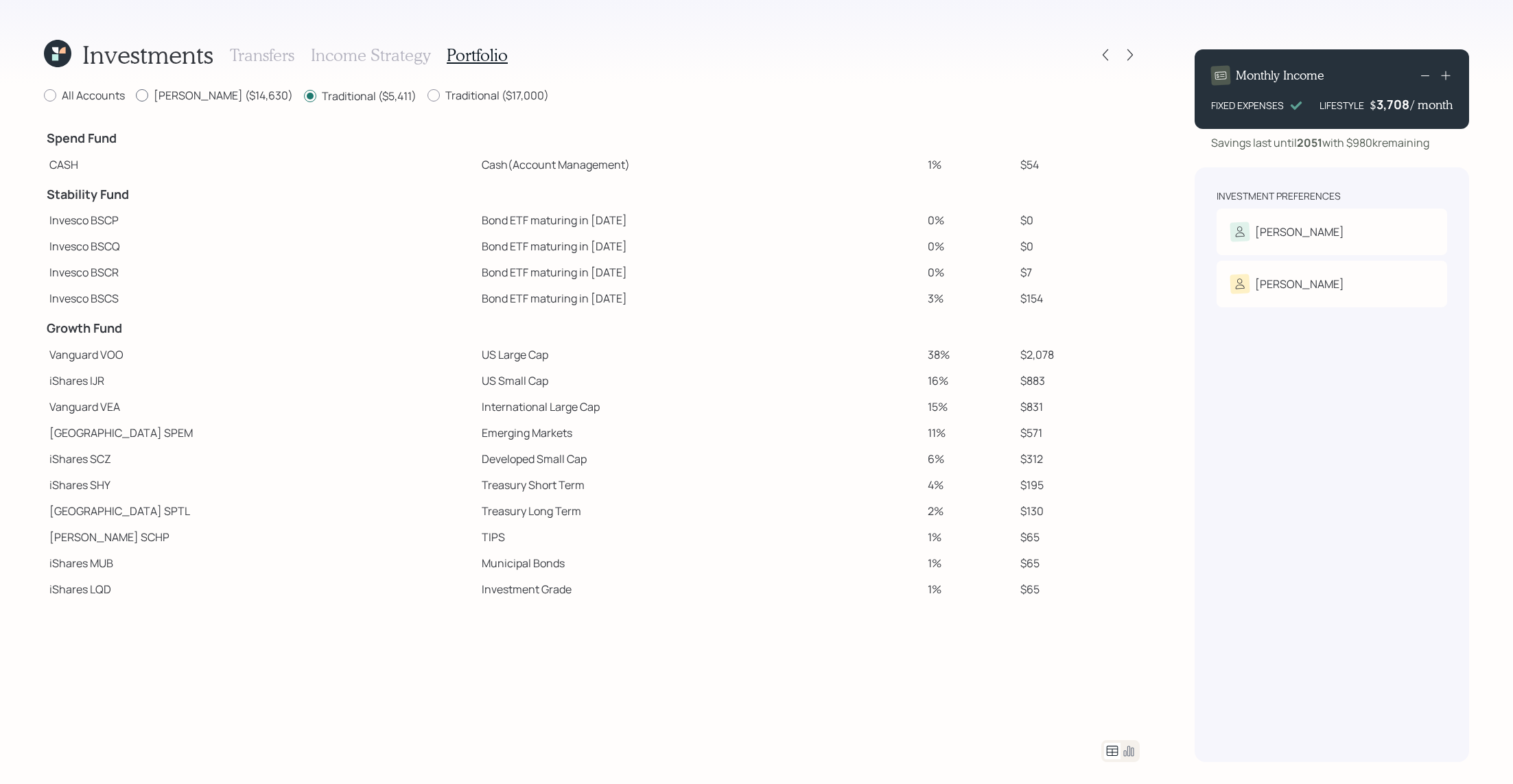
click at [182, 97] on label "[PERSON_NAME] ($14,630)" at bounding box center [214, 95] width 157 height 15
click at [136, 96] on input "[PERSON_NAME] ($14,630)" at bounding box center [135, 95] width 1 height 1
radio input "true"
radio input "false"
click at [427, 92] on label "Traditional ($17,000)" at bounding box center [487, 95] width 121 height 15
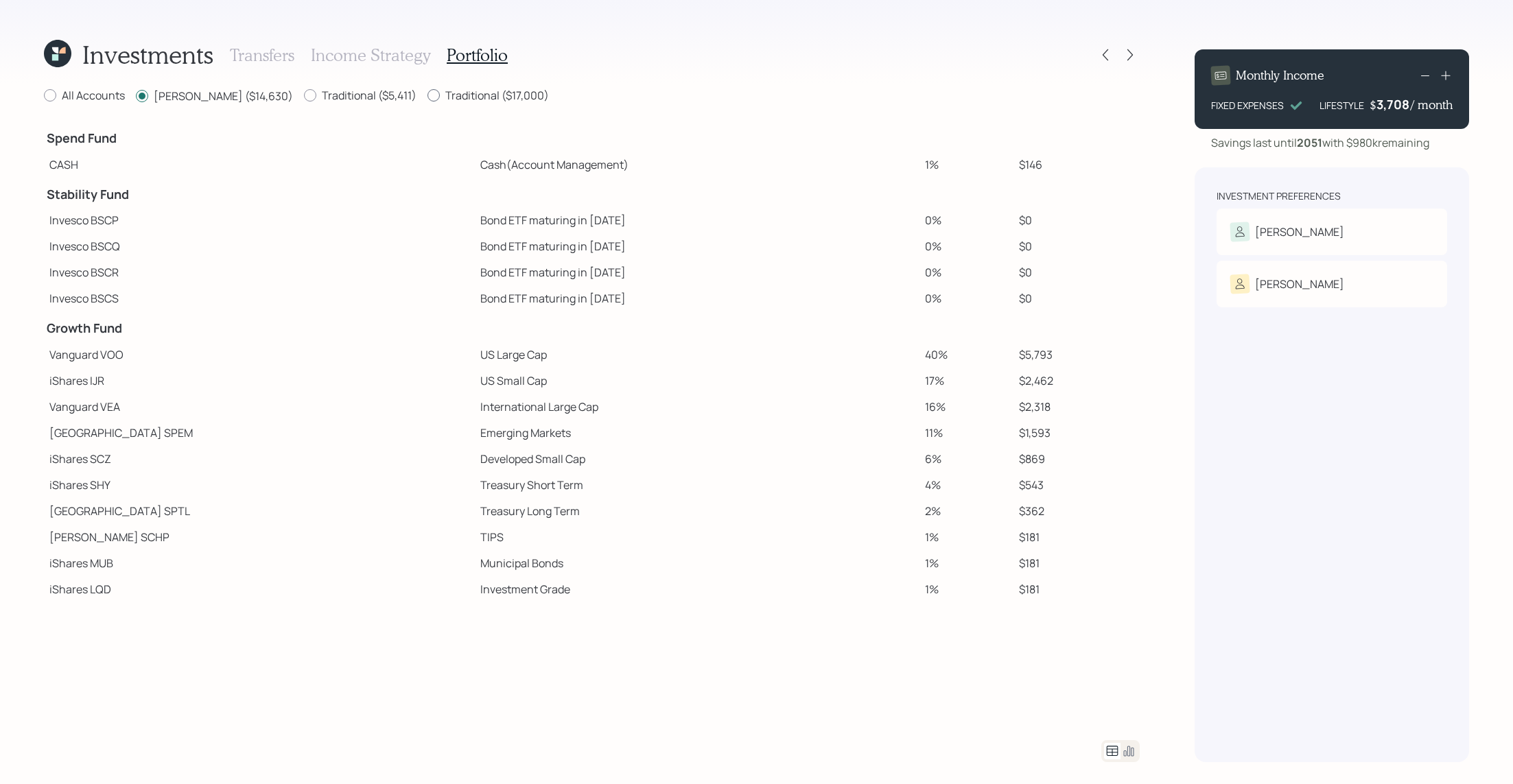
click at [426, 95] on input "Traditional ($17,000)" at bounding box center [426, 95] width 1 height 1
radio input "true"
radio input "false"
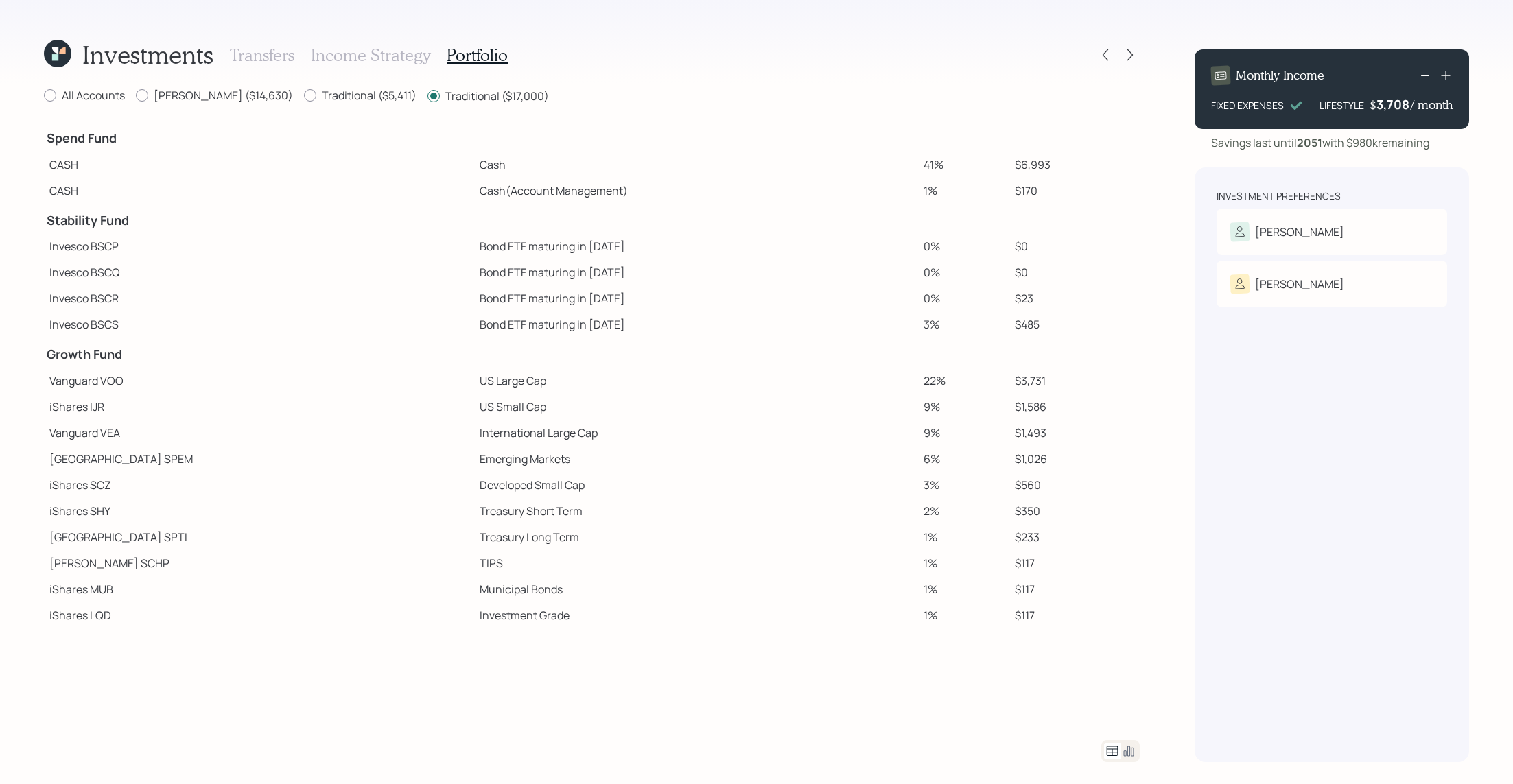
click at [48, 56] on icon at bounding box center [57, 53] width 28 height 28
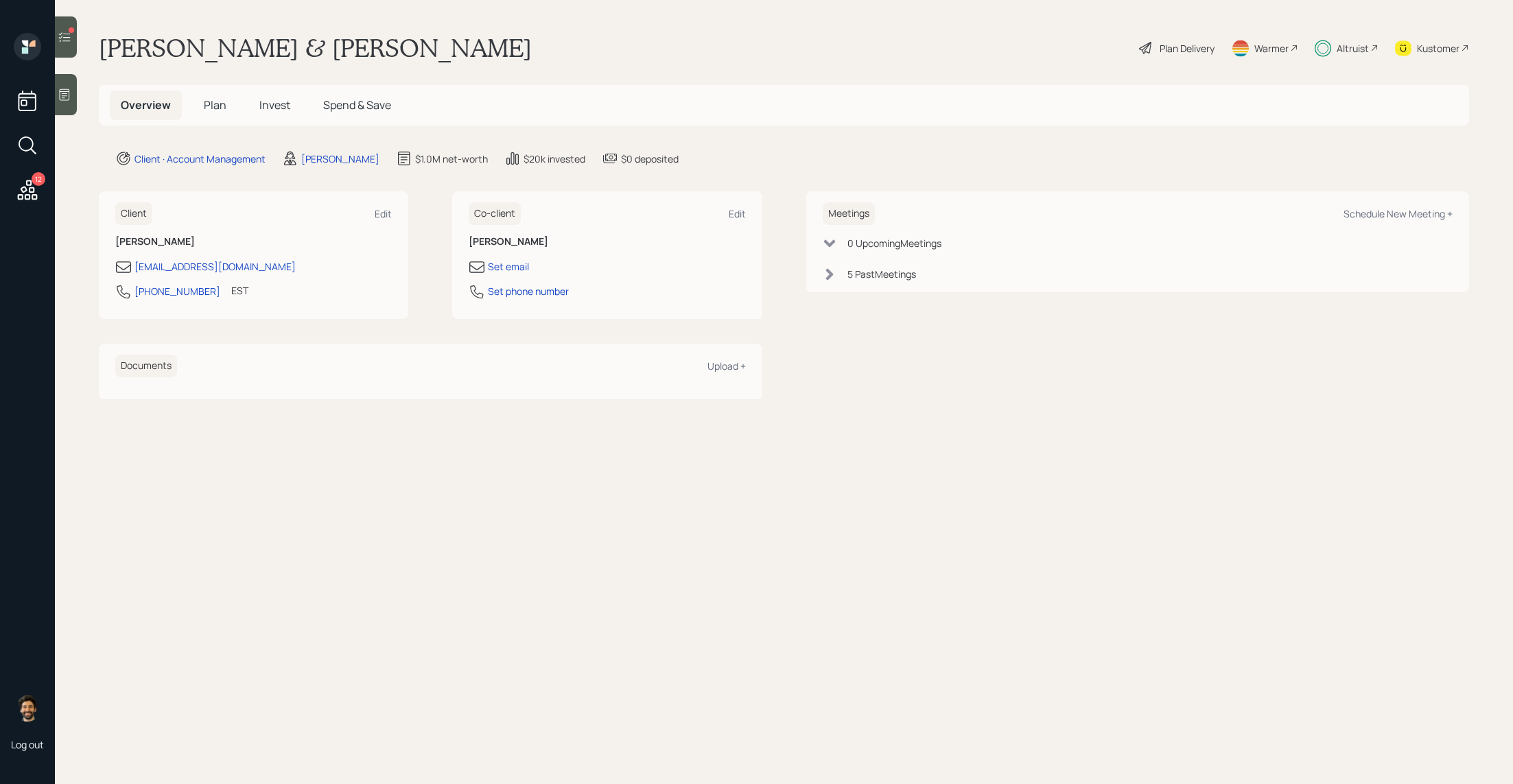
click at [222, 98] on span "Plan" at bounding box center [215, 105] width 22 height 15
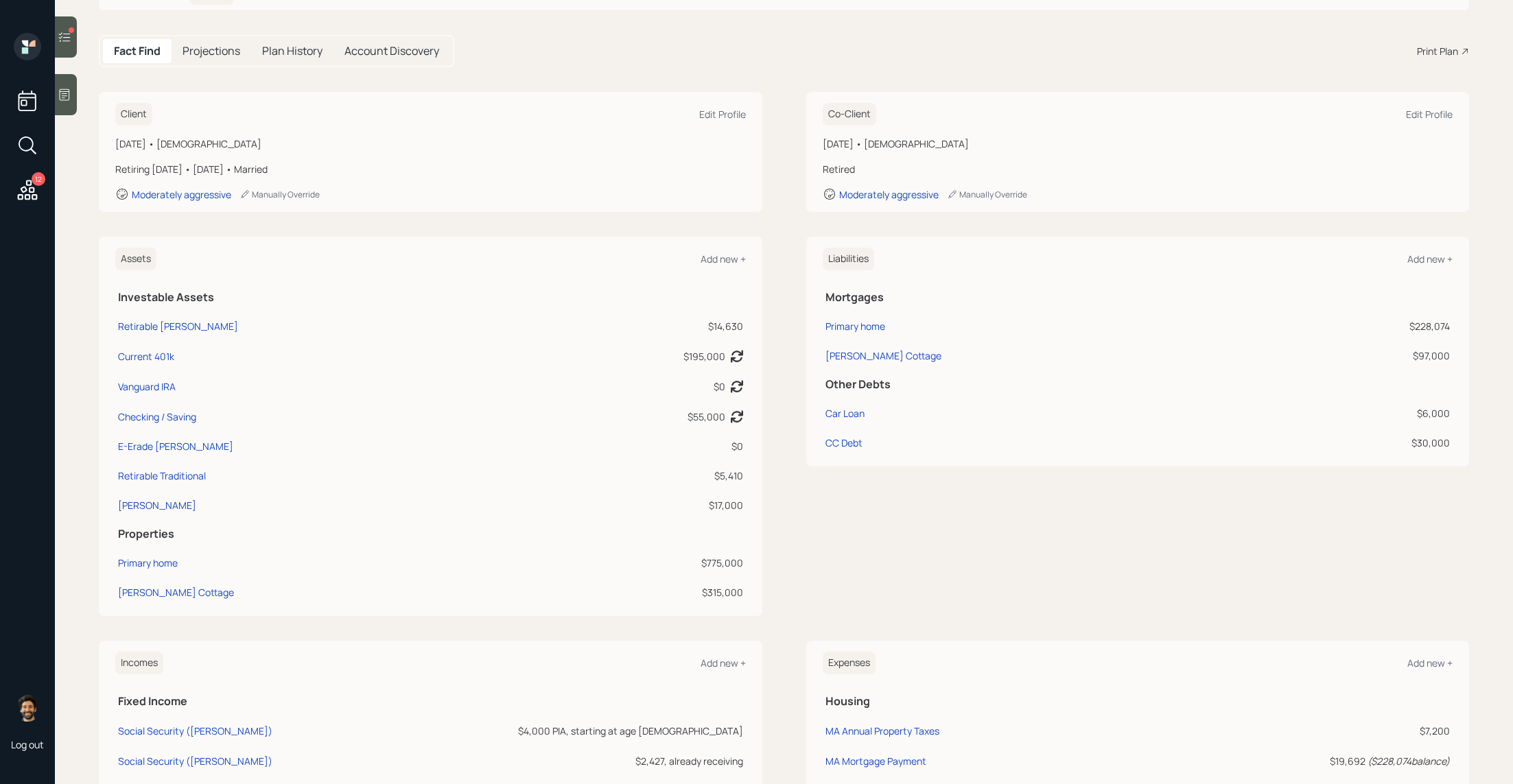
scroll to position [135, 0]
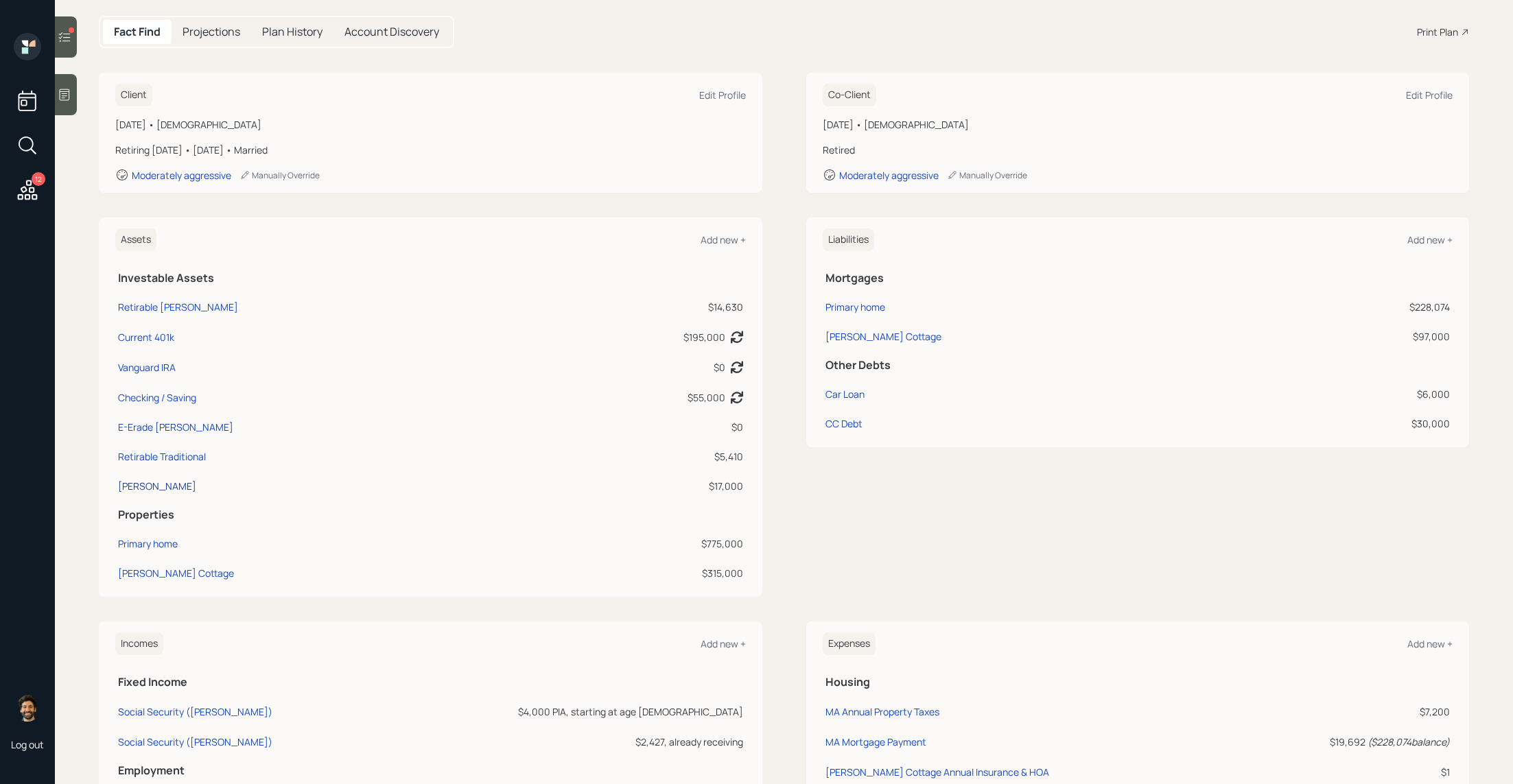
click at [138, 483] on div "[PERSON_NAME]" at bounding box center [157, 485] width 78 height 14
select select "ira"
select select "balanced"
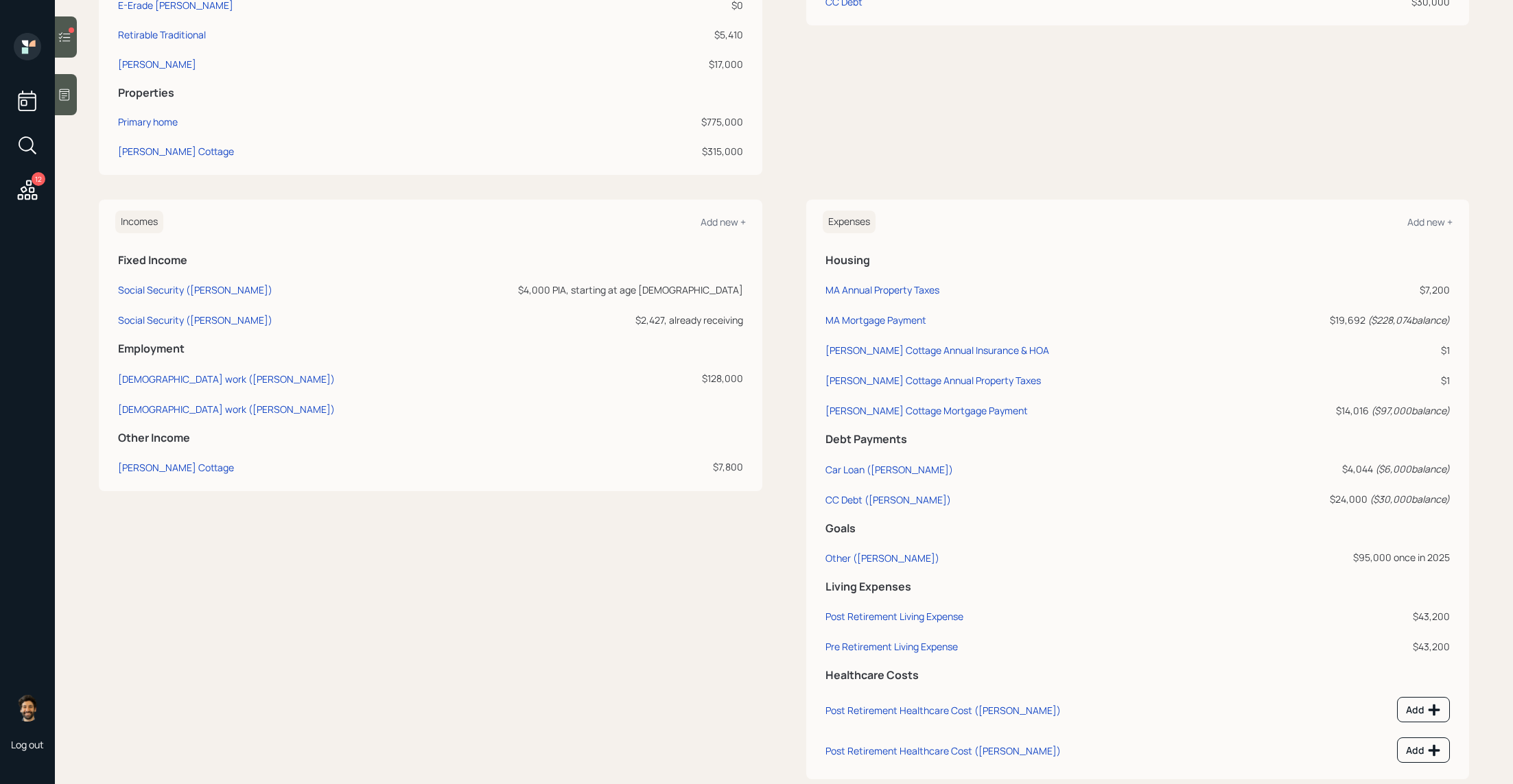
scroll to position [570, 0]
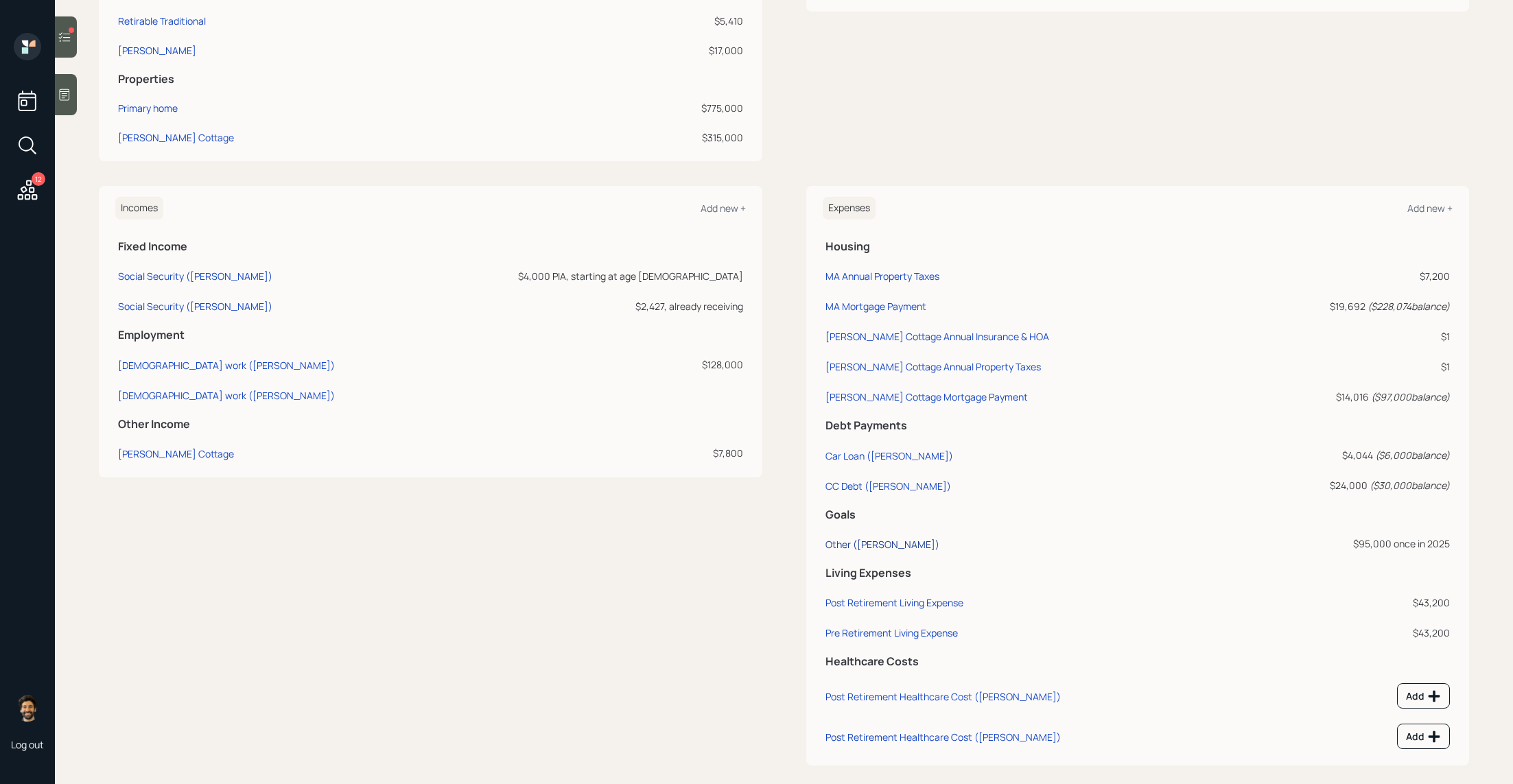
click at [857, 547] on div "Other ([PERSON_NAME])" at bounding box center [882, 544] width 114 height 13
select select "0"
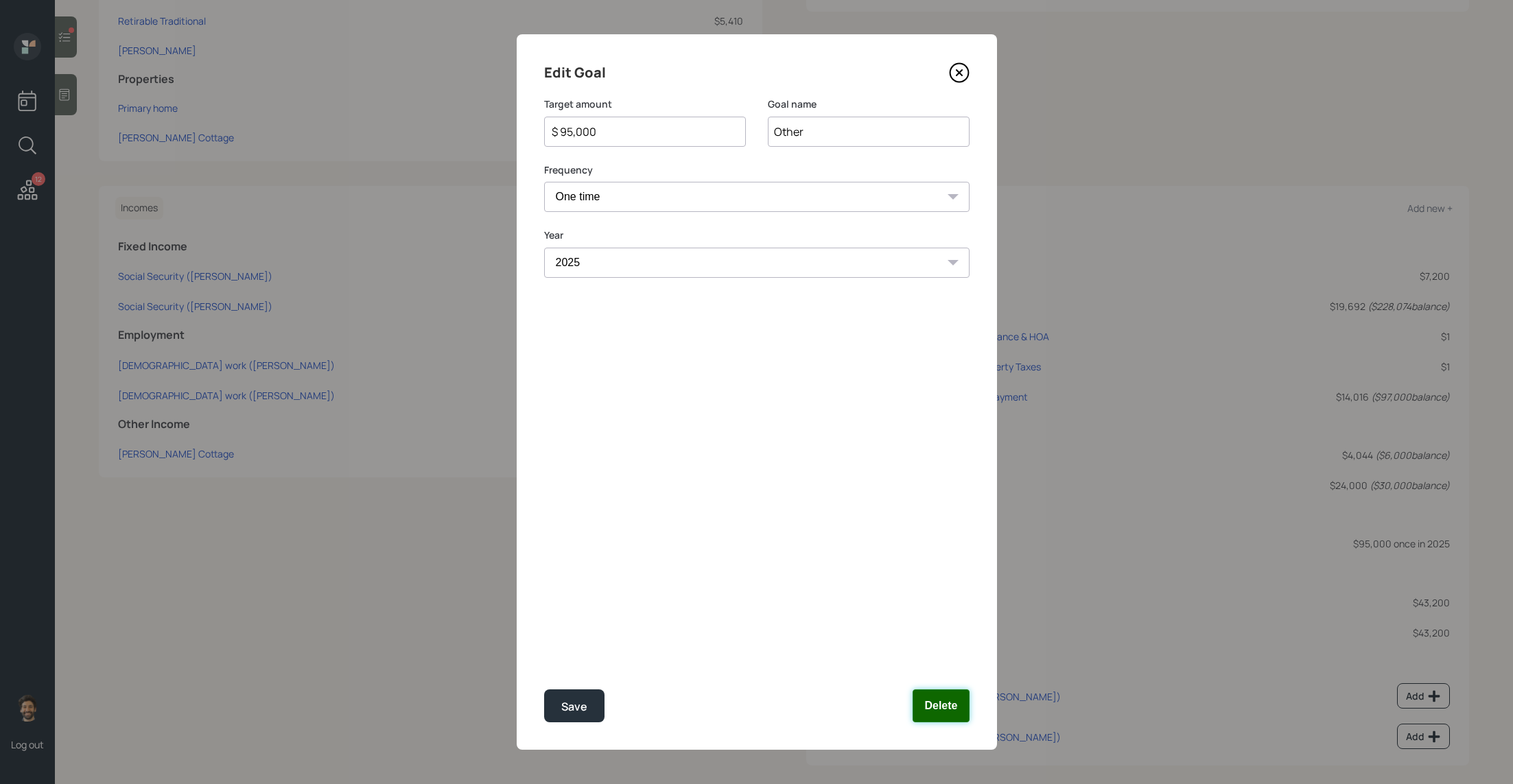
click at [953, 652] on button "Delete" at bounding box center [941, 706] width 57 height 33
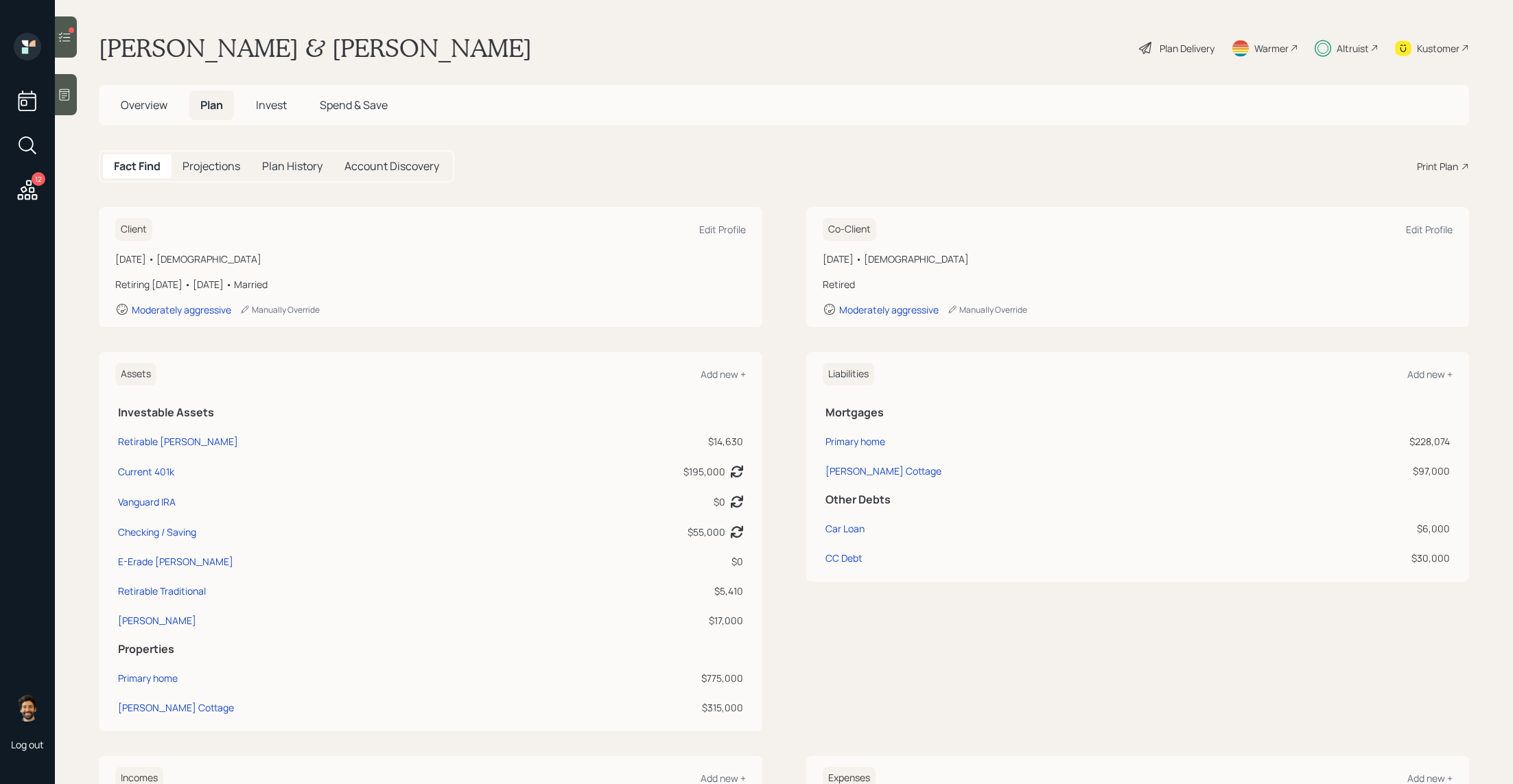
click at [1178, 36] on div "Plan Delivery" at bounding box center [1177, 48] width 78 height 30
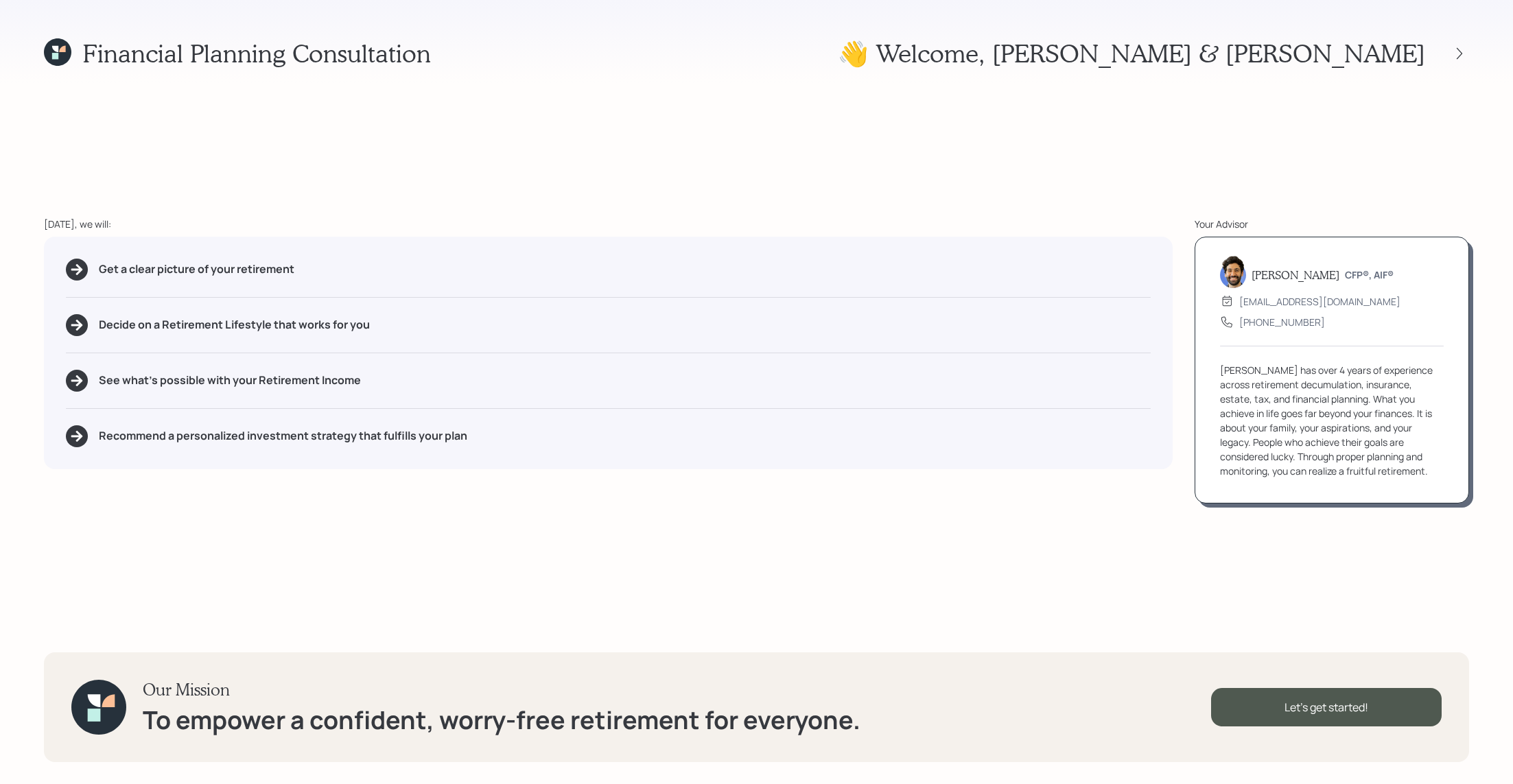
click at [1462, 39] on div "👋 Welcome , Carole & Paul" at bounding box center [1154, 54] width 631 height 30
click at [1315, 428] on div "[PERSON_NAME] has over 4 years of experience across retirement decumulation, in…" at bounding box center [1331, 420] width 224 height 115
click at [1462, 54] on icon at bounding box center [1459, 54] width 13 height 13
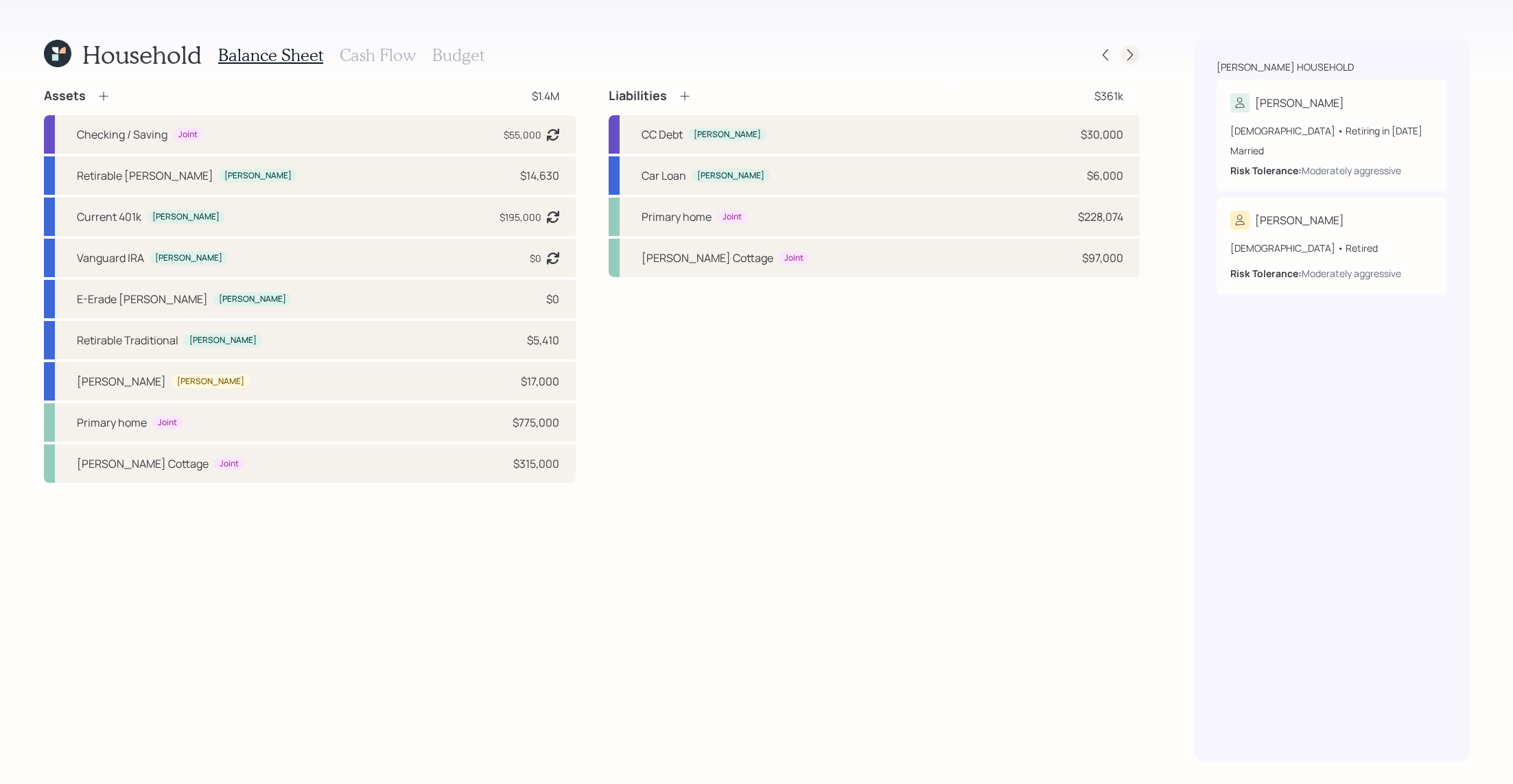
click at [1129, 53] on icon at bounding box center [1130, 55] width 13 height 13
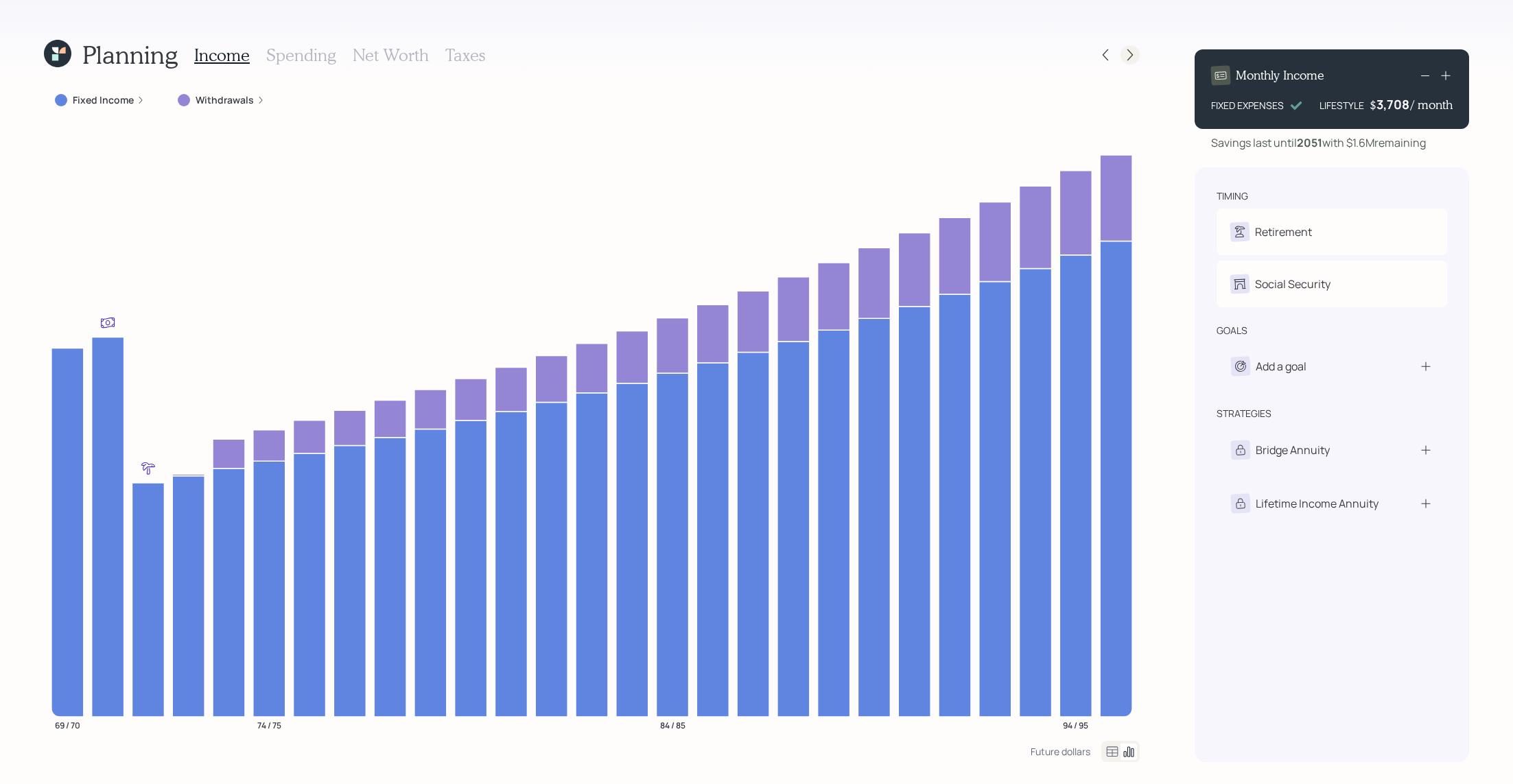
click at [1137, 52] on div at bounding box center [1130, 55] width 19 height 19
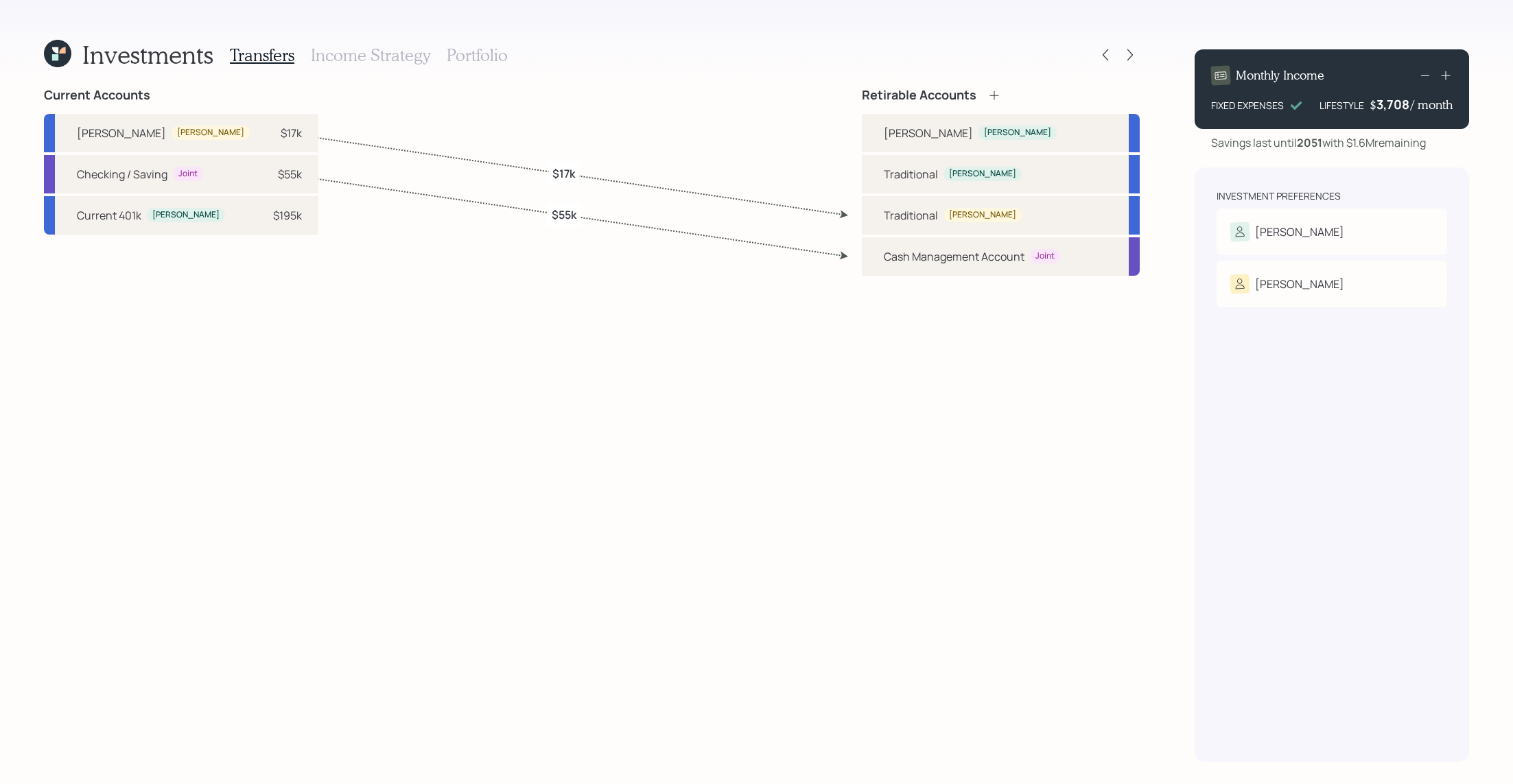
click at [1137, 52] on div at bounding box center [1130, 55] width 19 height 19
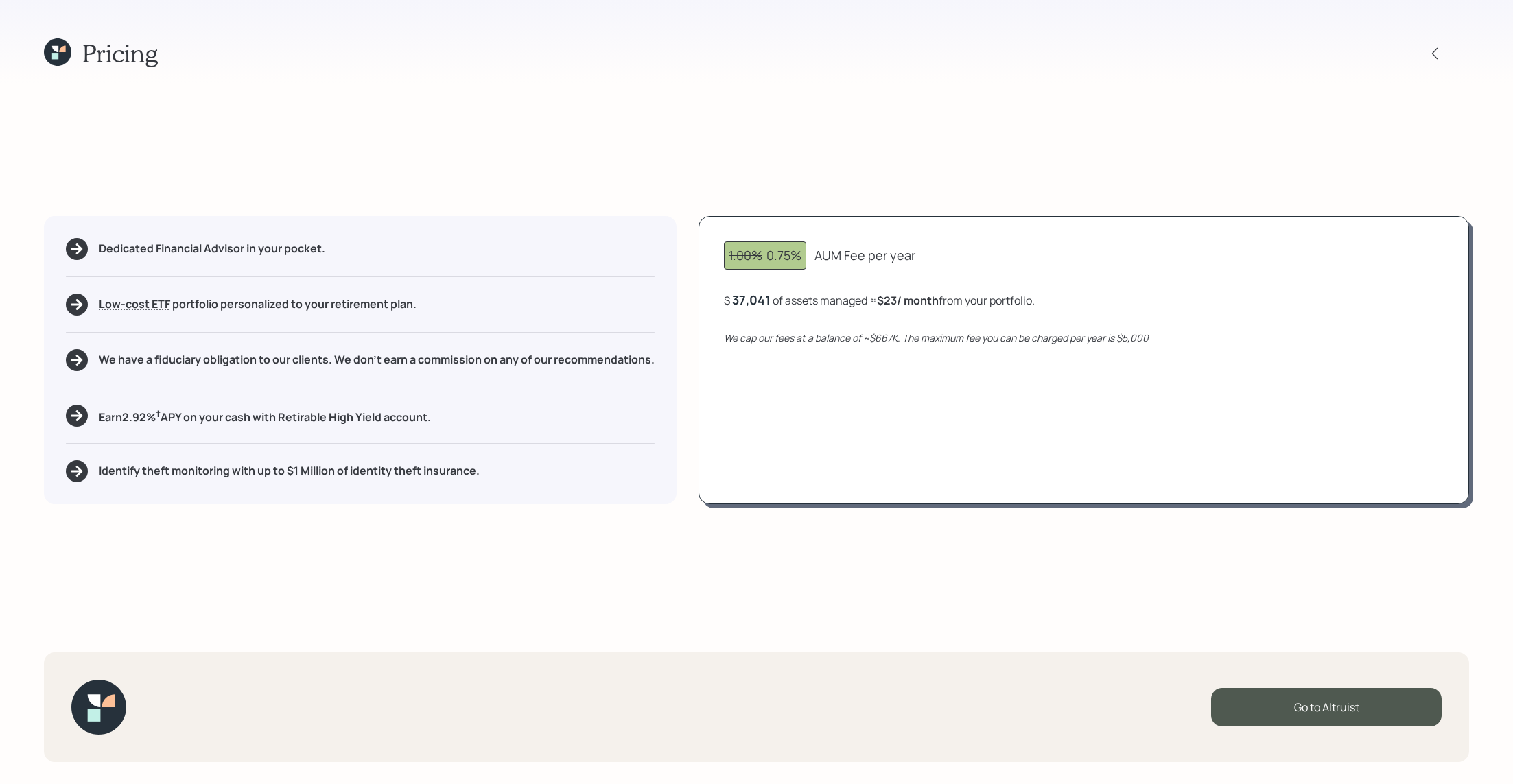
click at [1445, 51] on div at bounding box center [1447, 54] width 44 height 19
click at [1434, 50] on icon at bounding box center [1434, 54] width 13 height 13
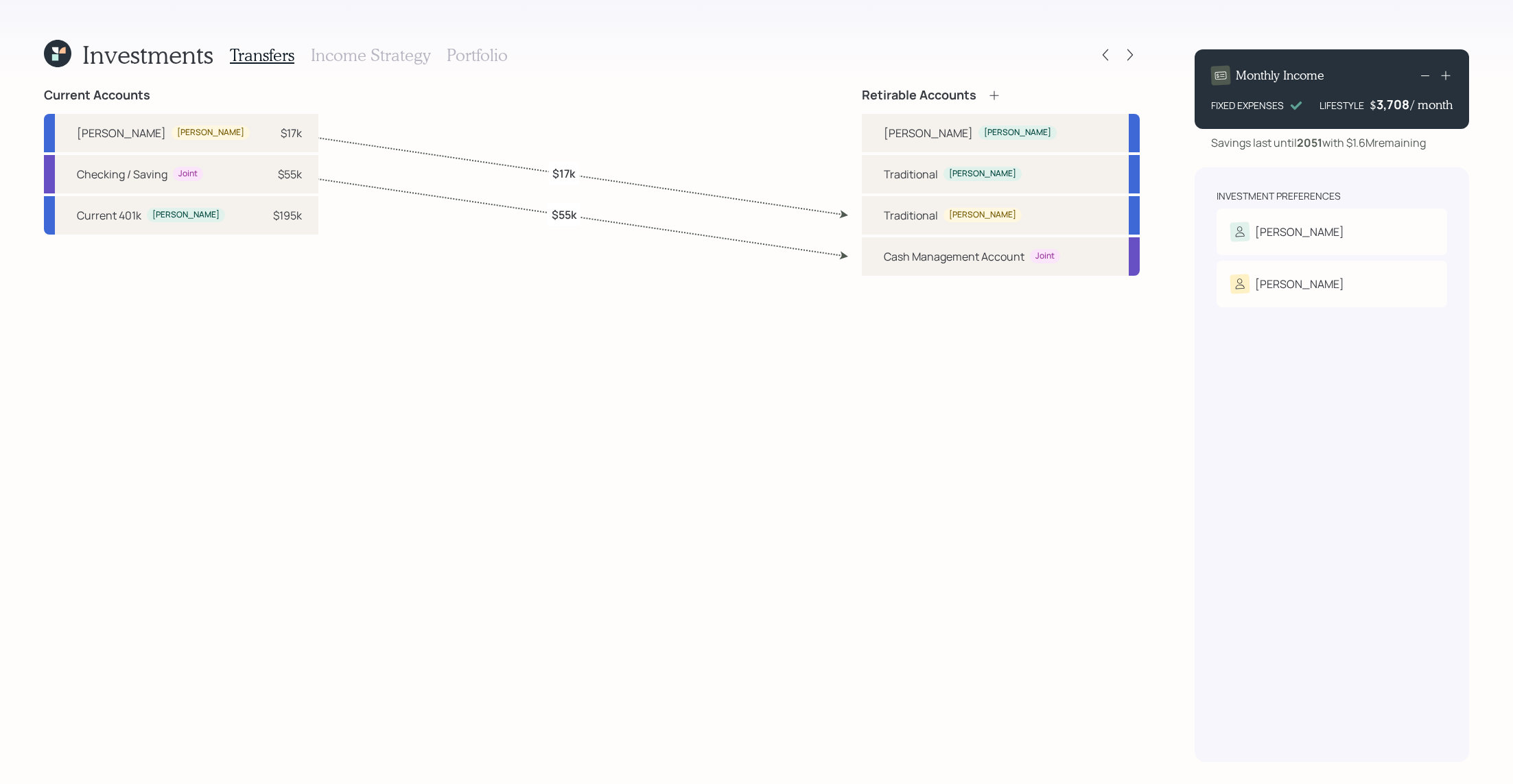
click at [487, 56] on h3 "Portfolio" at bounding box center [477, 55] width 61 height 20
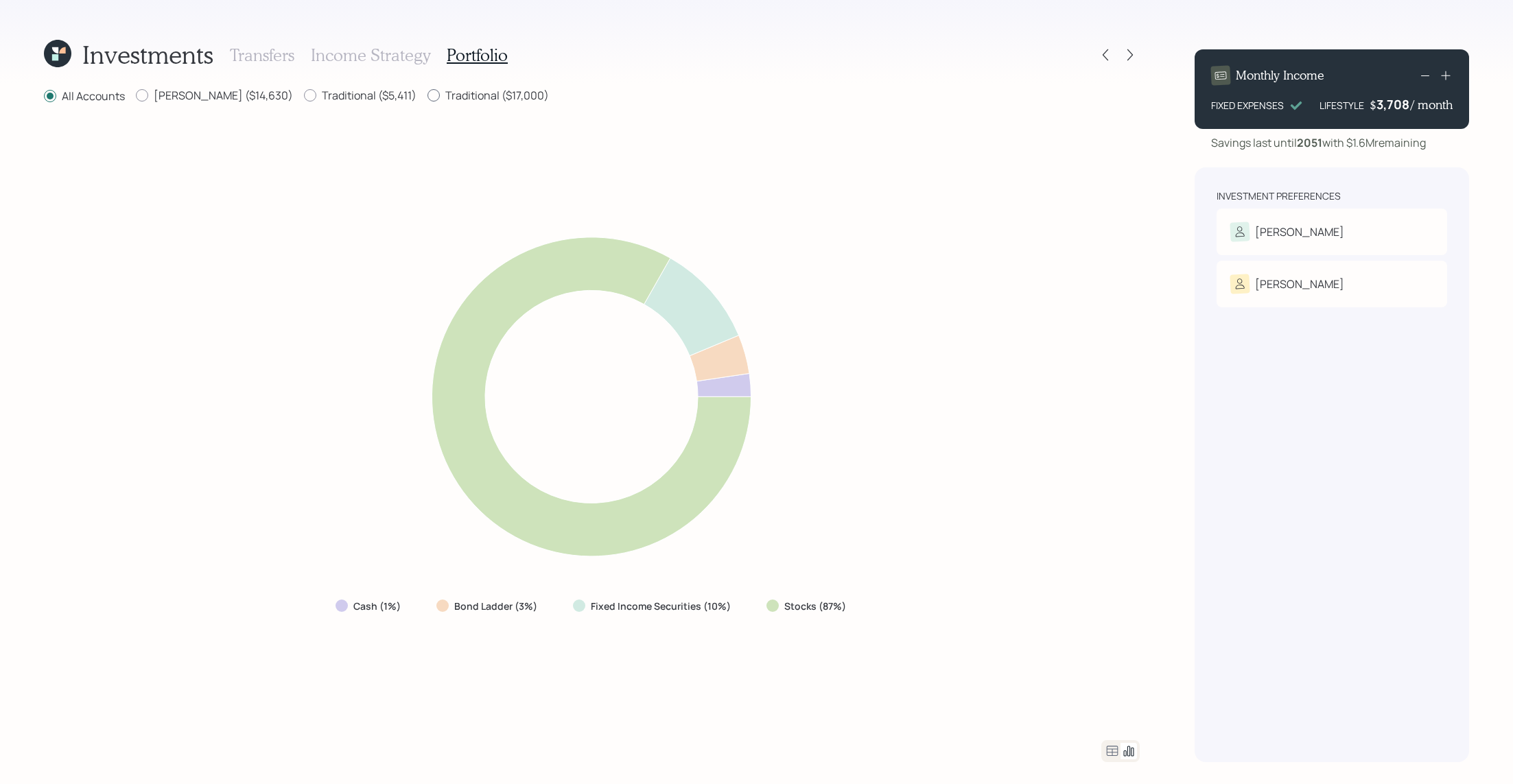
click at [427, 94] on label "Traditional ($17,000)" at bounding box center [487, 95] width 121 height 15
click at [426, 95] on input "Traditional ($17,000)" at bounding box center [426, 95] width 1 height 1
radio input "true"
radio input "false"
click at [304, 92] on label "Traditional ($5,411)" at bounding box center [359, 95] width 112 height 15
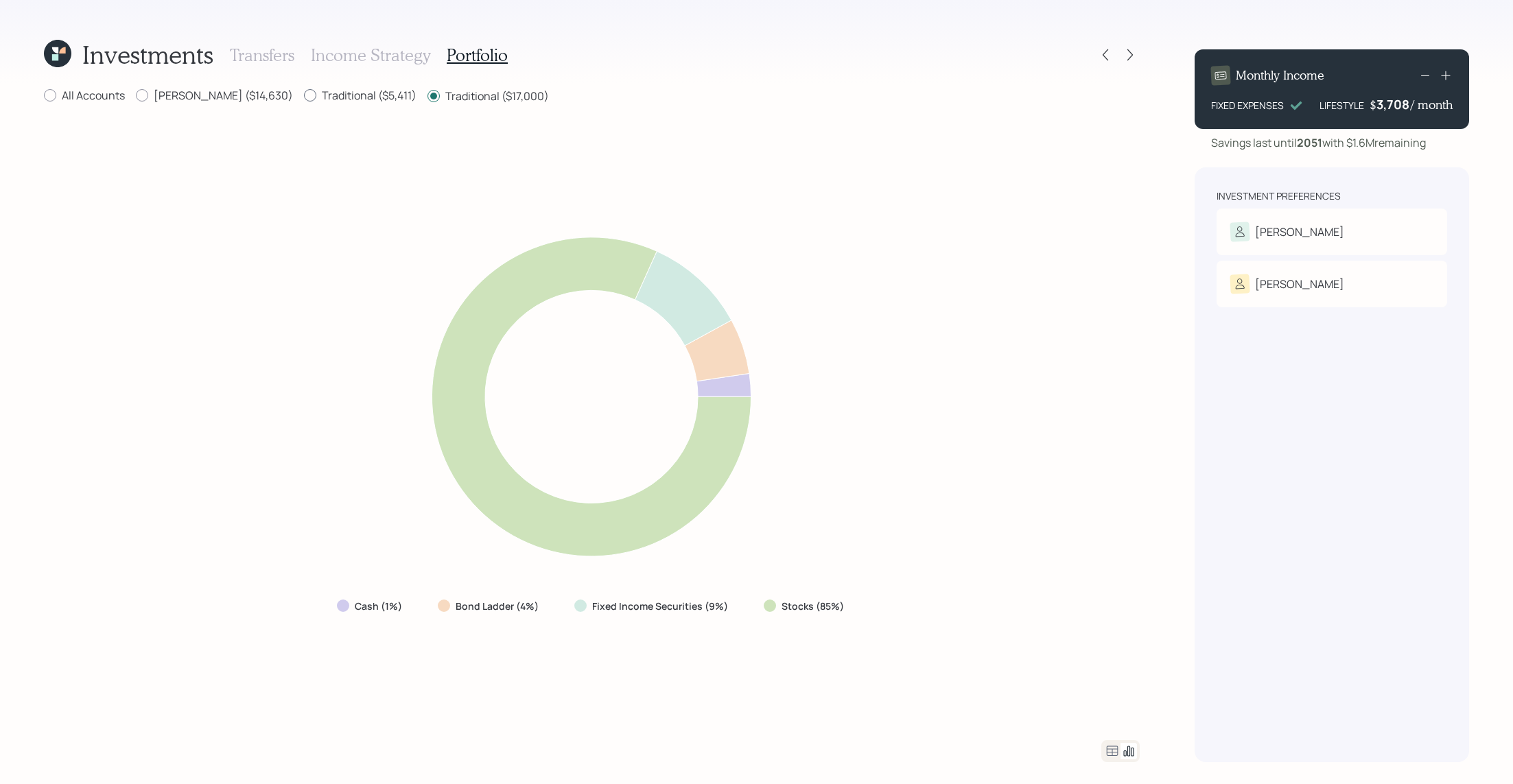
click at [303, 95] on input "Traditional ($5,411)" at bounding box center [303, 95] width 1 height 1
radio input "true"
click at [427, 97] on label "Traditional ($17,000)" at bounding box center [487, 95] width 121 height 15
click at [426, 96] on input "Traditional ($17,000)" at bounding box center [426, 95] width 1 height 1
radio input "true"
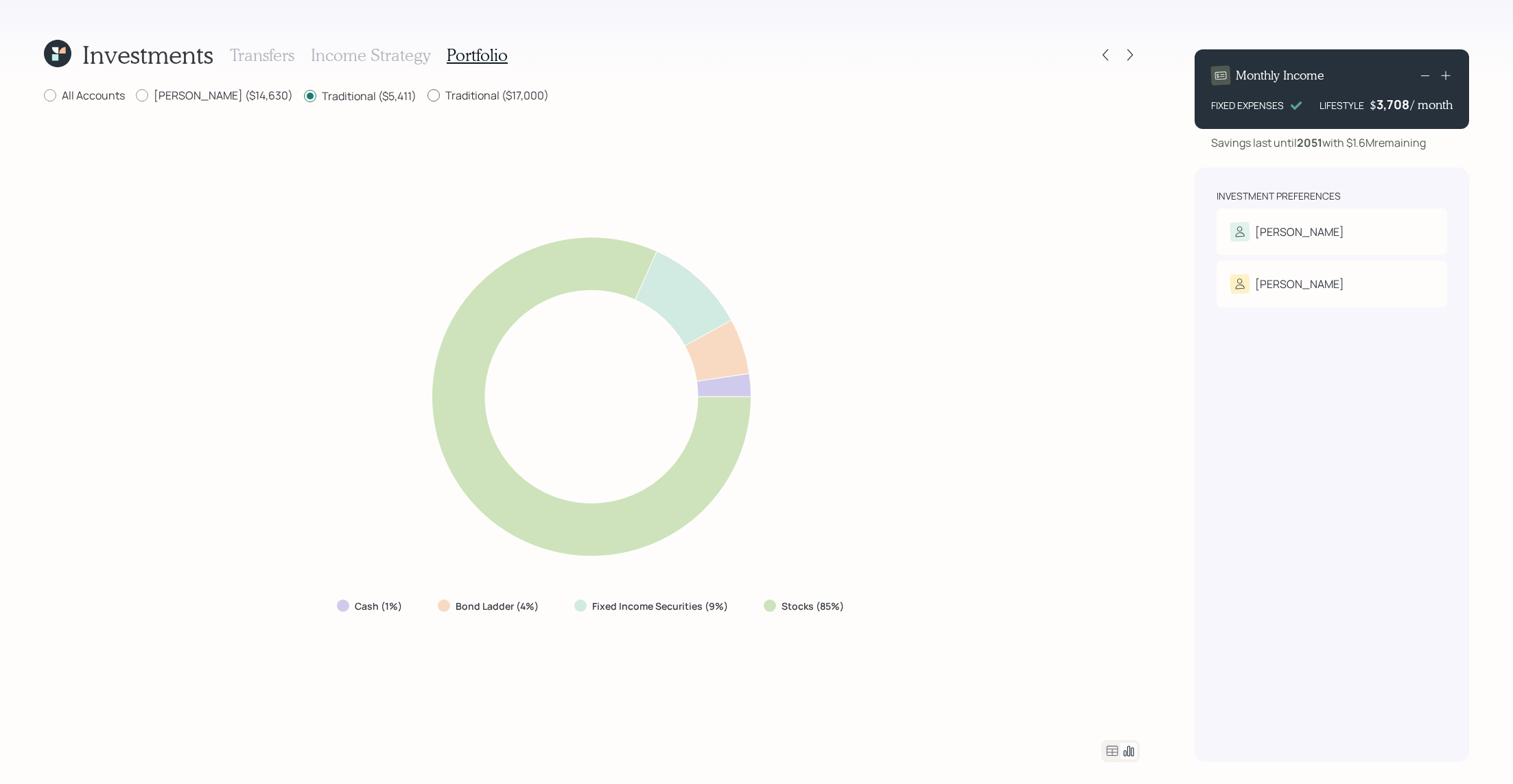
radio input "false"
click at [1108, 751] on icon at bounding box center [1112, 751] width 16 height 16
